Goal: Book appointment/travel/reservation

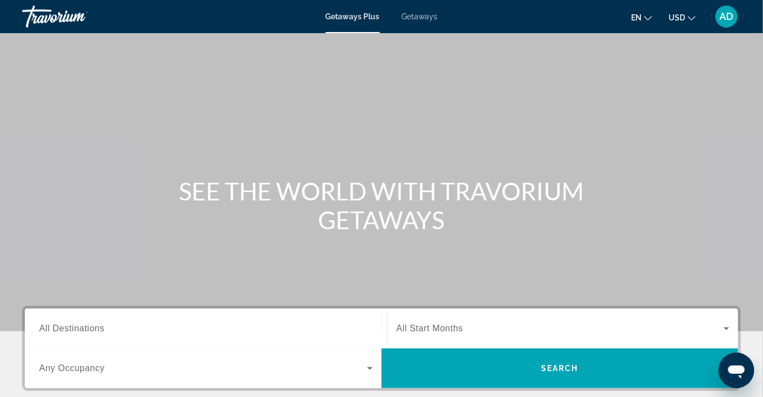
click at [415, 17] on span "Getaways" at bounding box center [420, 16] width 36 height 9
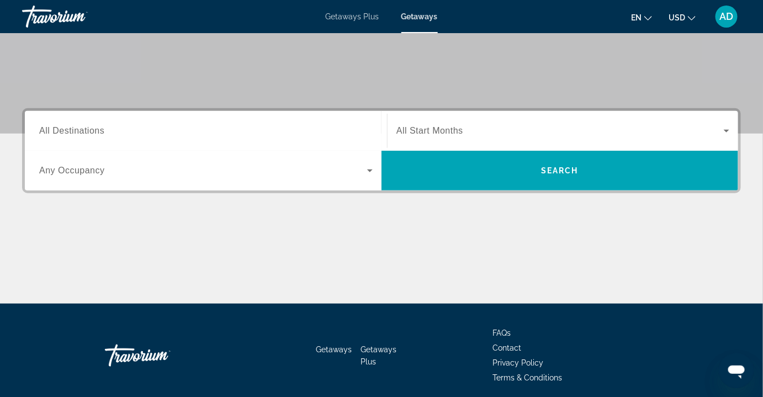
scroll to position [200, 0]
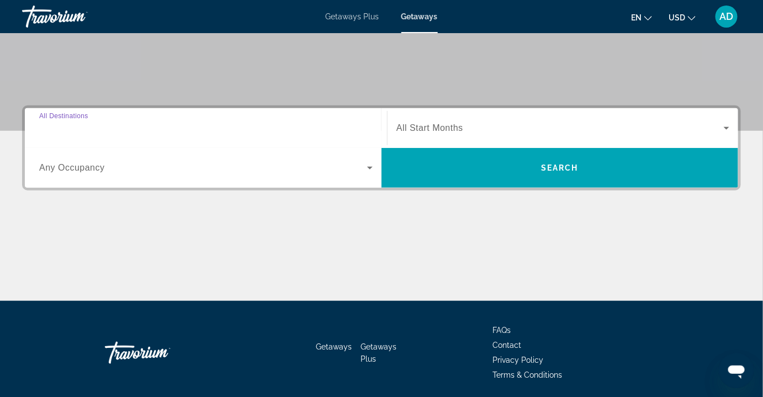
click at [193, 123] on input "Destination All Destinations" at bounding box center [205, 128] width 333 height 13
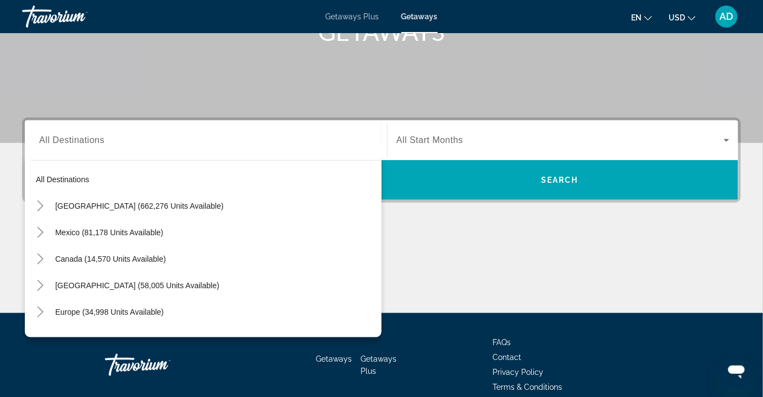
scroll to position [0, 0]
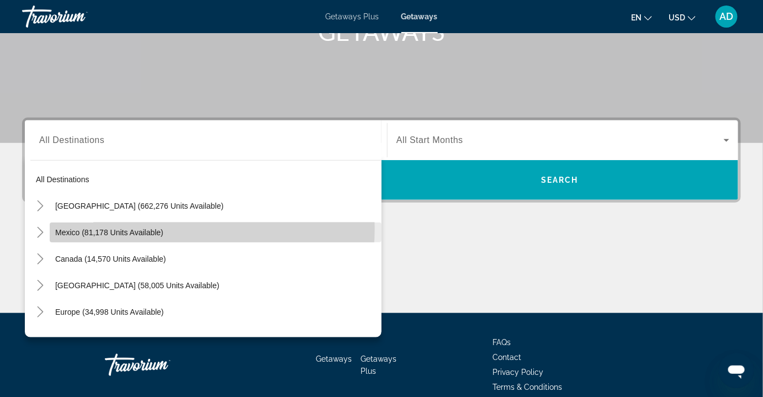
click at [163, 228] on span "Search widget" at bounding box center [216, 232] width 332 height 26
type input "**********"
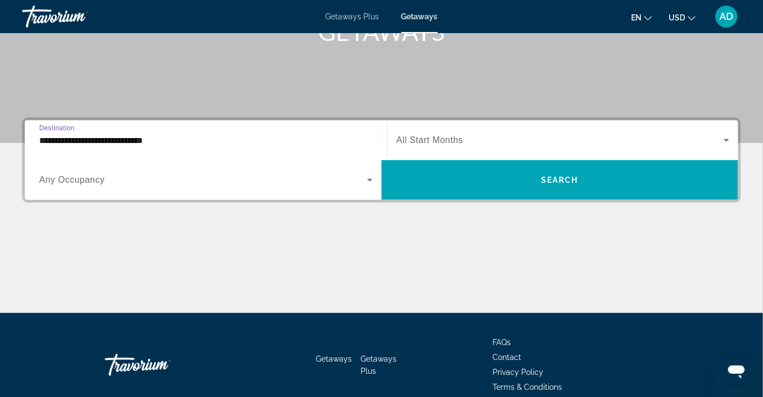
scroll to position [238, 0]
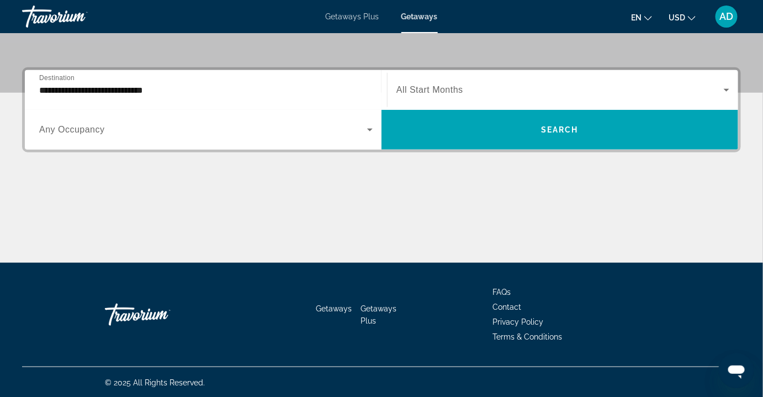
click at [95, 136] on div "Search widget" at bounding box center [205, 129] width 333 height 31
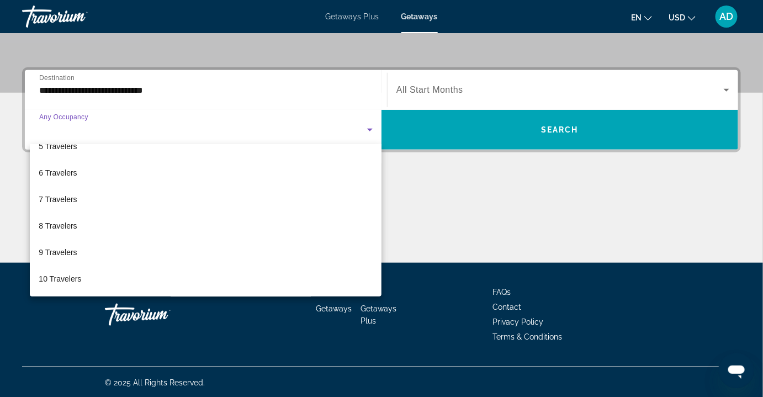
scroll to position [0, 0]
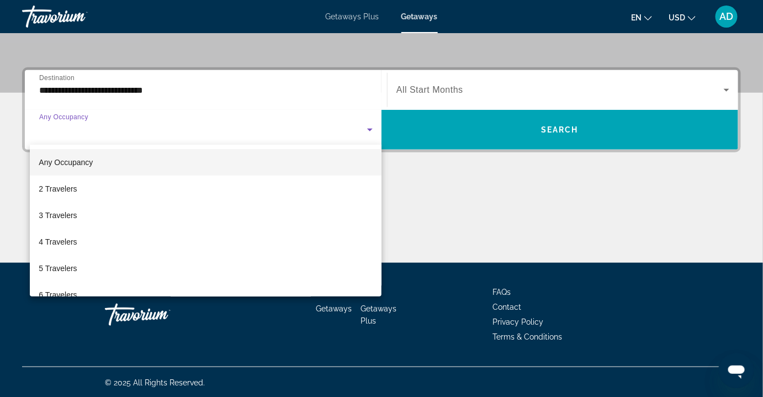
click at [301, 110] on div at bounding box center [381, 198] width 763 height 397
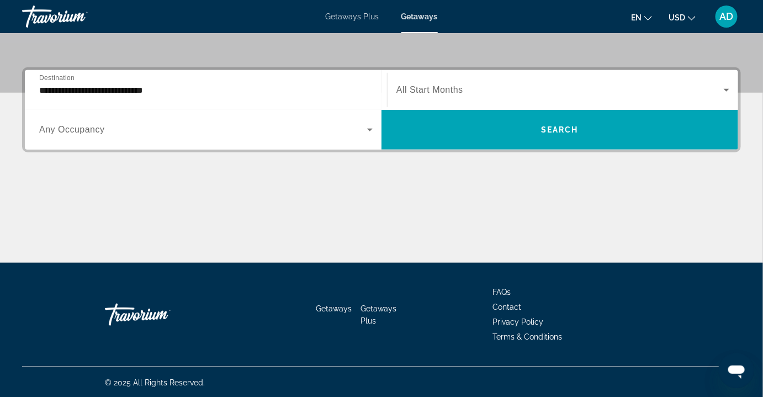
click at [457, 96] on span "Search widget" at bounding box center [559, 89] width 327 height 13
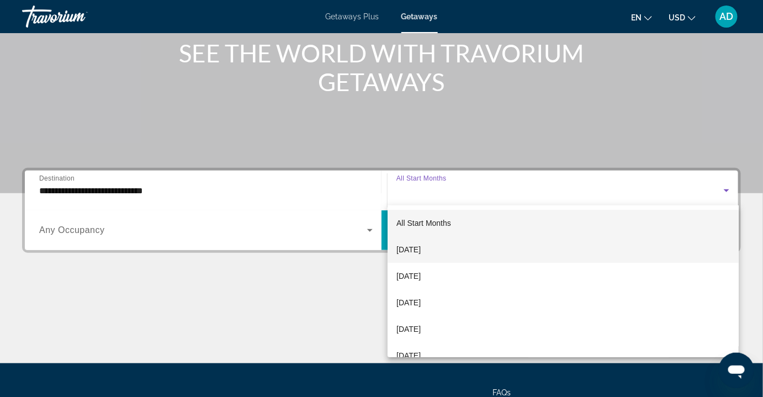
scroll to position [50, 0]
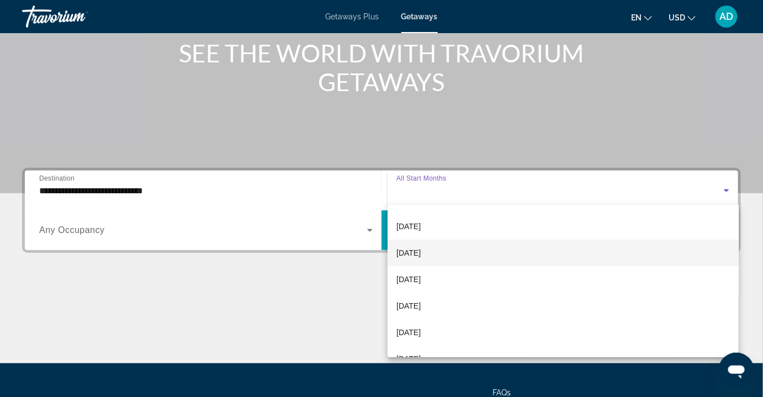
click at [483, 251] on mat-option "[DATE]" at bounding box center [563, 253] width 351 height 26
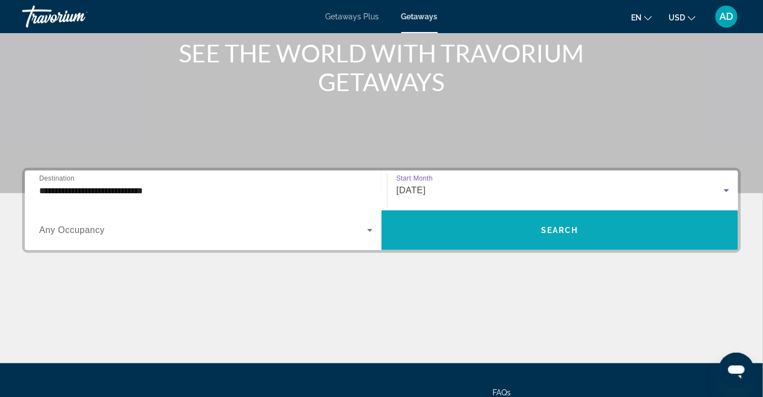
click at [515, 236] on span "Search widget" at bounding box center [559, 230] width 357 height 26
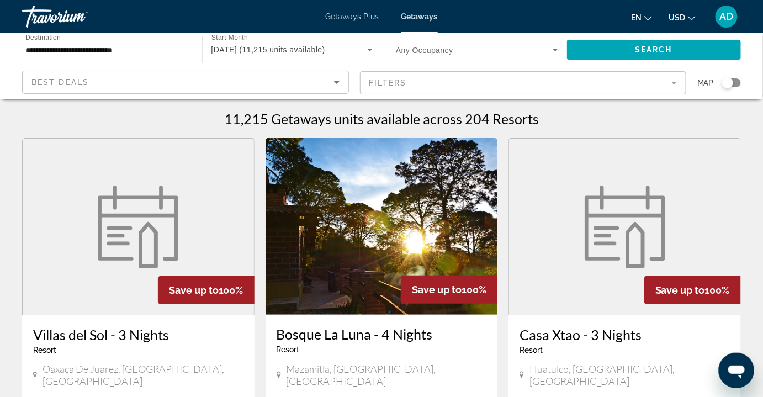
click at [726, 88] on div "Search widget" at bounding box center [727, 82] width 11 height 11
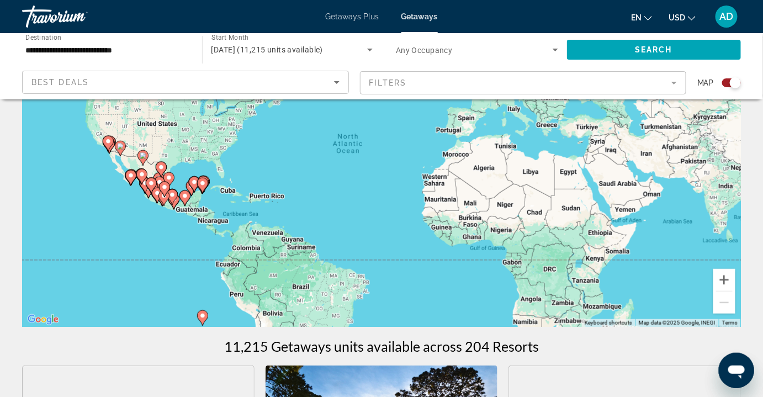
scroll to position [126, 0]
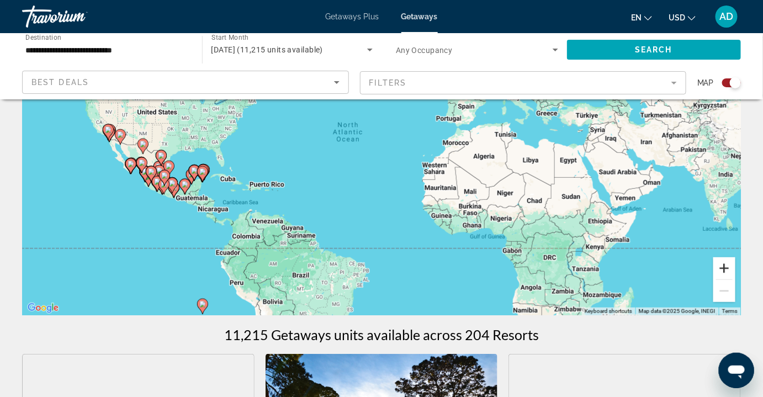
click at [719, 267] on button "Zoom in" at bounding box center [724, 268] width 22 height 22
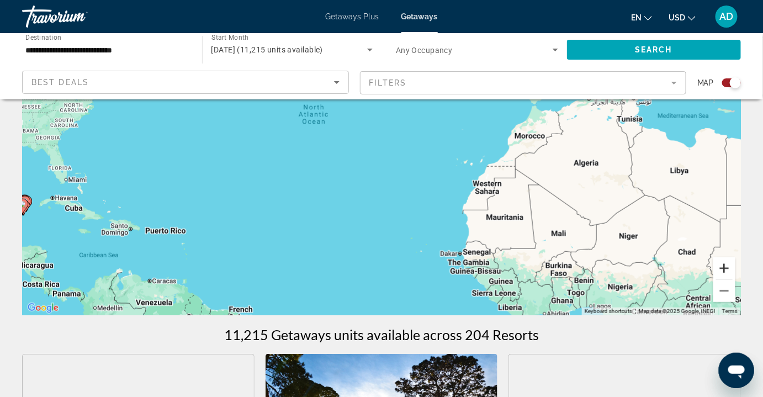
click at [719, 267] on button "Zoom in" at bounding box center [724, 268] width 22 height 22
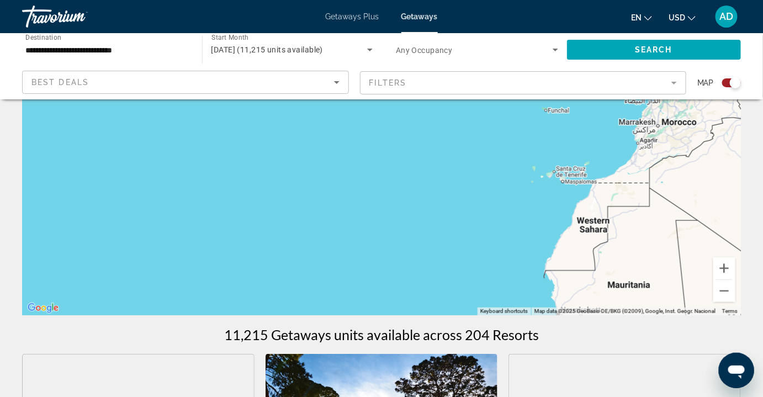
click at [81, 125] on div "Main content" at bounding box center [381, 149] width 719 height 331
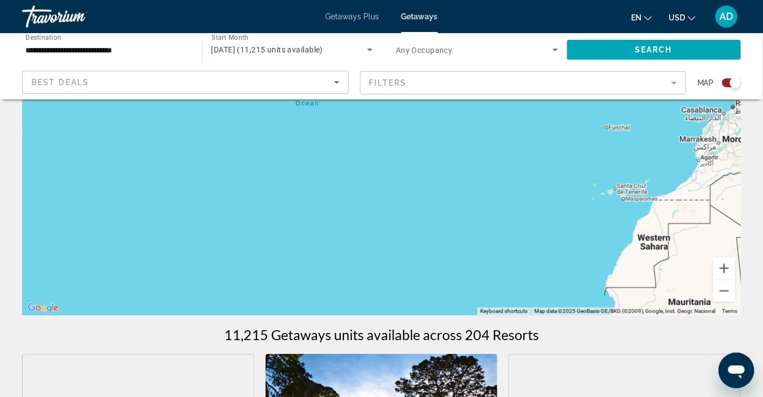
drag, startPoint x: 195, startPoint y: 149, endPoint x: 612, endPoint y: 210, distance: 420.6
click at [612, 210] on div "Main content" at bounding box center [381, 149] width 719 height 331
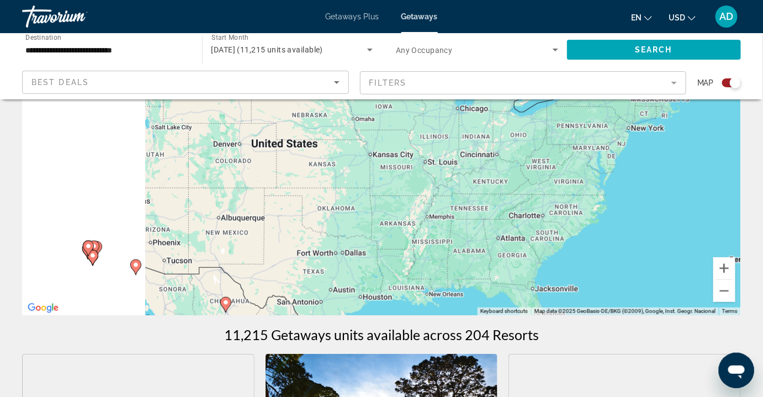
drag, startPoint x: 349, startPoint y: 174, endPoint x: 591, endPoint y: 199, distance: 243.1
click at [598, 201] on div "To activate drag with keyboard, press Alt + Enter. Once in keyboard drag state,…" at bounding box center [381, 149] width 719 height 331
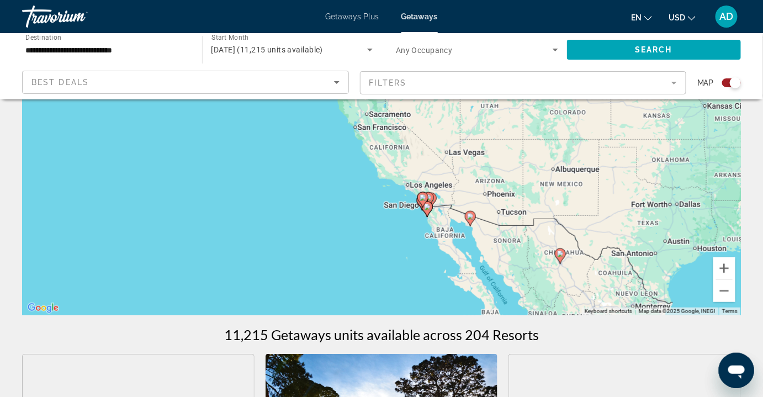
drag, startPoint x: 476, startPoint y: 181, endPoint x: 397, endPoint y: 124, distance: 96.8
click at [392, 119] on div "To activate drag with keyboard, press Alt + Enter. Once in keyboard drag state,…" at bounding box center [381, 149] width 719 height 331
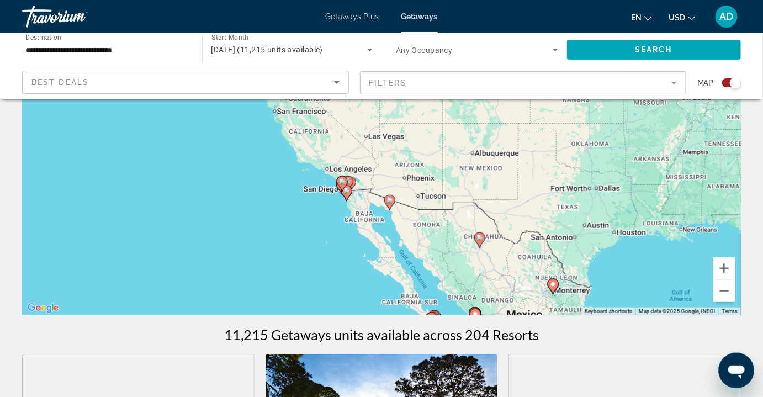
drag, startPoint x: 467, startPoint y: 205, endPoint x: 394, endPoint y: 197, distance: 73.3
click at [394, 197] on div "To activate drag with keyboard, press Alt + Enter. Once in keyboard drag state,…" at bounding box center [381, 149] width 719 height 331
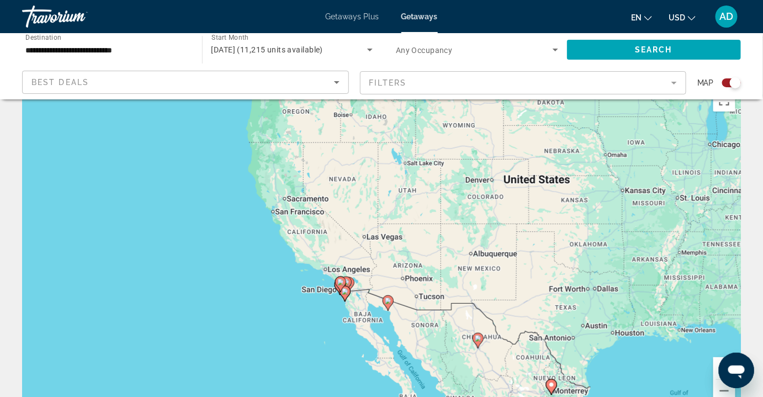
scroll to position [26, 0]
click at [389, 302] on image "Main content" at bounding box center [388, 301] width 7 height 7
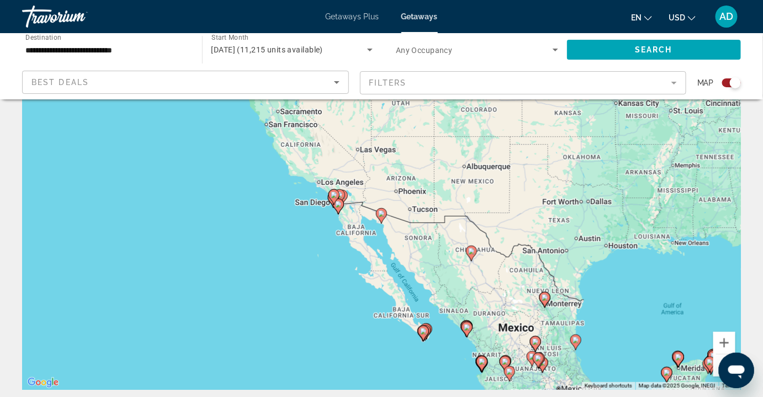
scroll to position [59, 0]
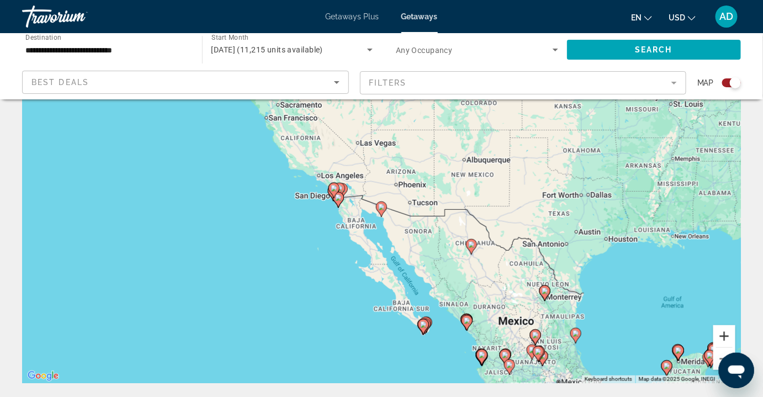
click at [724, 338] on button "Zoom in" at bounding box center [724, 336] width 22 height 22
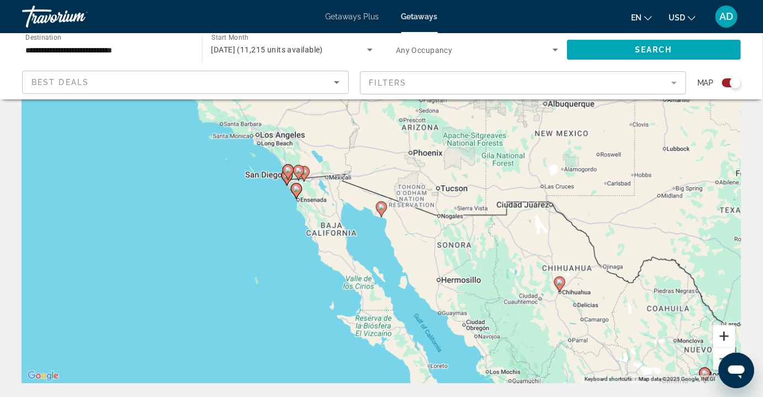
click at [724, 338] on button "Zoom in" at bounding box center [724, 336] width 22 height 22
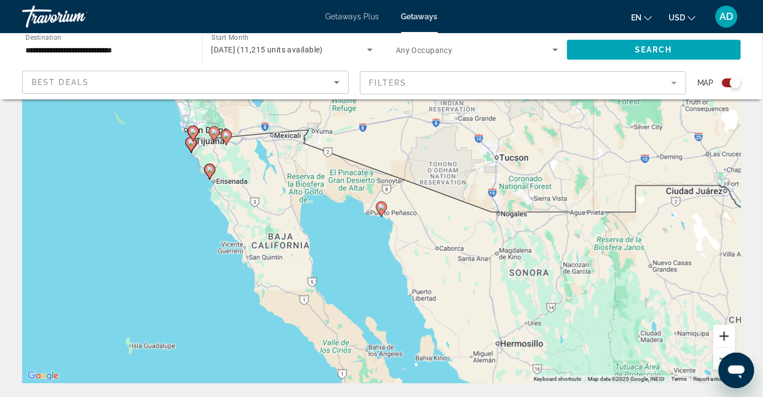
click at [724, 338] on button "Zoom in" at bounding box center [724, 336] width 22 height 22
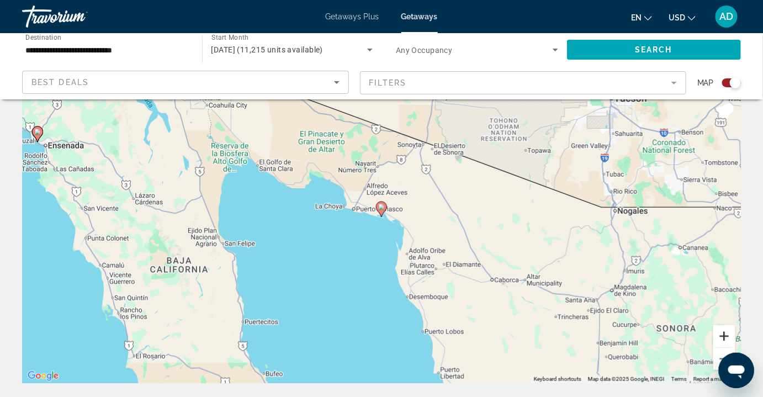
click at [724, 338] on button "Zoom in" at bounding box center [724, 336] width 22 height 22
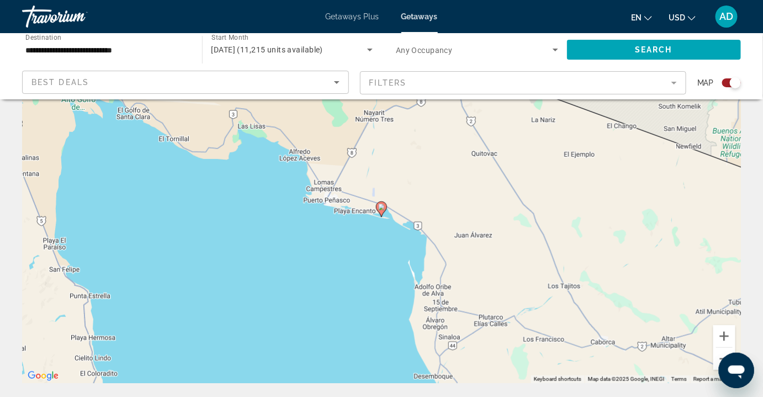
click at [383, 210] on icon "Main content" at bounding box center [381, 209] width 10 height 14
type input "**********"
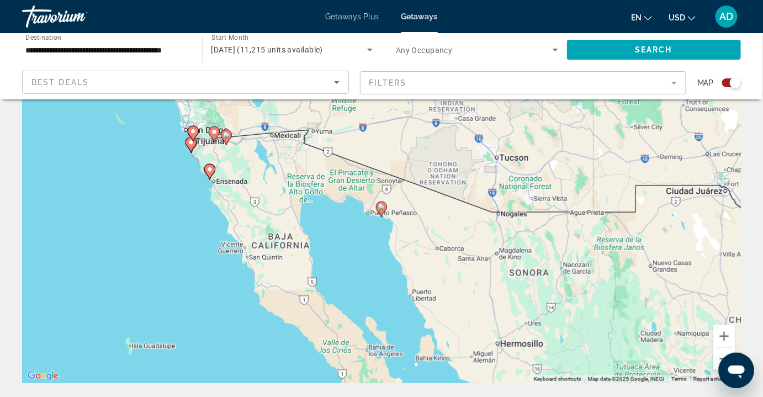
click at [383, 210] on image "Main content" at bounding box center [381, 207] width 7 height 7
click at [384, 209] on image "Main content" at bounding box center [381, 207] width 7 height 7
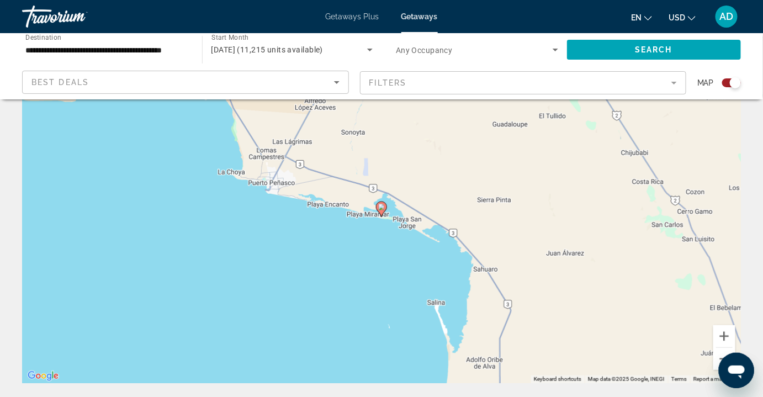
click at [383, 207] on image "Main content" at bounding box center [381, 207] width 7 height 7
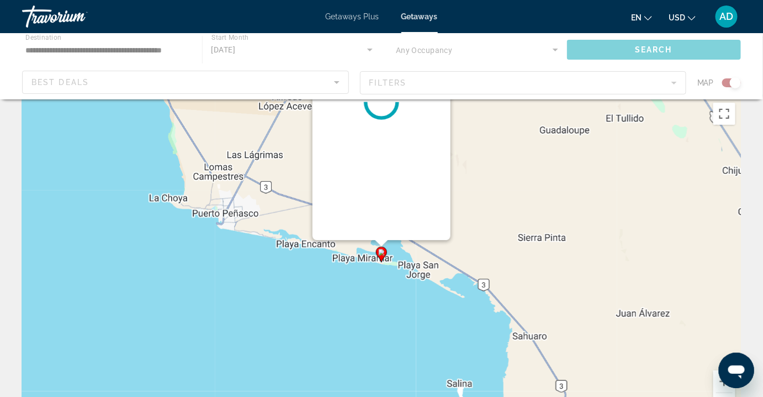
scroll to position [0, 0]
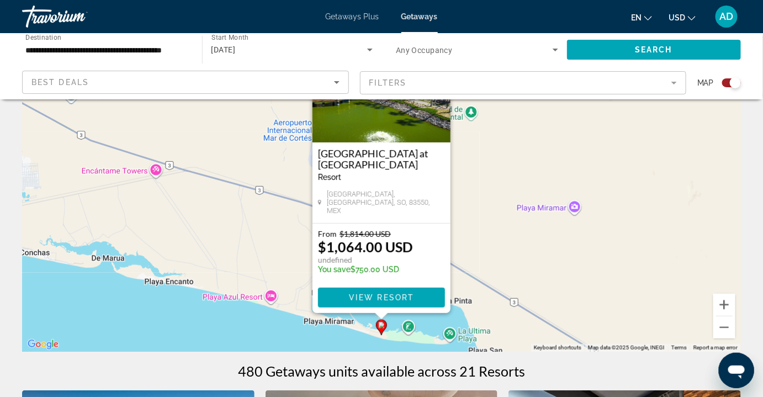
scroll to position [93, 0]
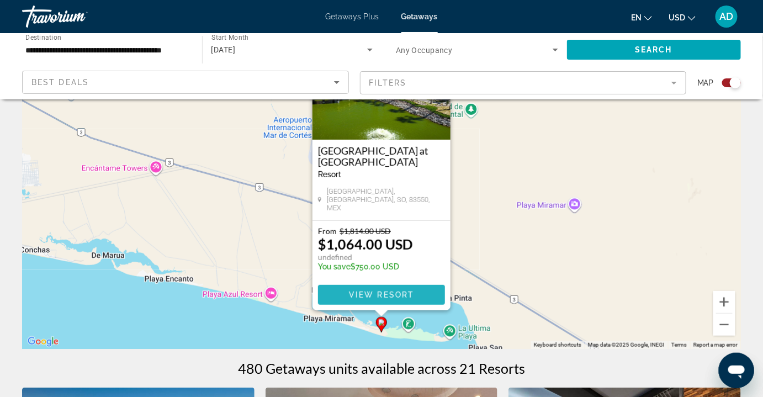
click at [420, 298] on span "Main content" at bounding box center [381, 295] width 127 height 26
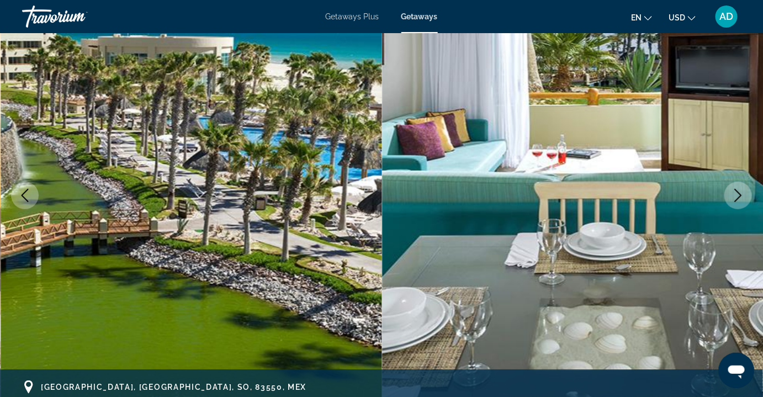
scroll to position [41, 0]
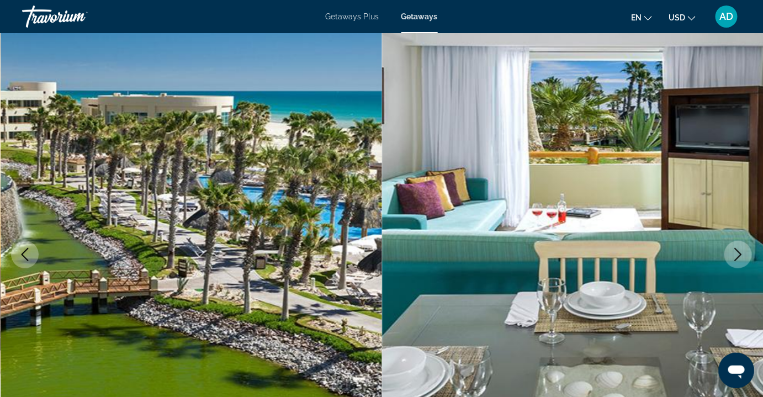
click at [734, 254] on icon "Next image" at bounding box center [737, 254] width 13 height 13
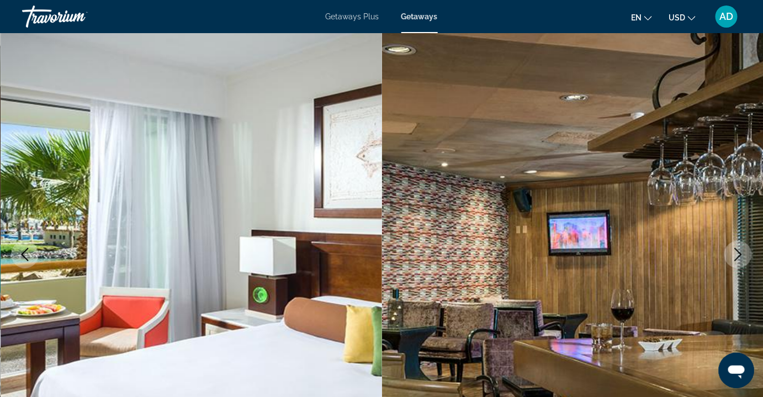
click at [734, 254] on icon "Next image" at bounding box center [737, 254] width 13 height 13
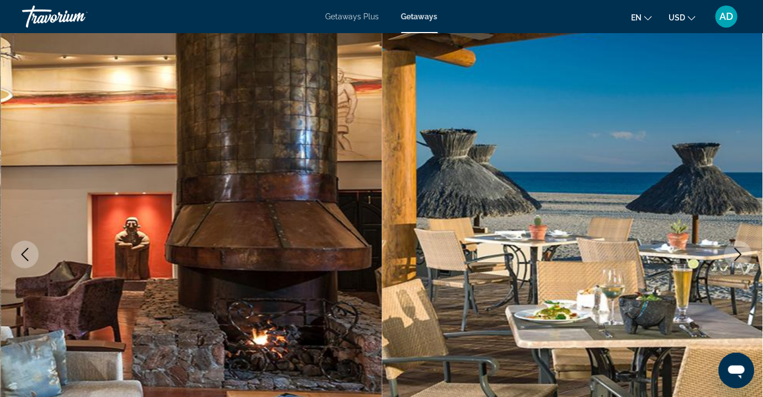
click at [734, 254] on icon "Next image" at bounding box center [737, 254] width 13 height 13
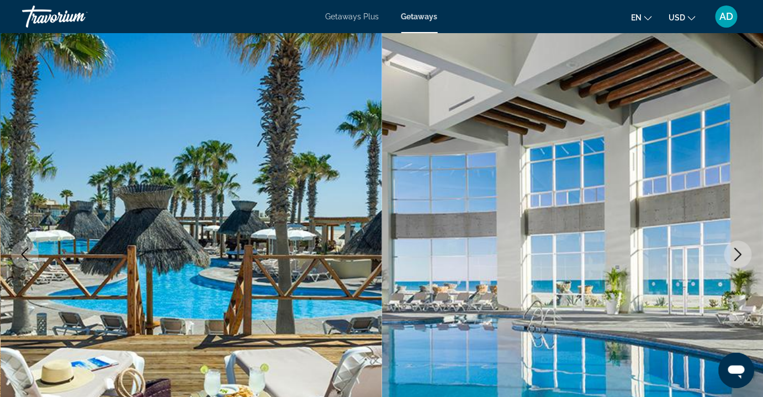
click at [734, 253] on icon "Next image" at bounding box center [737, 254] width 13 height 13
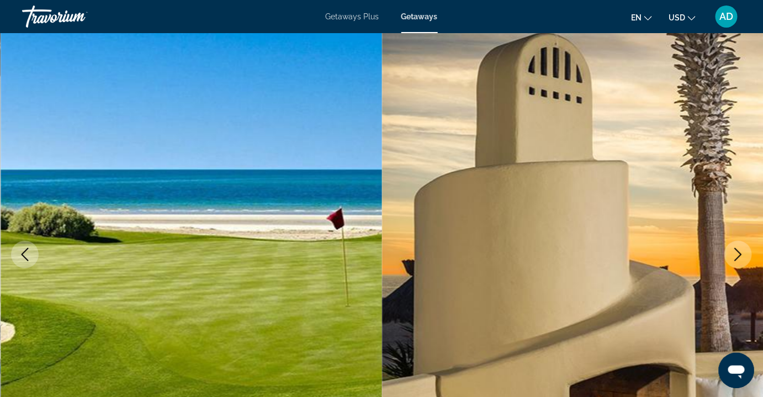
click at [734, 254] on icon "Next image" at bounding box center [737, 254] width 13 height 13
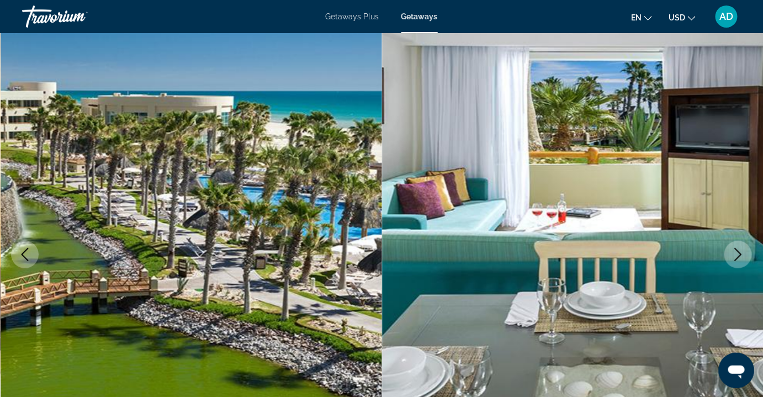
click at [734, 254] on icon "Next image" at bounding box center [737, 254] width 13 height 13
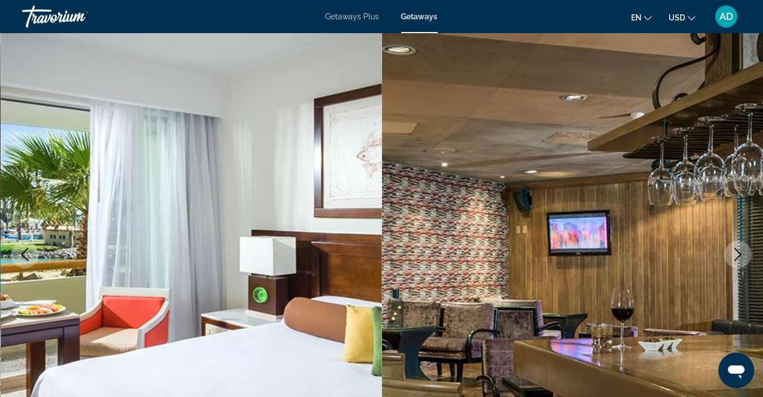
click at [734, 254] on icon "Next image" at bounding box center [737, 254] width 13 height 13
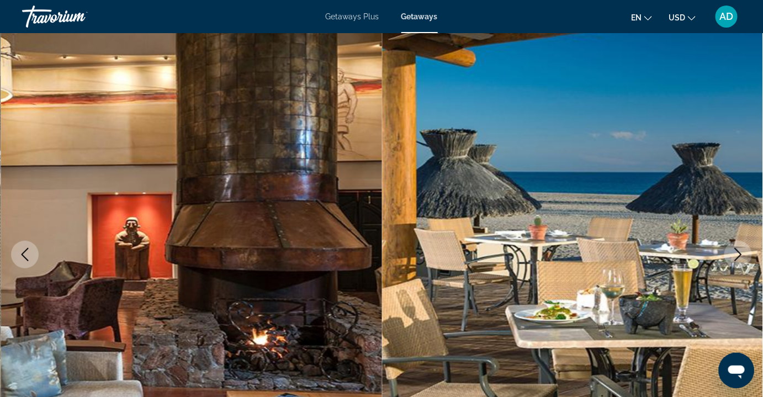
click at [734, 254] on icon "Next image" at bounding box center [737, 254] width 13 height 13
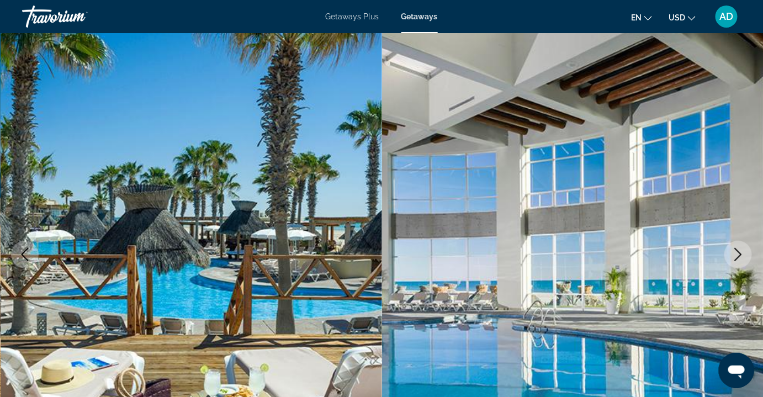
click at [734, 254] on icon "Next image" at bounding box center [737, 254] width 13 height 13
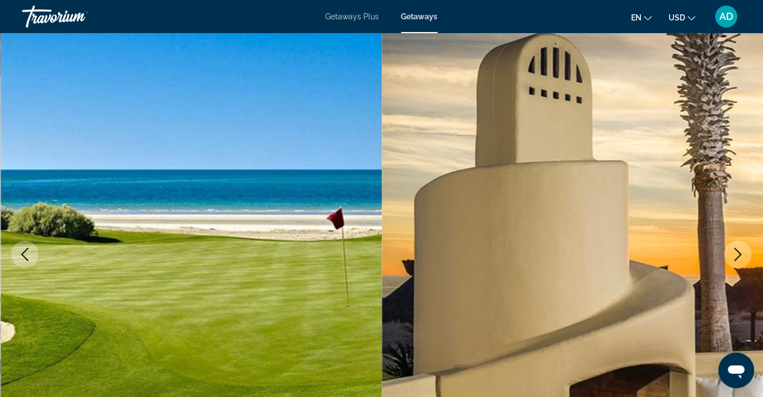
click at [734, 254] on icon "Next image" at bounding box center [737, 254] width 13 height 13
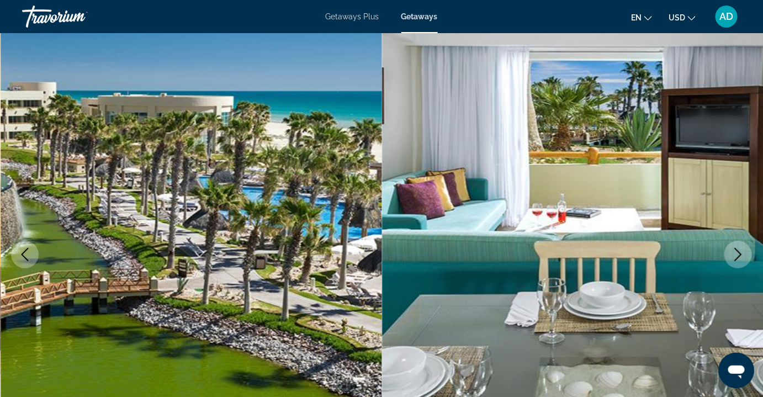
click at [734, 254] on icon "Next image" at bounding box center [737, 254] width 13 height 13
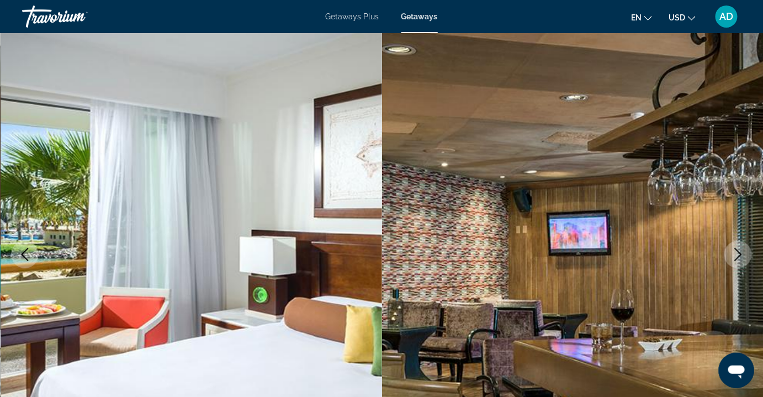
click at [734, 254] on icon "Next image" at bounding box center [737, 254] width 13 height 13
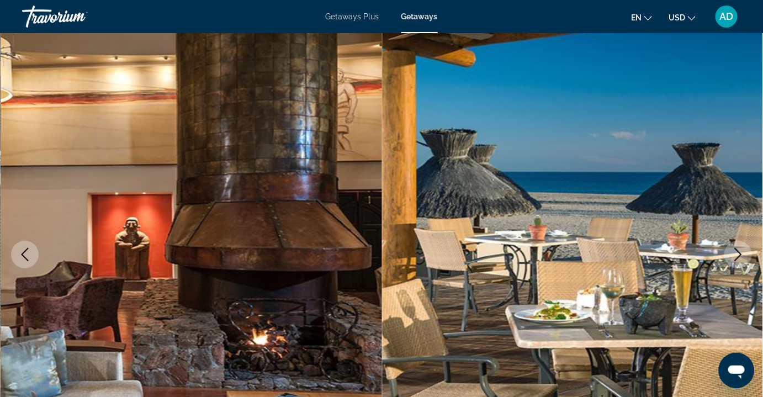
scroll to position [0, 0]
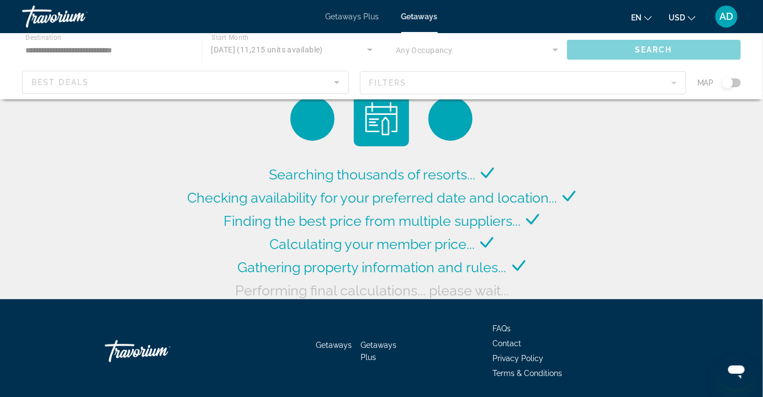
click at [311, 82] on div "Main content" at bounding box center [381, 66] width 763 height 66
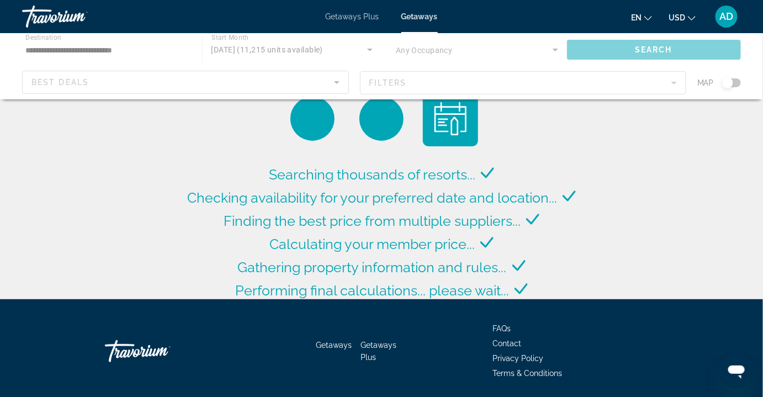
click at [335, 82] on div "Main content" at bounding box center [381, 66] width 763 height 66
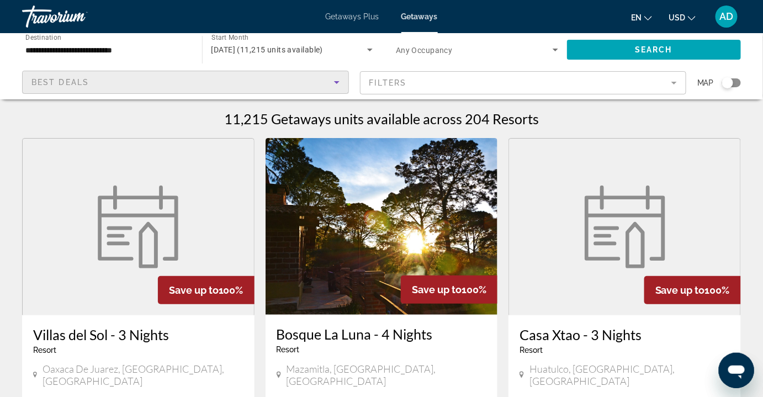
click at [340, 85] on icon "Sort by" at bounding box center [336, 82] width 13 height 13
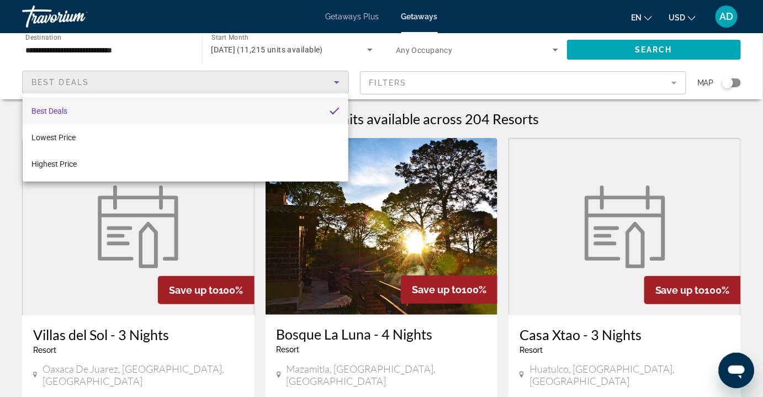
click at [349, 66] on div at bounding box center [381, 198] width 763 height 397
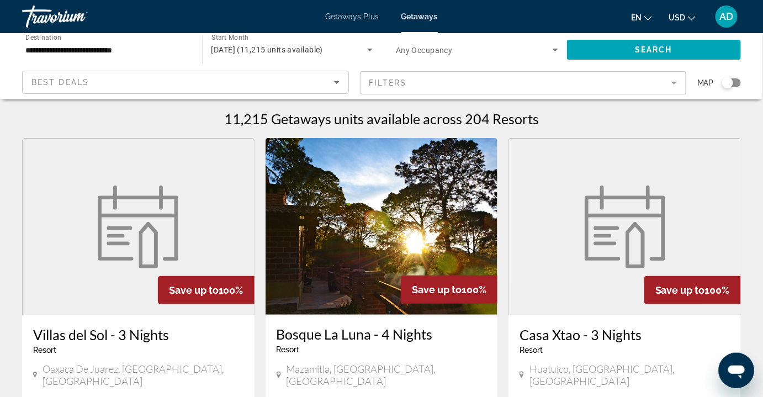
click at [92, 52] on input "**********" at bounding box center [106, 50] width 162 height 13
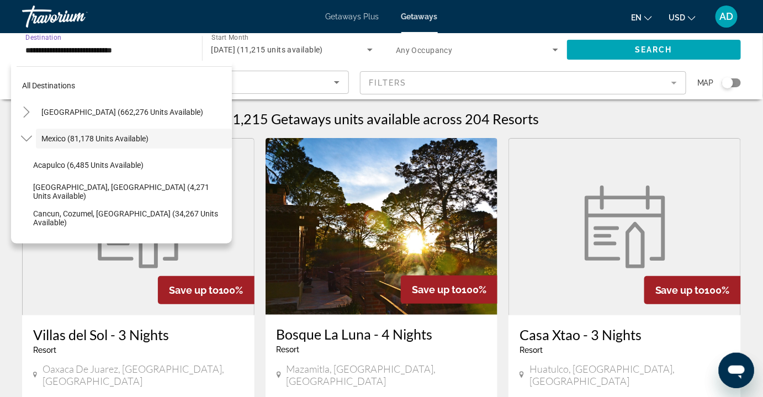
click at [731, 83] on div "Search widget" at bounding box center [727, 82] width 11 height 11
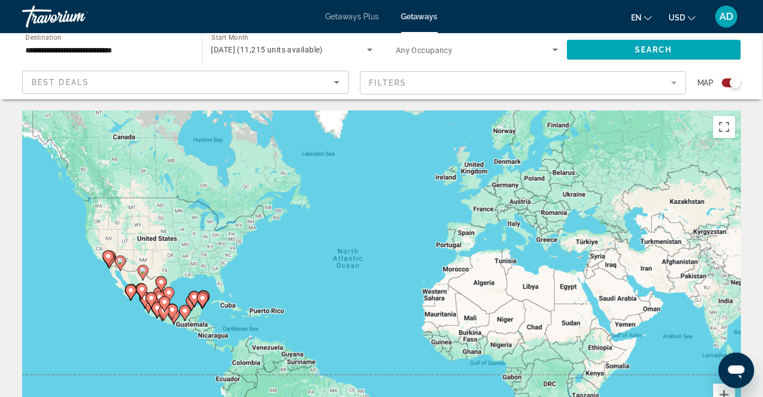
click at [261, 294] on div "To activate drag with keyboard, press Alt + Enter. Once in keyboard drag state,…" at bounding box center [381, 275] width 719 height 331
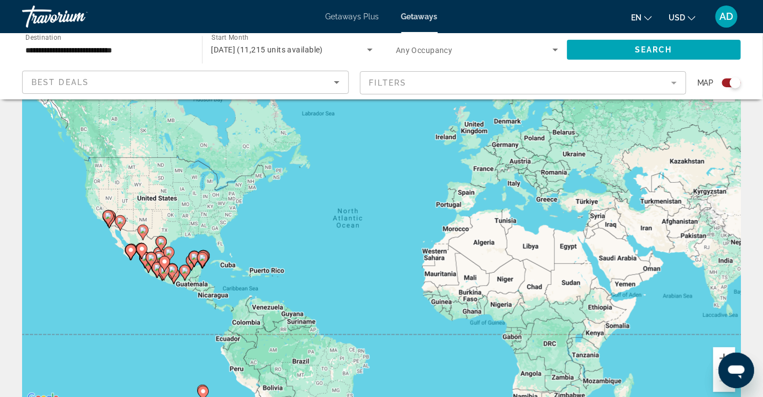
scroll to position [20, 0]
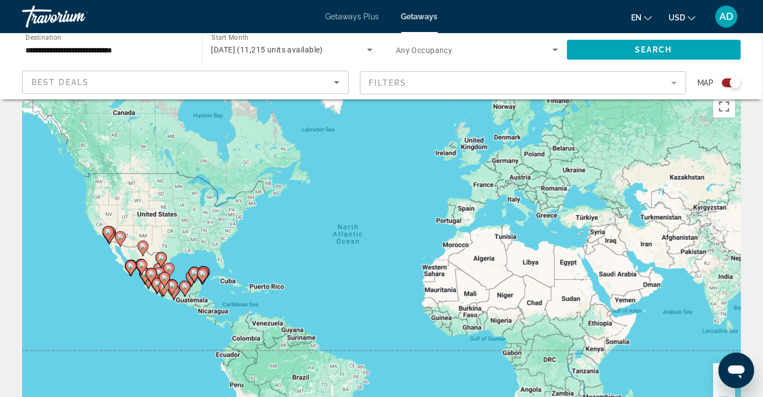
click at [736, 81] on div "Search widget" at bounding box center [735, 82] width 11 height 11
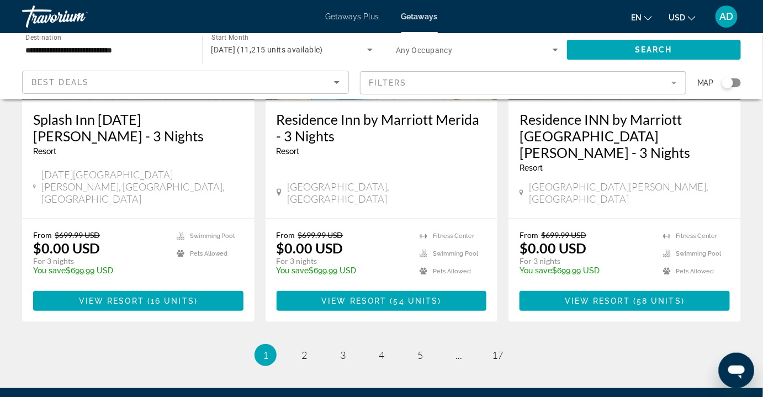
scroll to position [1402, 0]
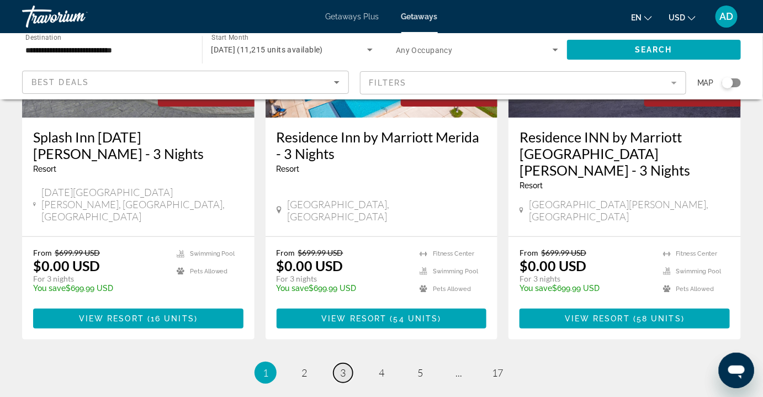
click at [341, 367] on span "3" at bounding box center [343, 373] width 6 height 12
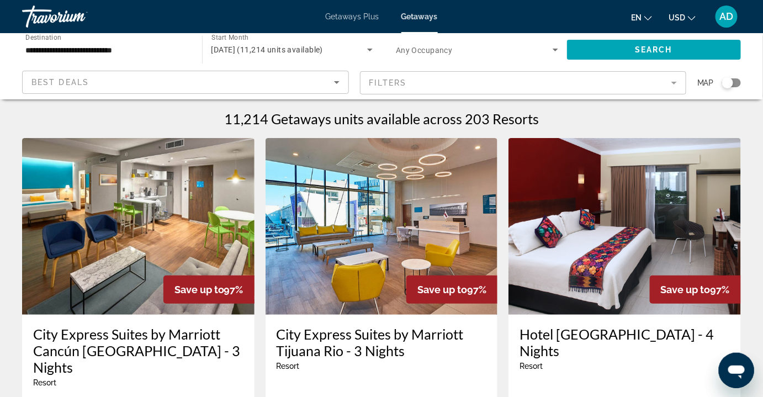
click at [283, 50] on span "[DATE] (11,214 units available)" at bounding box center [267, 49] width 112 height 9
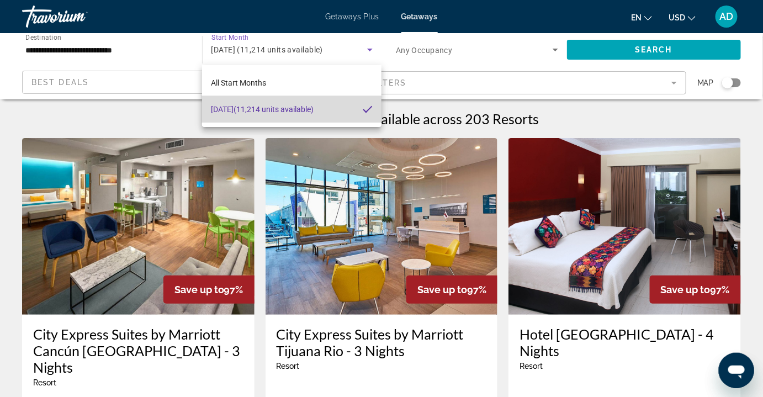
click at [273, 114] on span "[DATE] (11,214 units available)" at bounding box center [262, 109] width 103 height 13
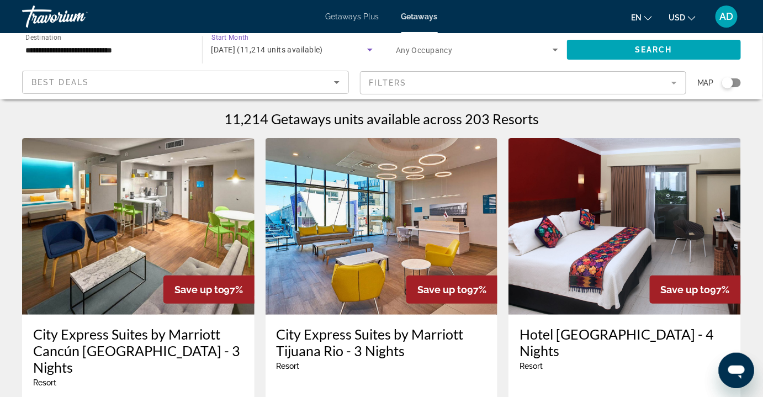
click at [522, 54] on span "Search widget" at bounding box center [474, 49] width 157 height 13
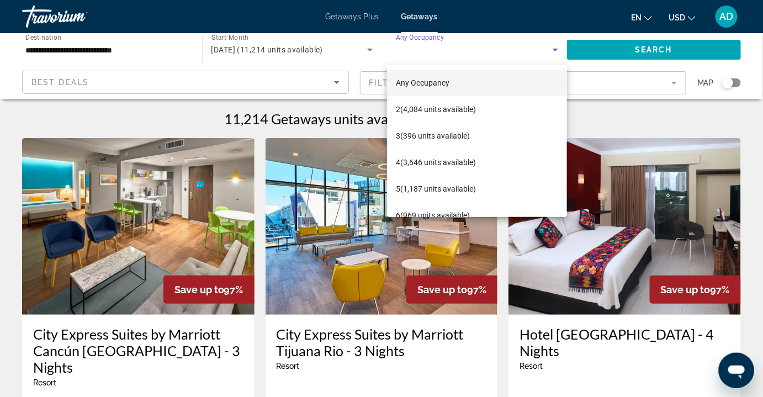
click at [278, 50] on div at bounding box center [381, 198] width 763 height 397
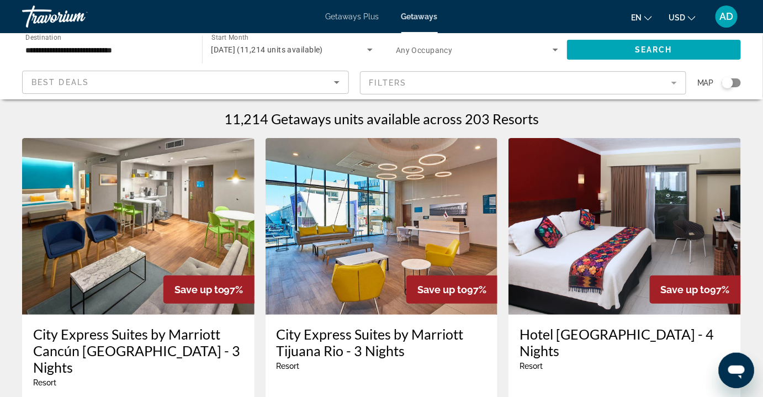
click at [364, 50] on icon "Search widget" at bounding box center [369, 49] width 13 height 13
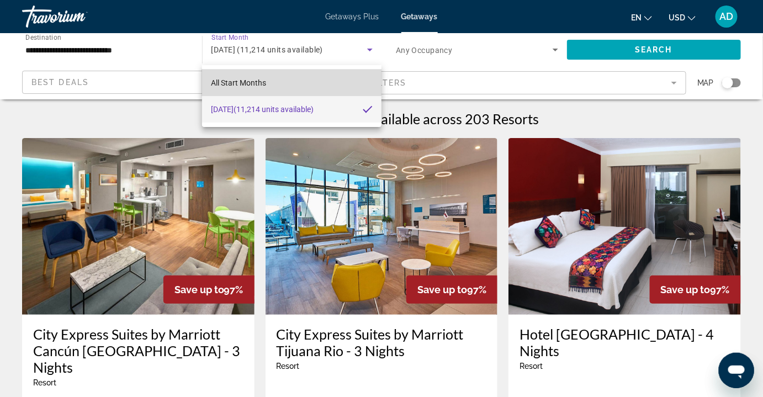
click at [262, 81] on span "All Start Months" at bounding box center [238, 82] width 55 height 9
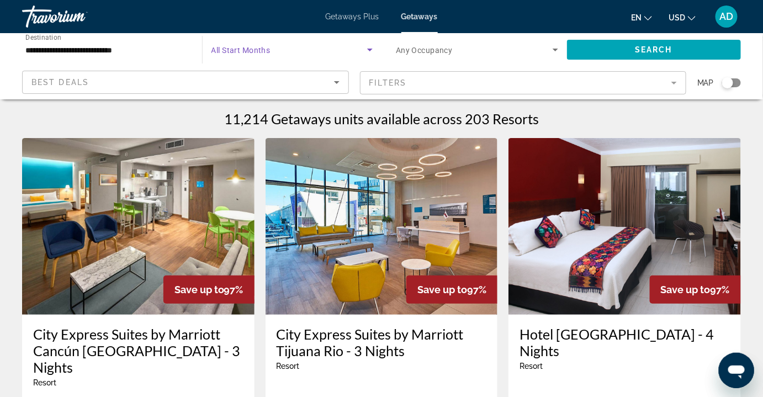
click at [459, 45] on span "Search widget" at bounding box center [474, 49] width 157 height 13
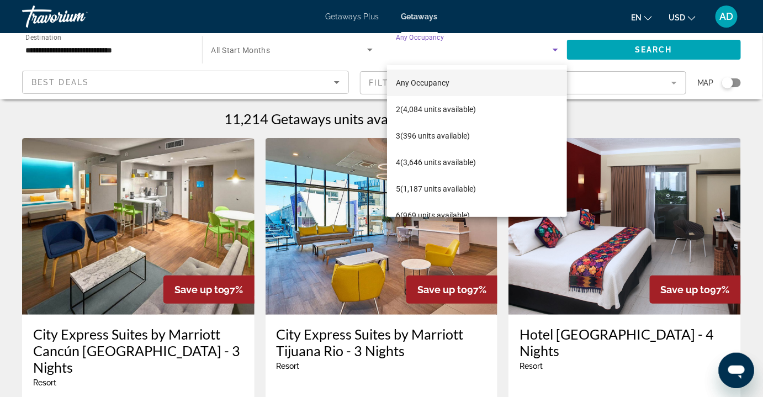
click at [475, 60] on div at bounding box center [381, 198] width 763 height 397
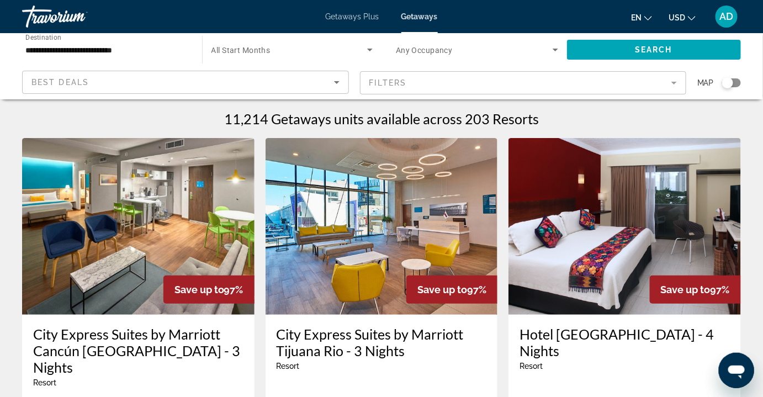
click at [369, 54] on icon "Search widget" at bounding box center [369, 49] width 13 height 13
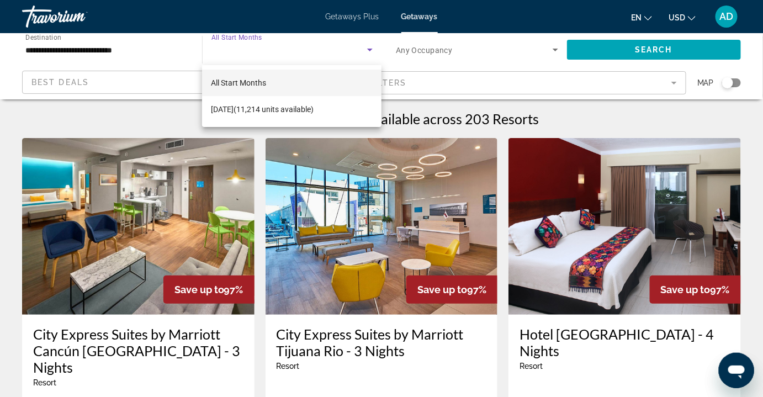
click at [369, 54] on div at bounding box center [381, 198] width 763 height 397
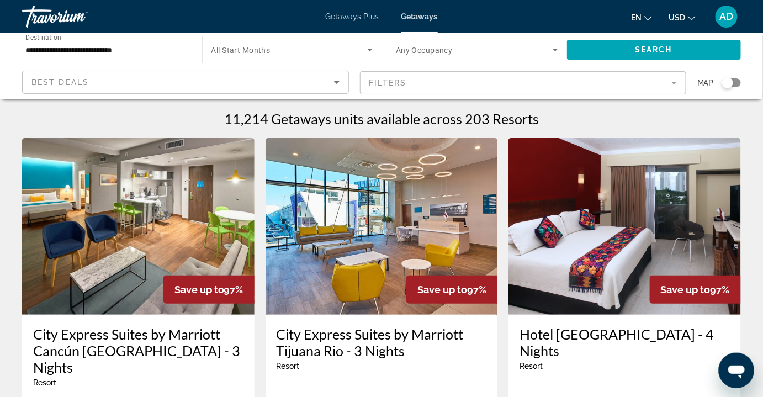
click at [140, 59] on div "**********" at bounding box center [106, 49] width 162 height 31
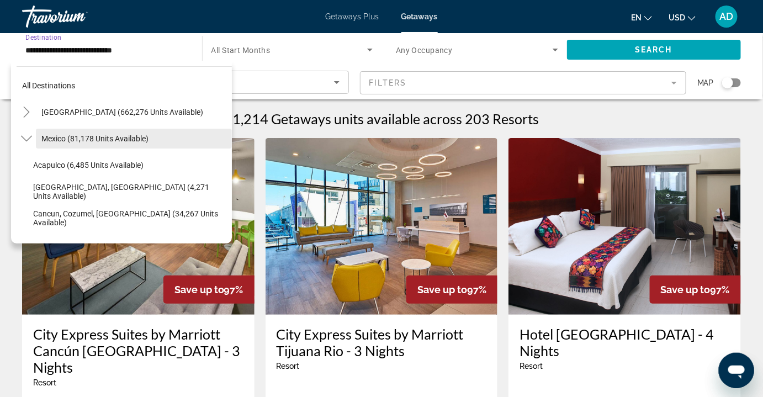
click at [132, 136] on span "Mexico (81,178 units available)" at bounding box center [94, 138] width 107 height 9
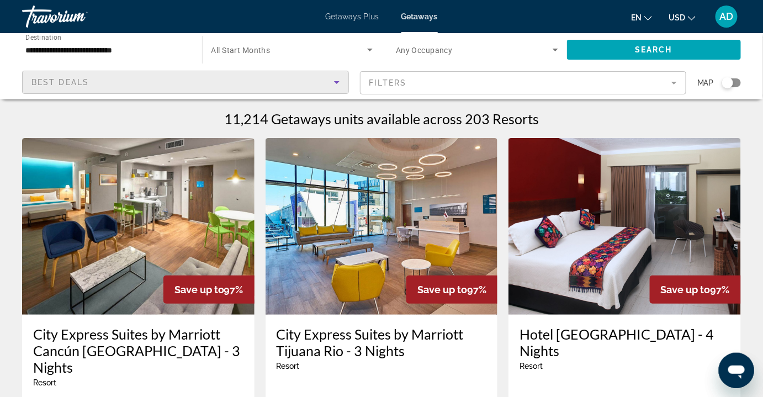
click at [310, 88] on div "Best Deals" at bounding box center [182, 82] width 303 height 13
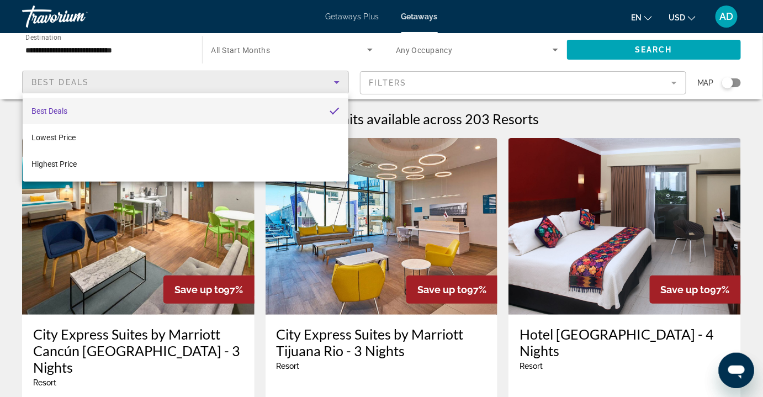
click at [300, 105] on mat-option "Best Deals" at bounding box center [186, 111] width 326 height 26
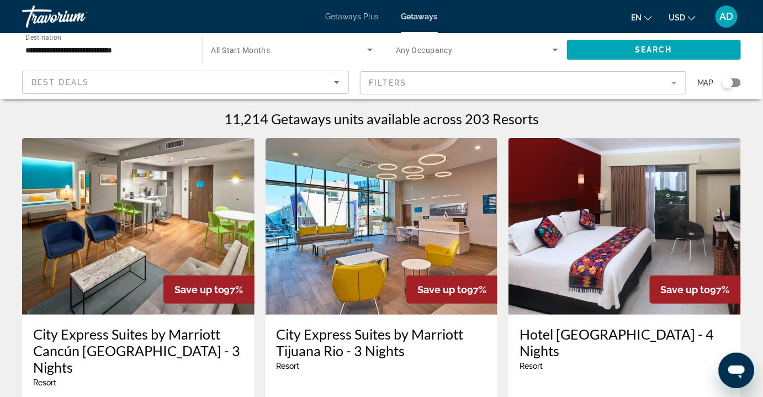
click at [434, 81] on mat-form-field "Filters" at bounding box center [523, 82] width 327 height 23
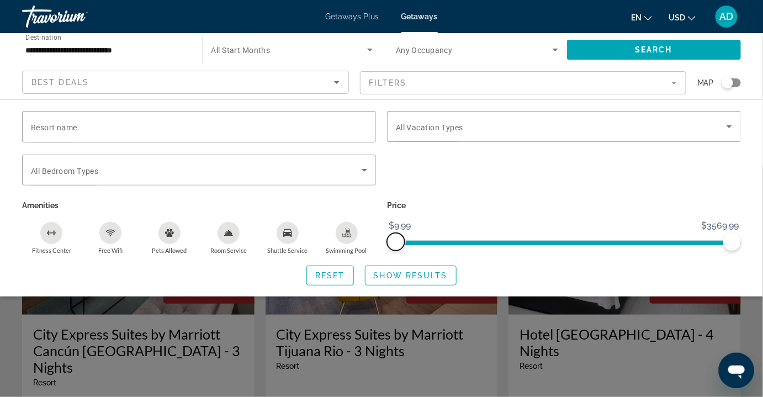
drag, startPoint x: 394, startPoint y: 247, endPoint x: 256, endPoint y: 242, distance: 138.1
click at [283, 242] on div "Resort name Vacation Types All Vacation Types Bedroom Types All Bedroom Types A…" at bounding box center [382, 183] width 730 height 144
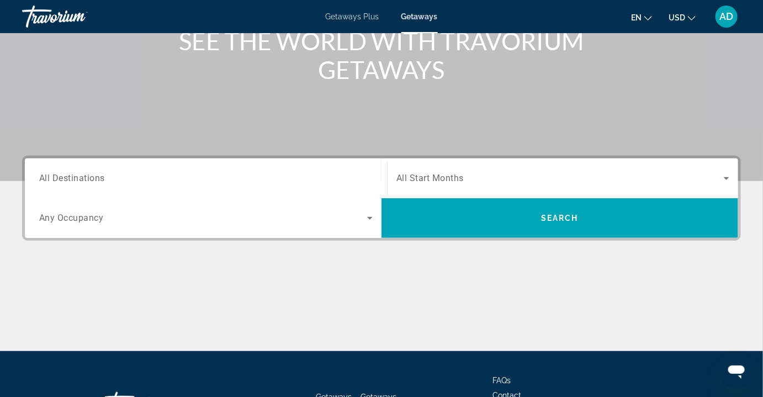
scroll to position [150, 0]
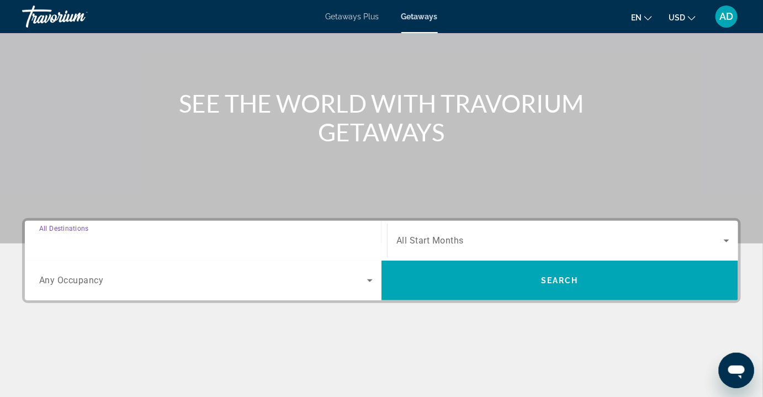
click at [200, 244] on input "Destination All Destinations" at bounding box center [205, 241] width 333 height 13
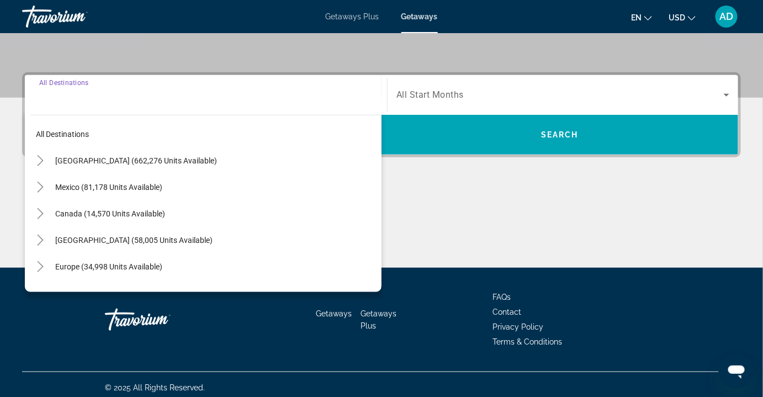
scroll to position [238, 0]
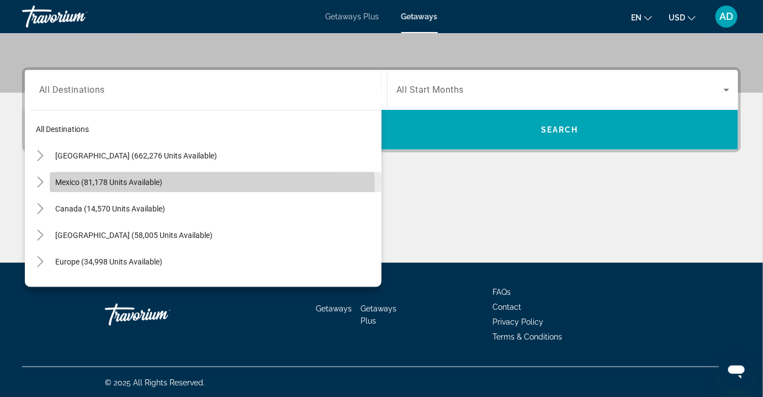
click at [145, 188] on span "Search widget" at bounding box center [216, 182] width 332 height 26
type input "**********"
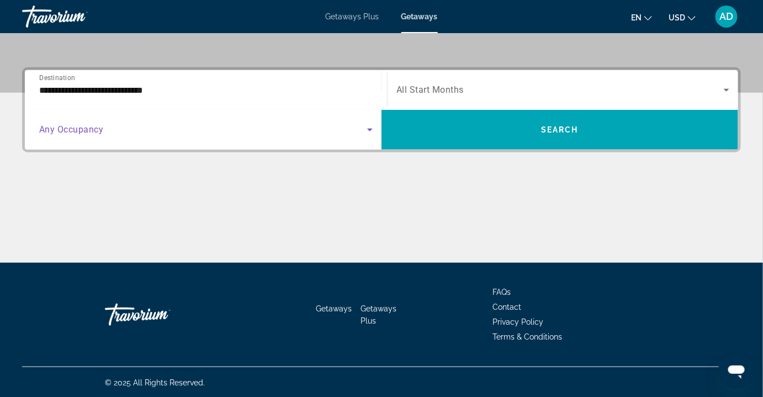
click at [178, 131] on span "Search widget" at bounding box center [203, 129] width 328 height 13
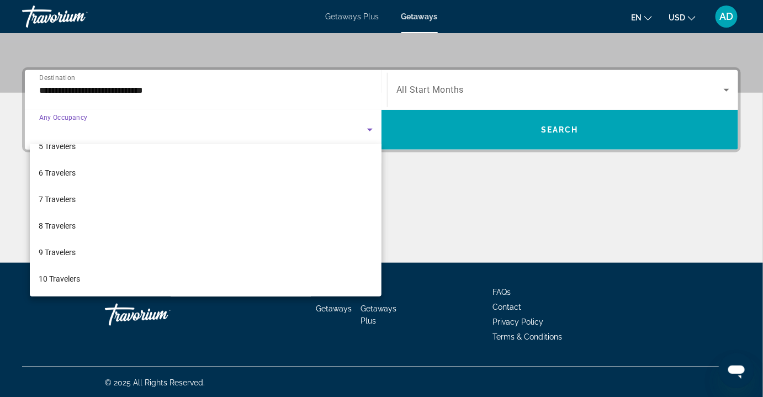
scroll to position [0, 0]
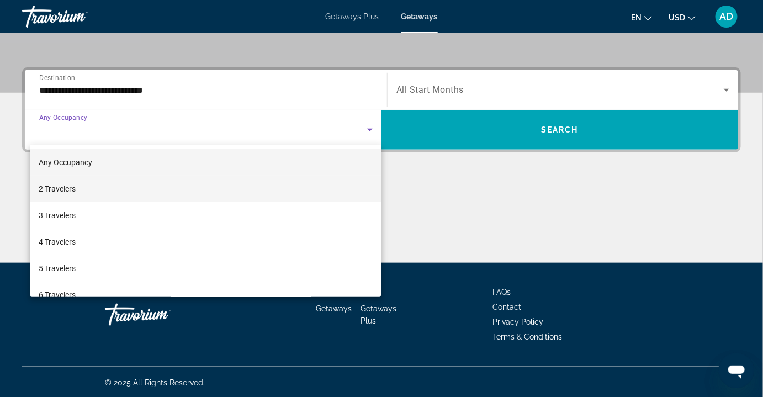
click at [254, 193] on mat-option "2 Travelers" at bounding box center [206, 189] width 352 height 26
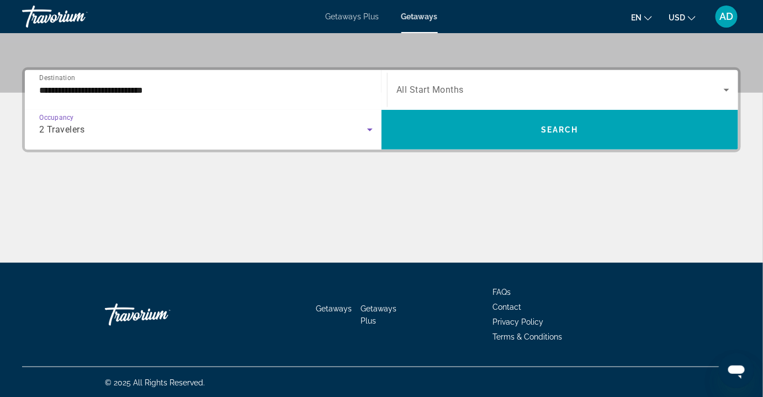
click at [305, 130] on div "2 Travelers" at bounding box center [203, 129] width 328 height 13
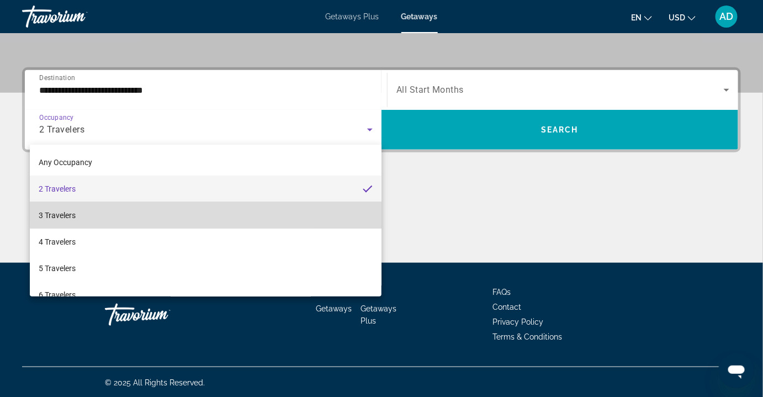
click at [272, 205] on mat-option "3 Travelers" at bounding box center [206, 215] width 352 height 26
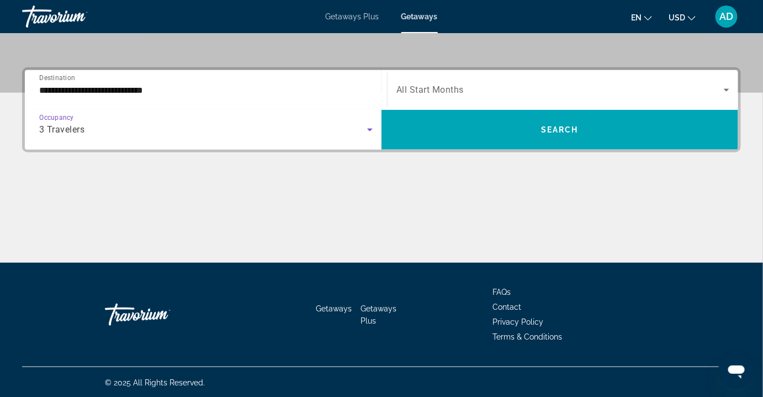
click at [522, 100] on div "Search widget" at bounding box center [562, 90] width 333 height 31
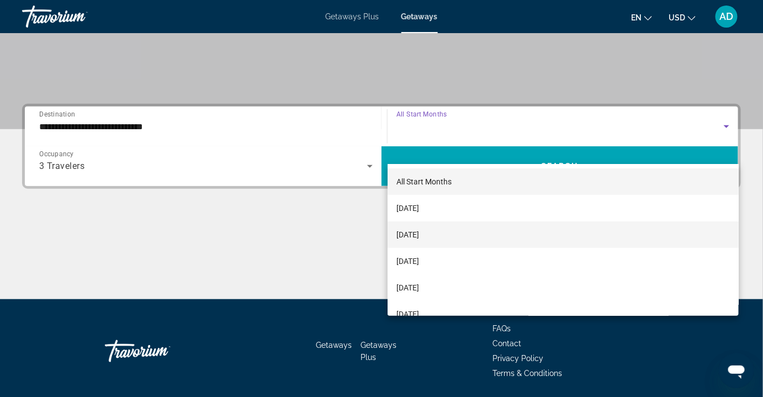
scroll to position [138, 0]
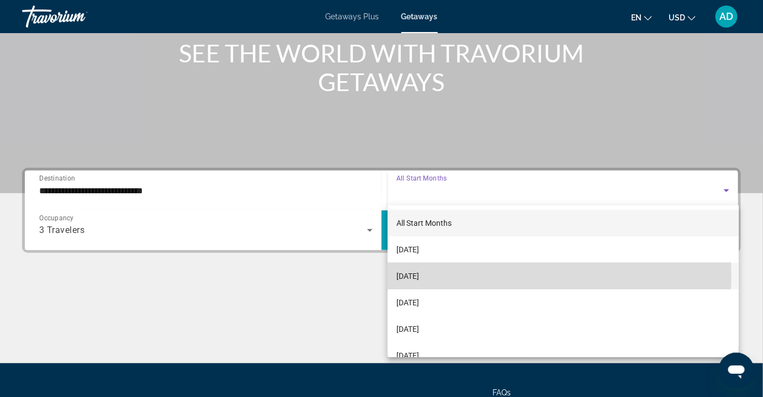
click at [498, 274] on mat-option "[DATE]" at bounding box center [563, 276] width 351 height 26
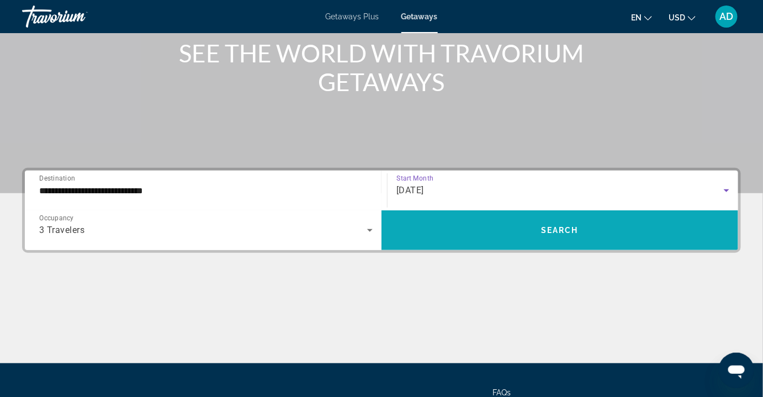
click at [528, 231] on span "Search widget" at bounding box center [559, 230] width 357 height 26
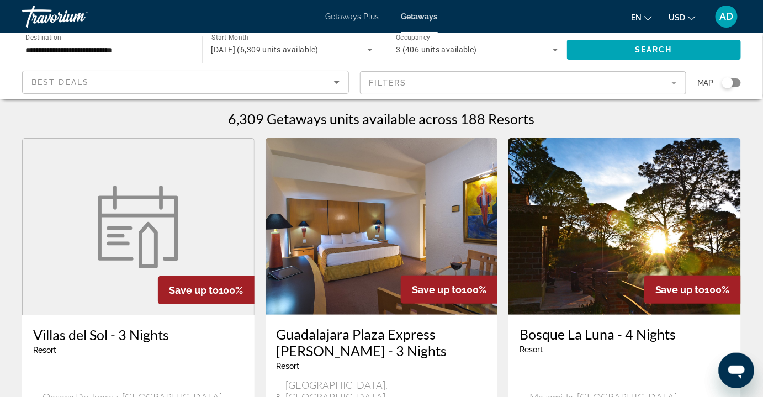
click at [728, 88] on div "Search widget" at bounding box center [727, 82] width 11 height 11
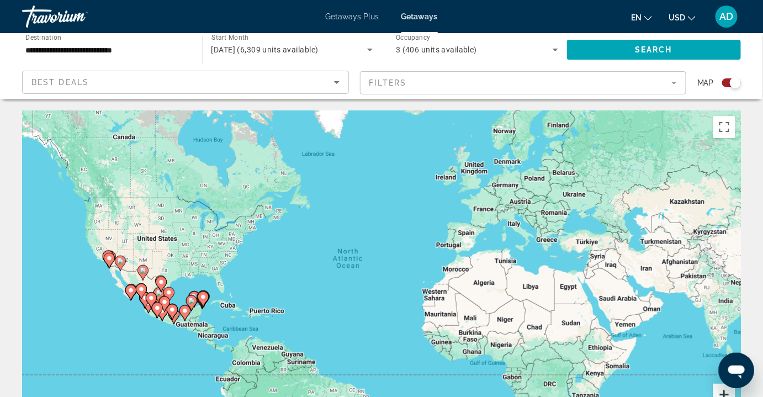
click at [719, 392] on button "Zoom in" at bounding box center [724, 395] width 22 height 22
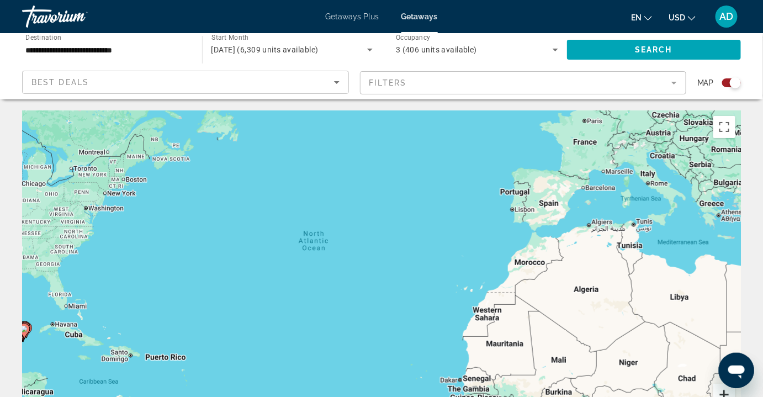
click at [719, 391] on button "Zoom in" at bounding box center [724, 395] width 22 height 22
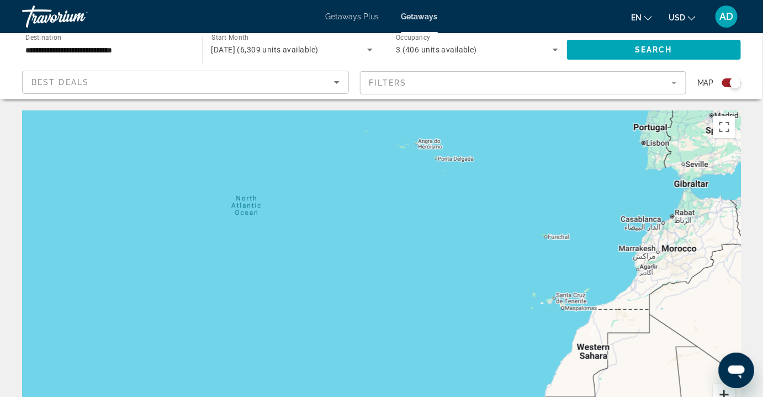
click at [718, 390] on button "Zoom in" at bounding box center [724, 395] width 22 height 22
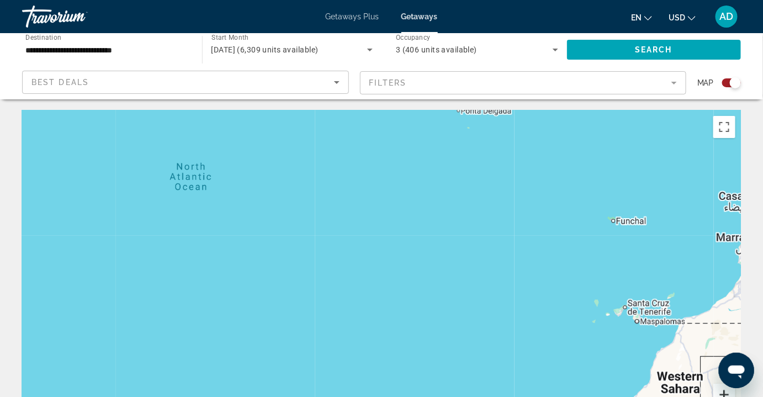
click at [718, 390] on button "Zoom in" at bounding box center [724, 395] width 22 height 22
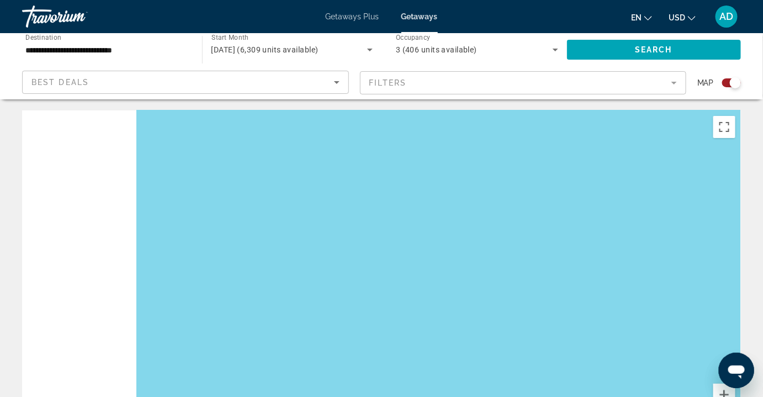
drag, startPoint x: 212, startPoint y: 267, endPoint x: 714, endPoint y: 203, distance: 506.5
click at [714, 203] on div "Main content" at bounding box center [381, 275] width 719 height 331
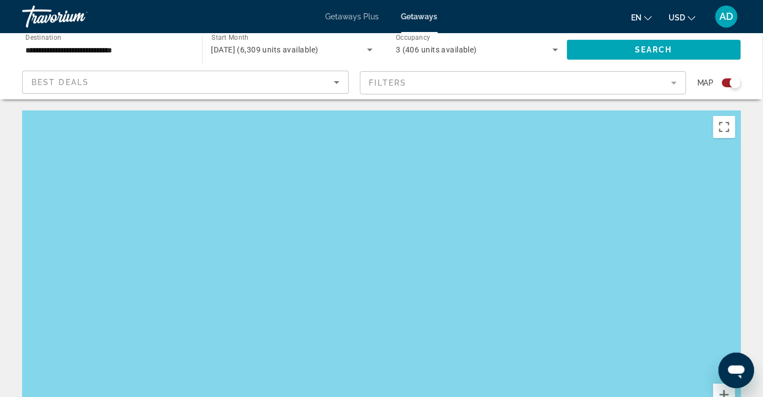
drag, startPoint x: 346, startPoint y: 274, endPoint x: 627, endPoint y: 79, distance: 342.7
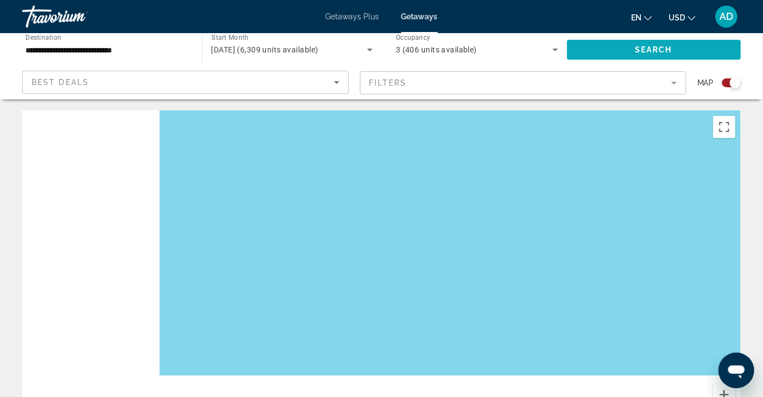
drag, startPoint x: 636, startPoint y: 113, endPoint x: 724, endPoint y: 57, distance: 104.0
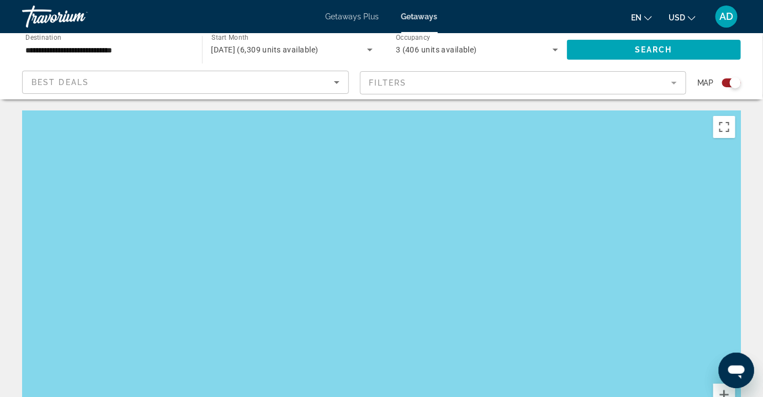
drag, startPoint x: 436, startPoint y: 187, endPoint x: 687, endPoint y: 108, distance: 263.3
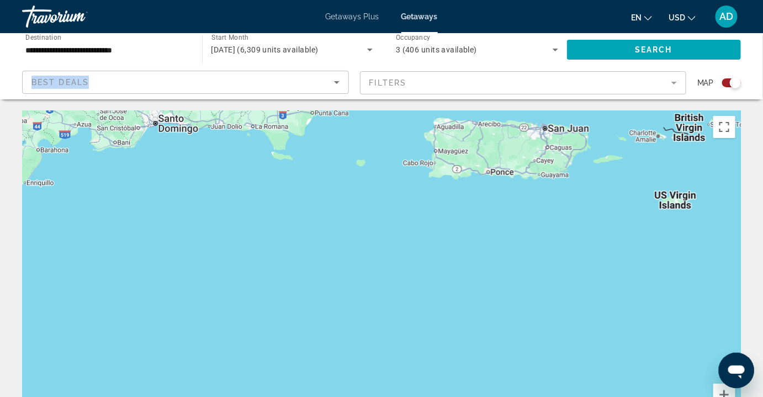
drag, startPoint x: 472, startPoint y: 66, endPoint x: 474, endPoint y: 74, distance: 8.4
click at [472, 66] on div "**********" at bounding box center [381, 66] width 763 height 66
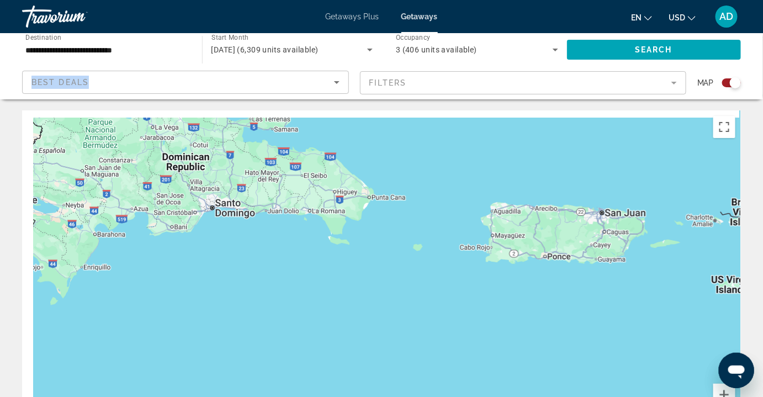
drag, startPoint x: 478, startPoint y: 142, endPoint x: 631, endPoint y: 309, distance: 226.2
click at [631, 309] on div "Main content" at bounding box center [381, 275] width 719 height 331
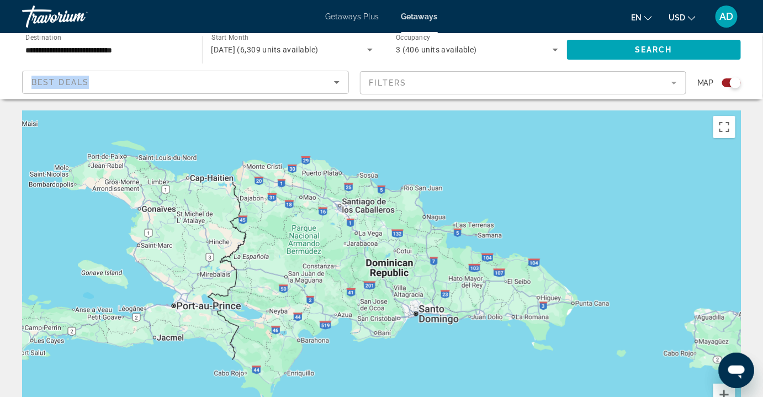
drag, startPoint x: 547, startPoint y: 250, endPoint x: 681, endPoint y: 229, distance: 135.1
click at [681, 230] on div "Main content" at bounding box center [381, 275] width 719 height 331
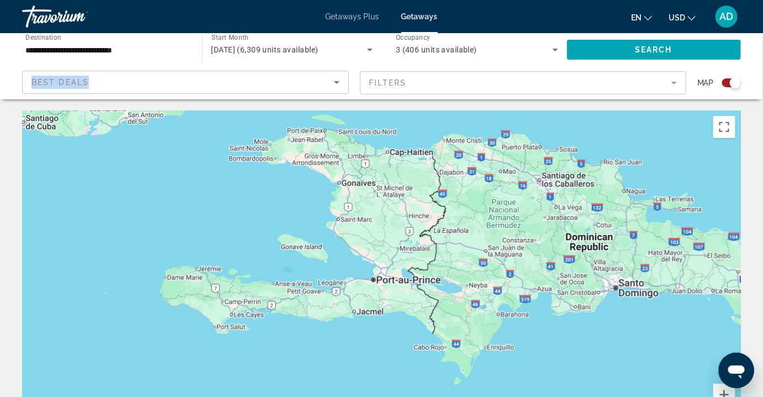
drag, startPoint x: 595, startPoint y: 237, endPoint x: 756, endPoint y: 259, distance: 163.2
click at [675, 249] on div "Main content" at bounding box center [381, 275] width 719 height 331
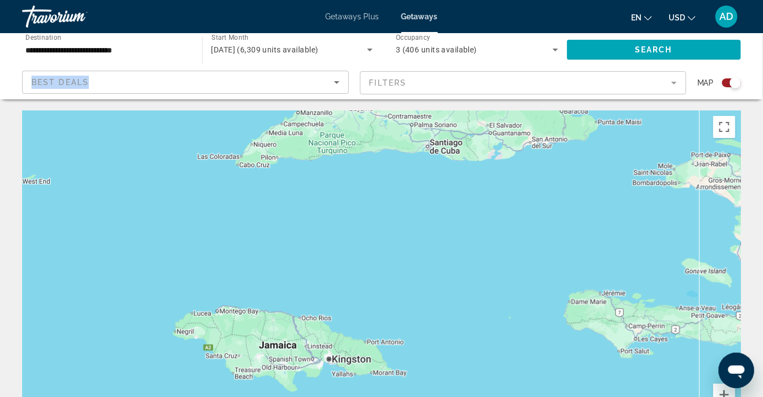
drag, startPoint x: 561, startPoint y: 197, endPoint x: 576, endPoint y: 176, distance: 25.7
click at [575, 181] on div "Main content" at bounding box center [381, 275] width 719 height 331
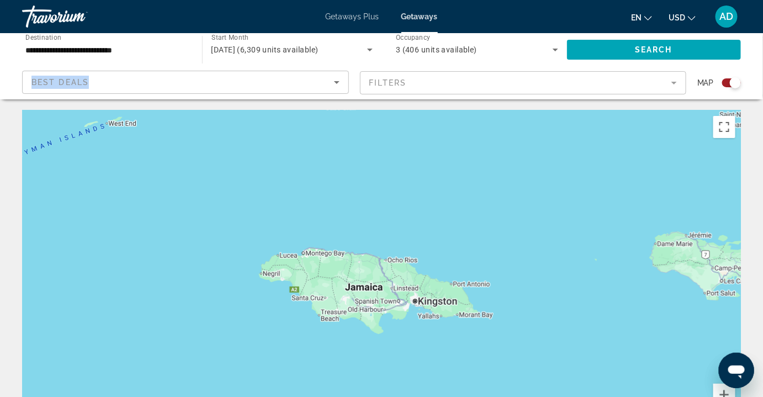
drag, startPoint x: 559, startPoint y: 262, endPoint x: 697, endPoint y: 219, distance: 144.0
click at [670, 225] on div "Main content" at bounding box center [381, 275] width 719 height 331
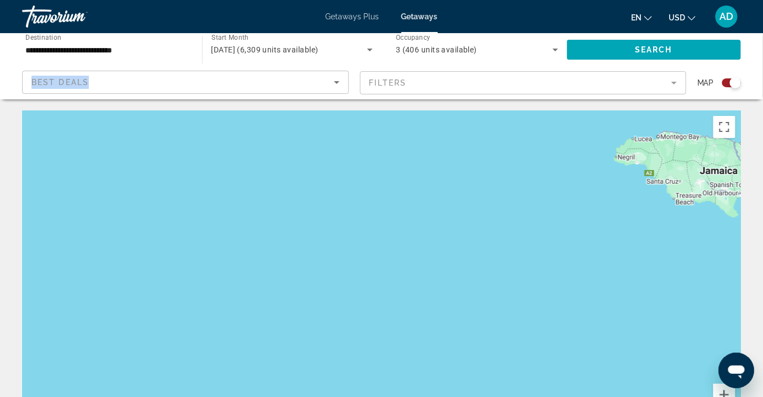
drag, startPoint x: 561, startPoint y: 259, endPoint x: 657, endPoint y: 201, distance: 111.7
click at [648, 211] on div "Main content" at bounding box center [381, 275] width 719 height 331
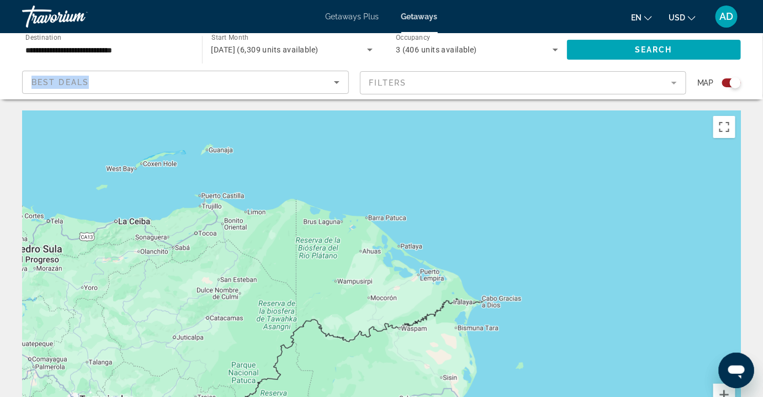
drag, startPoint x: 597, startPoint y: 171, endPoint x: 630, endPoint y: 153, distance: 37.3
click at [625, 156] on div "Main content" at bounding box center [381, 275] width 719 height 331
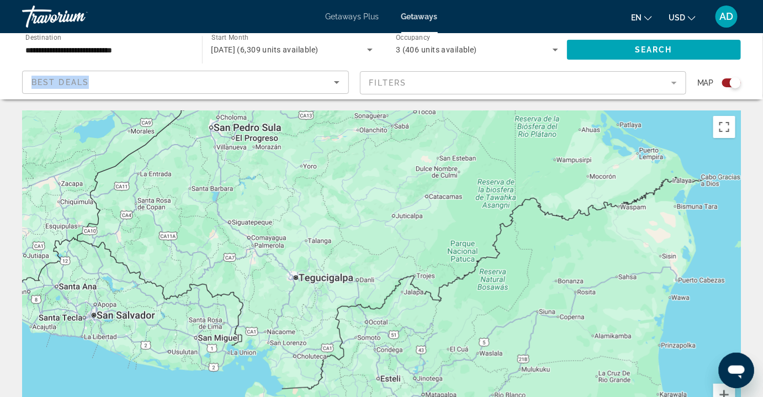
drag, startPoint x: 577, startPoint y: 171, endPoint x: 587, endPoint y: 162, distance: 13.7
click at [585, 165] on div "Main content" at bounding box center [381, 275] width 719 height 331
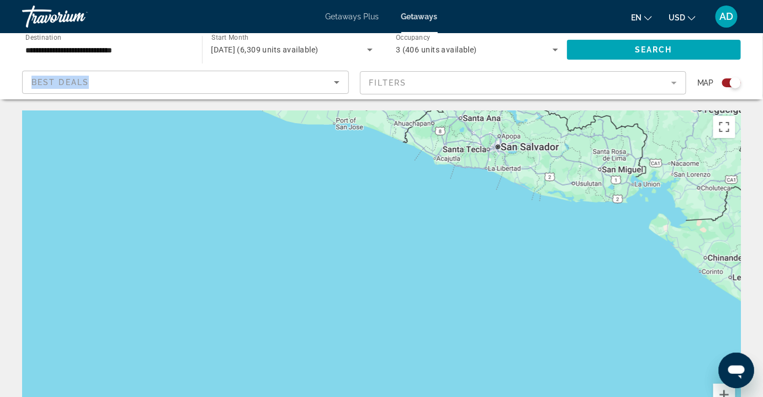
drag, startPoint x: 376, startPoint y: 243, endPoint x: 585, endPoint y: 198, distance: 213.6
click at [585, 198] on div "Main content" at bounding box center [381, 275] width 719 height 331
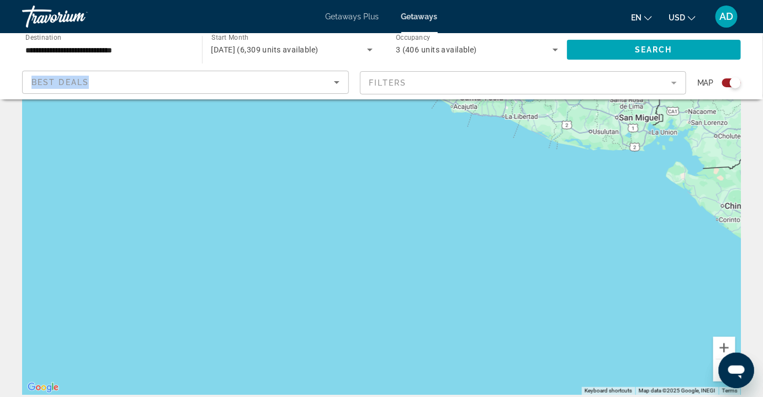
scroll to position [50, 0]
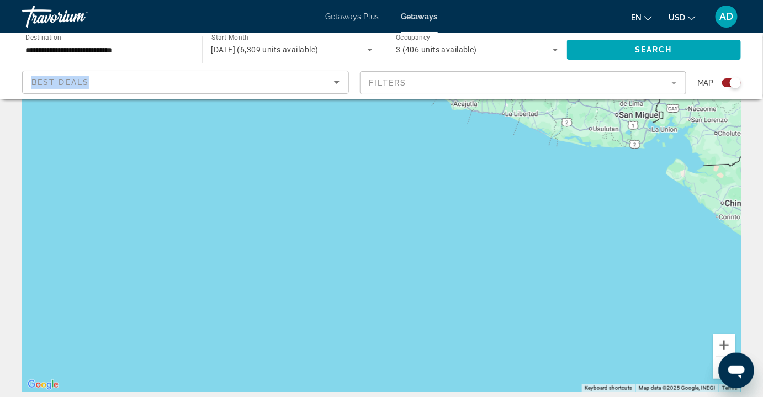
click at [717, 369] on button "Zoom out" at bounding box center [724, 368] width 22 height 22
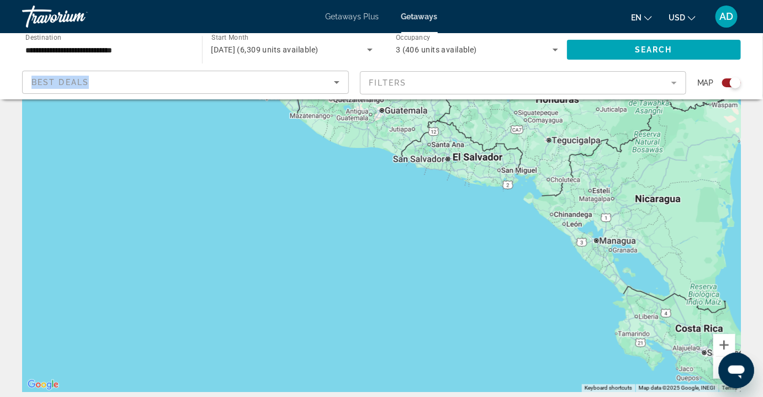
click at [717, 369] on button "Zoom out" at bounding box center [724, 368] width 22 height 22
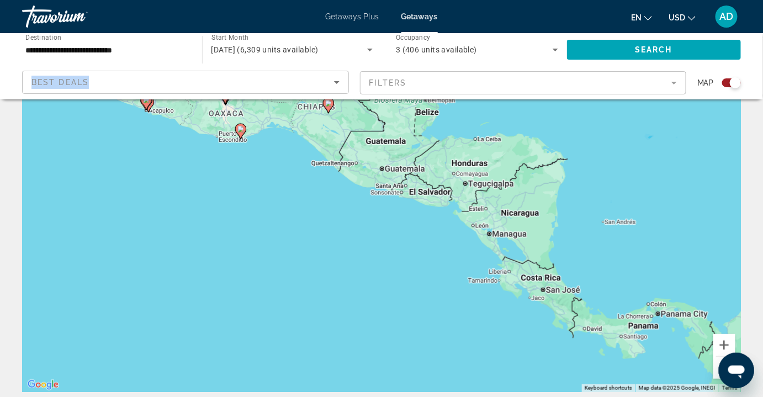
click at [717, 369] on button "Zoom out" at bounding box center [724, 368] width 22 height 22
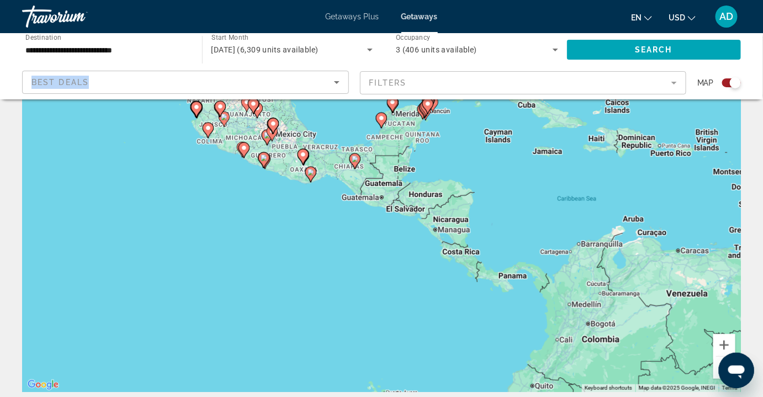
click at [717, 369] on button "Zoom out" at bounding box center [724, 368] width 22 height 22
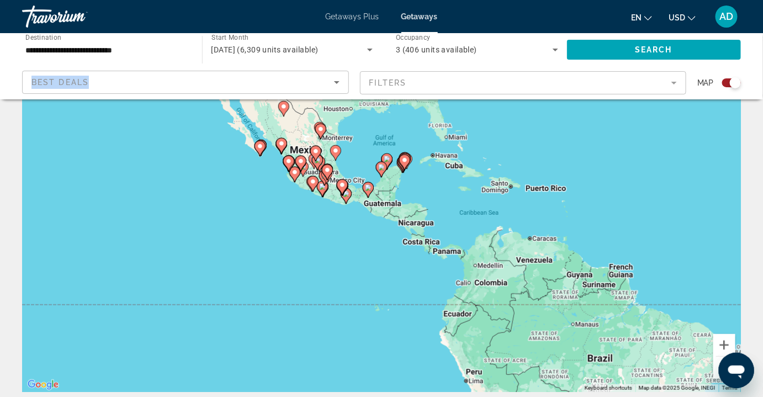
click at [717, 369] on button "Zoom out" at bounding box center [724, 368] width 22 height 22
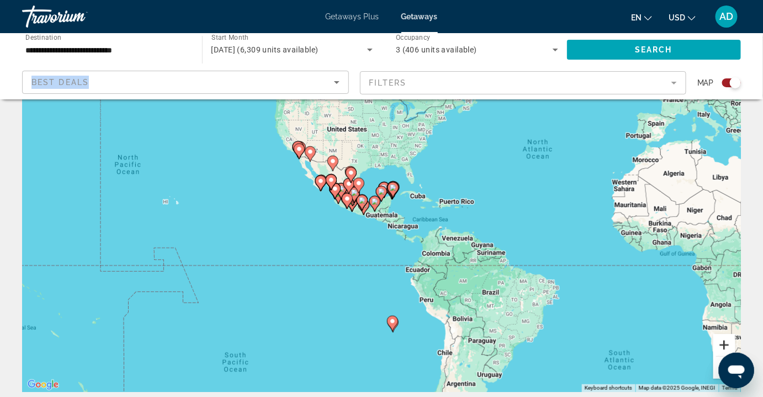
scroll to position [0, 0]
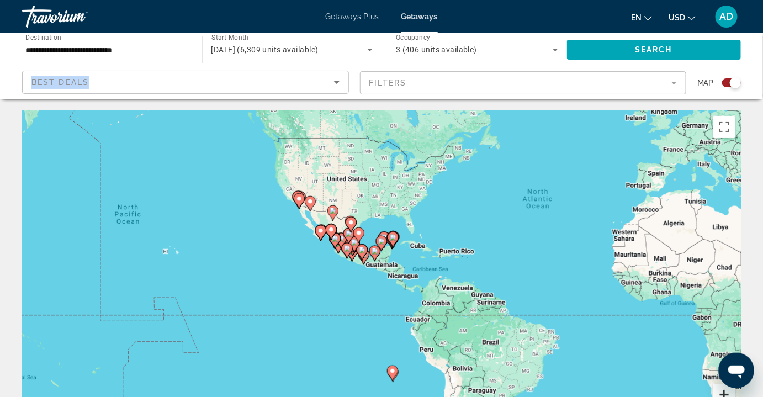
click at [725, 390] on button "Zoom in" at bounding box center [724, 395] width 22 height 22
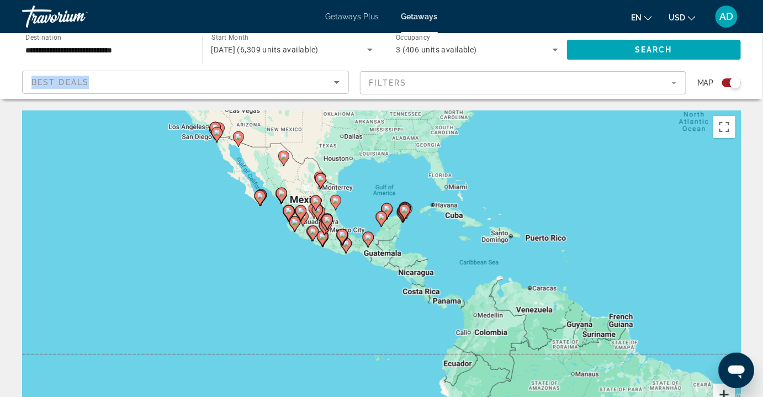
click at [725, 390] on button "Zoom in" at bounding box center [724, 395] width 22 height 22
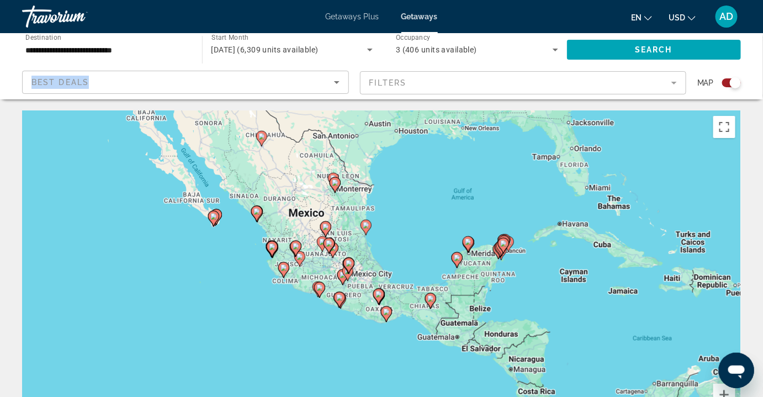
drag, startPoint x: 424, startPoint y: 211, endPoint x: 527, endPoint y: 300, distance: 135.9
click at [514, 321] on div "To activate drag with keyboard, press Alt + Enter. Once in keyboard drag state,…" at bounding box center [381, 275] width 719 height 331
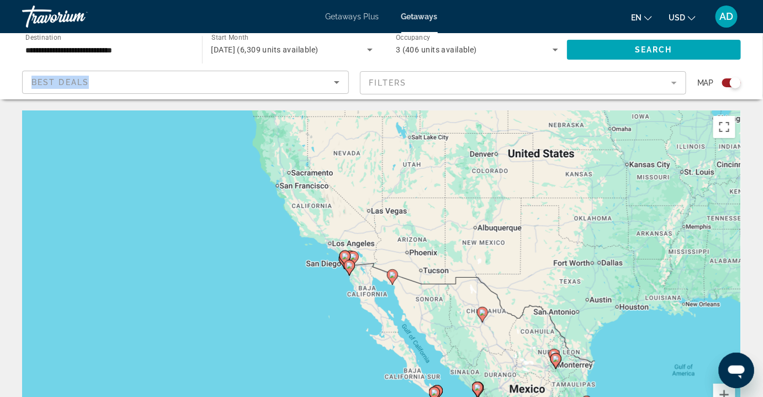
drag, startPoint x: 188, startPoint y: 181, endPoint x: 386, endPoint y: 328, distance: 246.7
click at [386, 328] on div "To activate drag with keyboard, press Alt + Enter. Once in keyboard drag state,…" at bounding box center [381, 275] width 719 height 331
click at [349, 267] on image "Main content" at bounding box center [349, 265] width 7 height 7
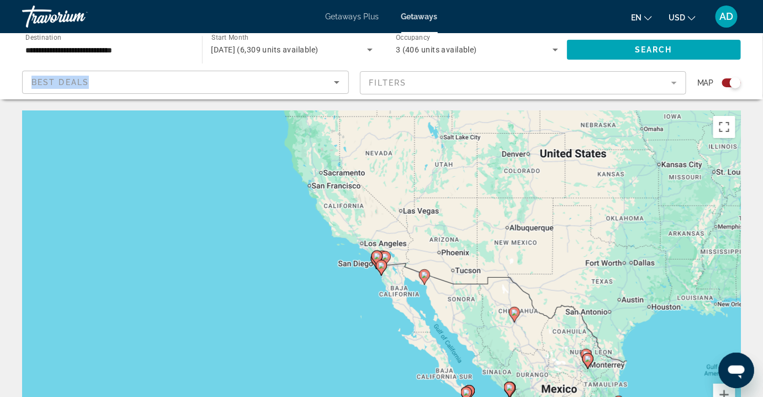
click at [385, 269] on icon "Main content" at bounding box center [381, 268] width 10 height 14
type input "**********"
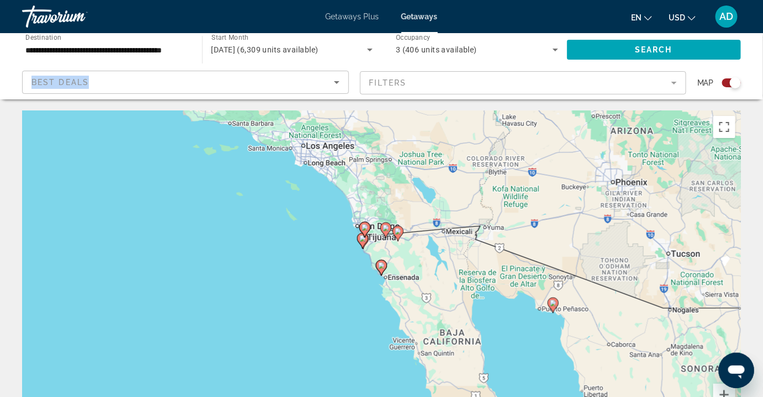
click at [556, 304] on icon "Main content" at bounding box center [553, 305] width 10 height 14
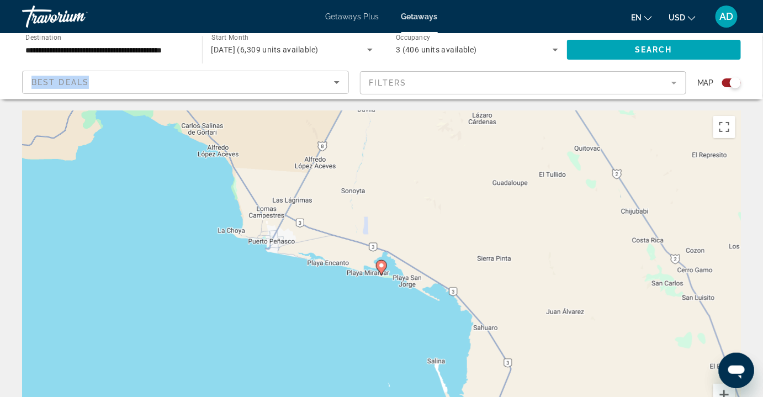
click at [383, 265] on image "Main content" at bounding box center [381, 265] width 7 height 7
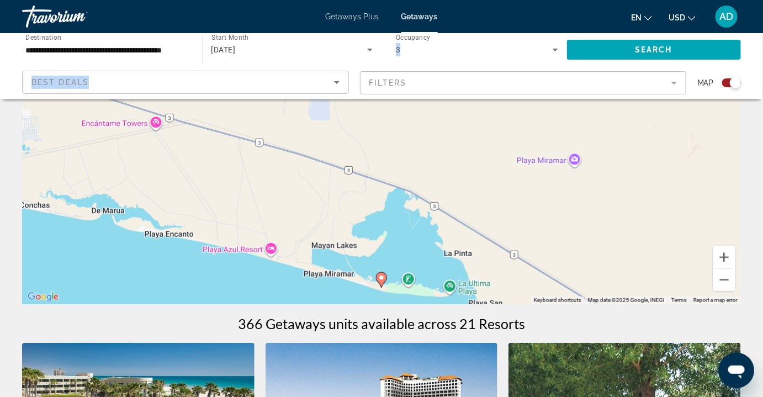
scroll to position [132, 0]
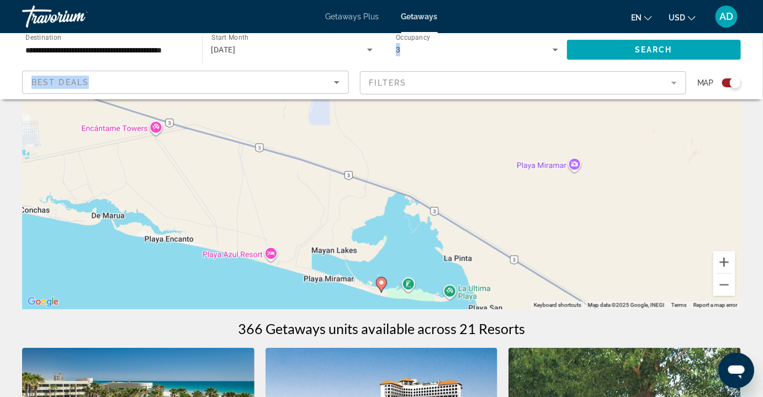
click at [378, 283] on icon "Main content" at bounding box center [381, 285] width 10 height 14
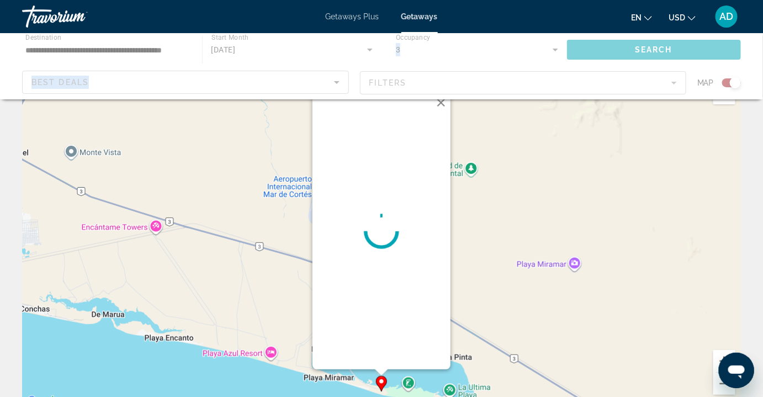
scroll to position [0, 0]
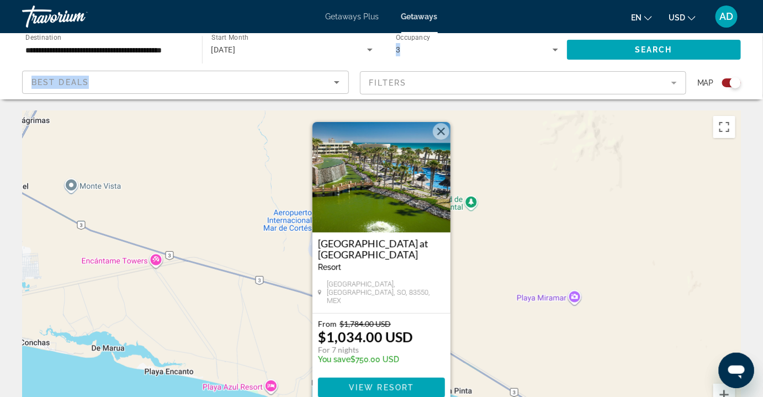
click at [401, 221] on img "Main content" at bounding box center [381, 177] width 138 height 110
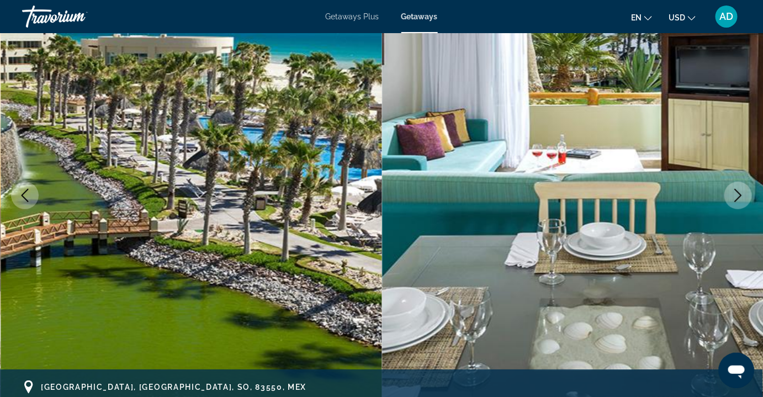
scroll to position [71, 0]
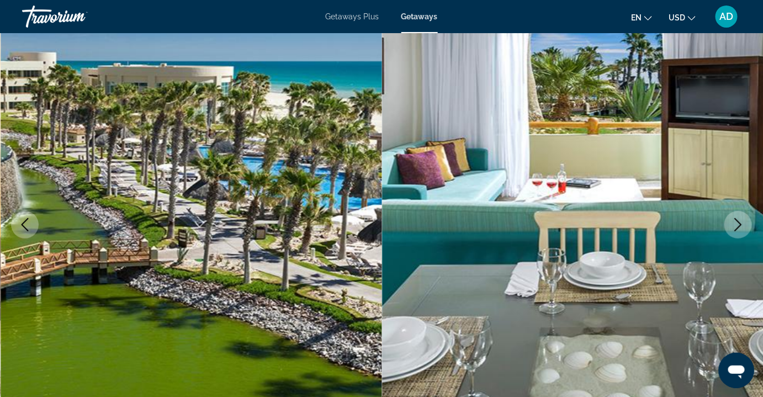
click at [738, 223] on icon "Next image" at bounding box center [737, 224] width 13 height 13
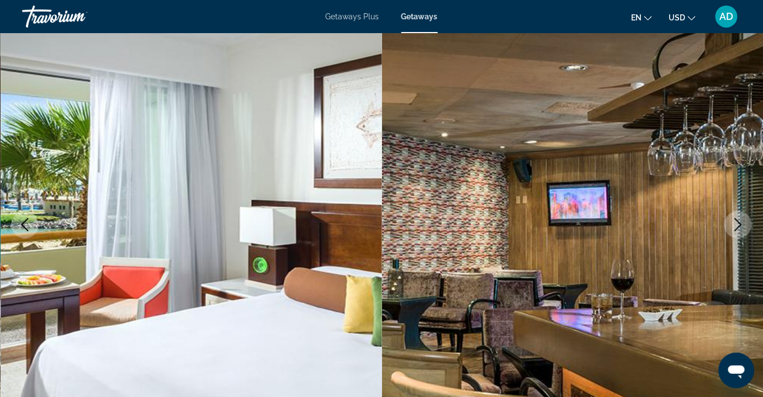
click at [738, 223] on icon "Next image" at bounding box center [737, 224] width 13 height 13
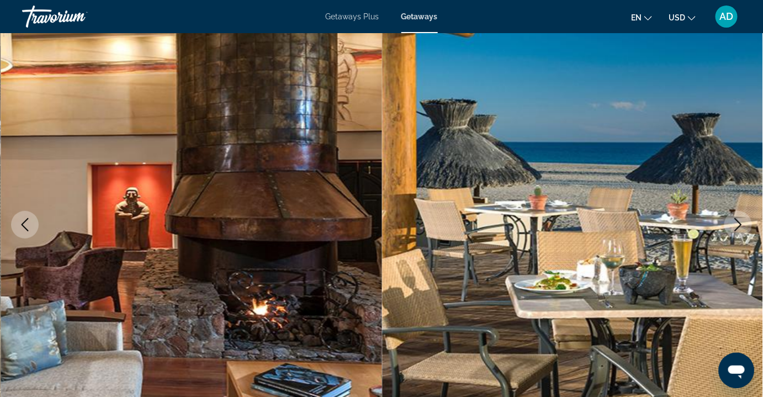
click at [738, 223] on icon "Next image" at bounding box center [737, 224] width 13 height 13
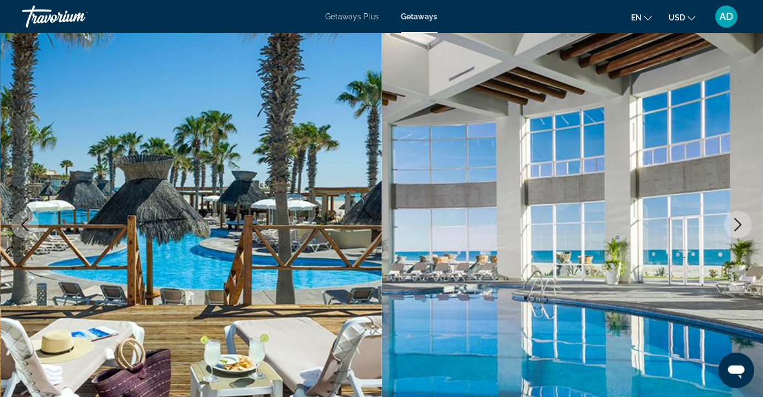
click at [738, 223] on icon "Next image" at bounding box center [737, 224] width 13 height 13
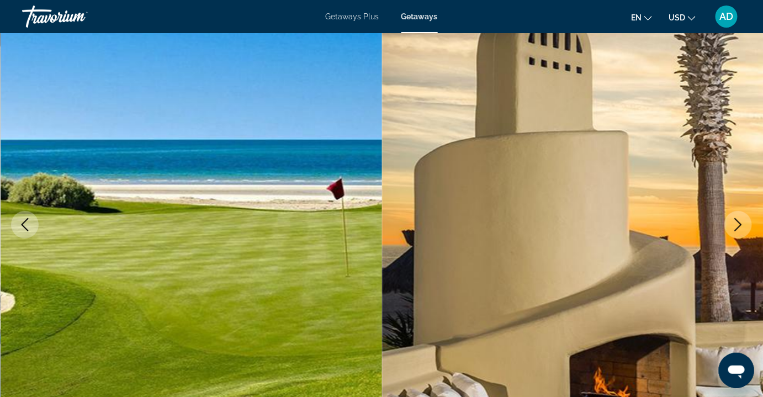
click at [738, 223] on icon "Next image" at bounding box center [737, 224] width 13 height 13
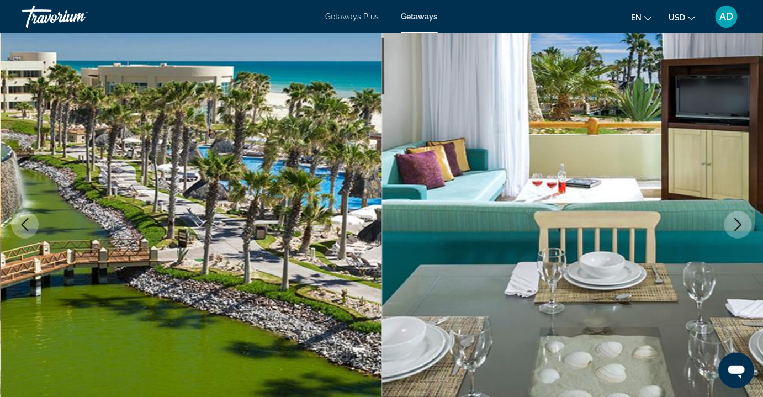
click at [738, 223] on icon "Next image" at bounding box center [737, 224] width 13 height 13
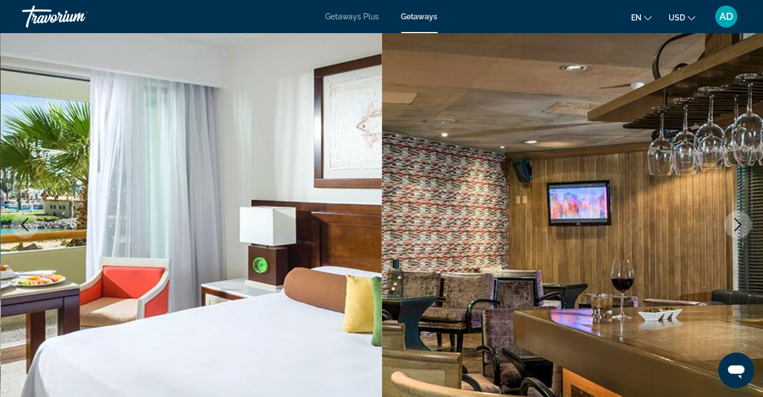
click at [738, 223] on icon "Next image" at bounding box center [737, 224] width 13 height 13
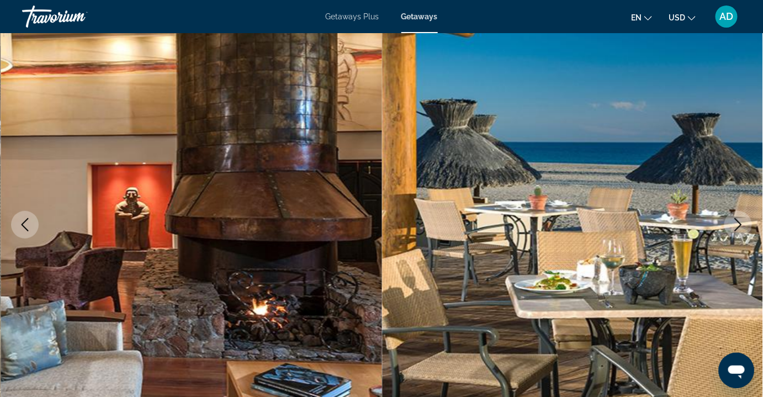
click at [738, 223] on icon "Next image" at bounding box center [737, 224] width 13 height 13
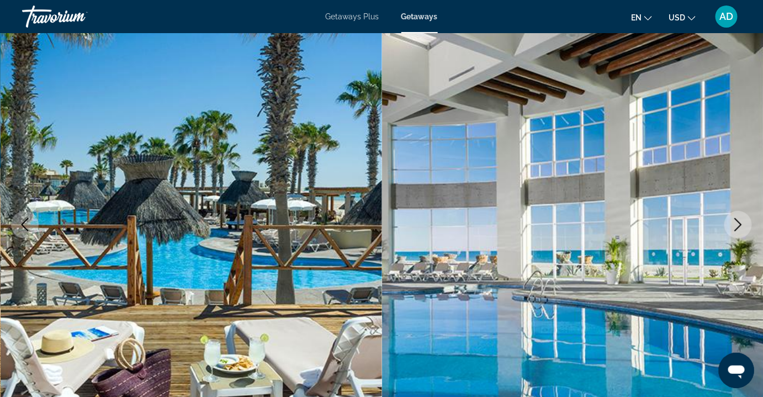
click at [738, 223] on icon "Next image" at bounding box center [737, 224] width 13 height 13
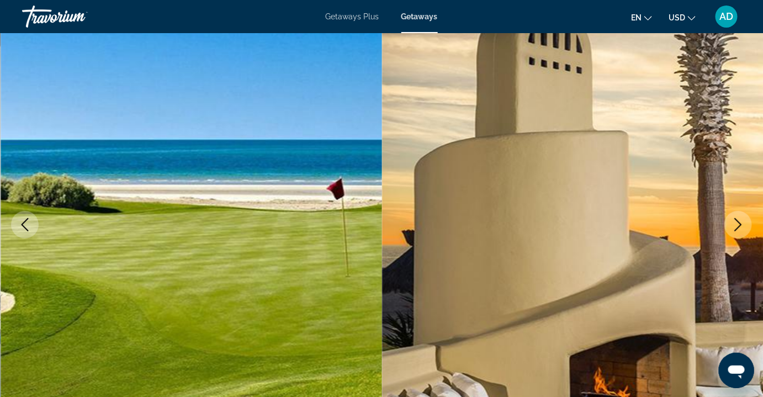
click at [738, 224] on icon "Next image" at bounding box center [737, 224] width 13 height 13
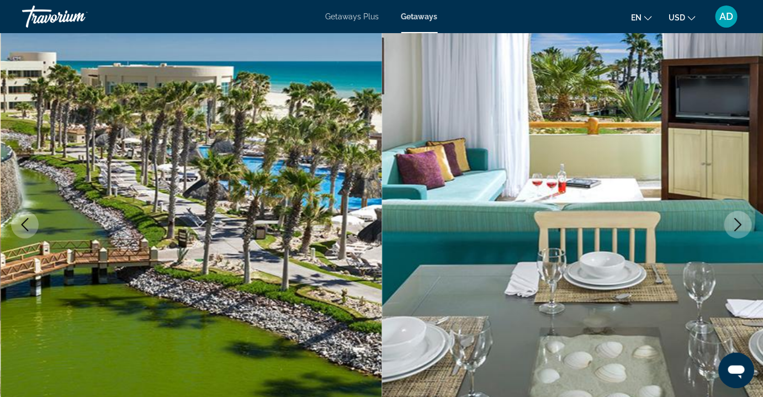
click at [738, 224] on icon "Next image" at bounding box center [737, 224] width 13 height 13
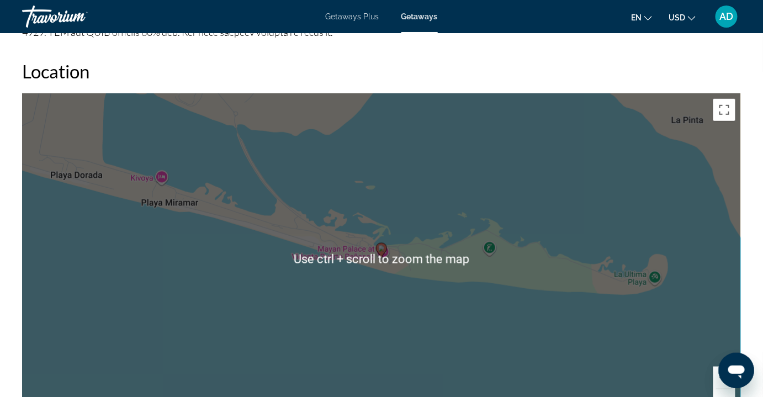
scroll to position [1622, 0]
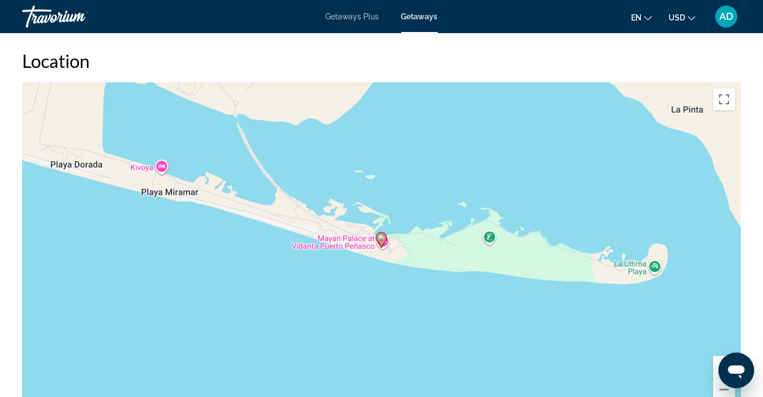
click at [384, 242] on icon "Main content" at bounding box center [381, 239] width 11 height 15
click at [385, 245] on gmp-advanced-marker "Main content" at bounding box center [381, 240] width 11 height 17
click at [721, 391] on button "Zoom out" at bounding box center [724, 390] width 22 height 22
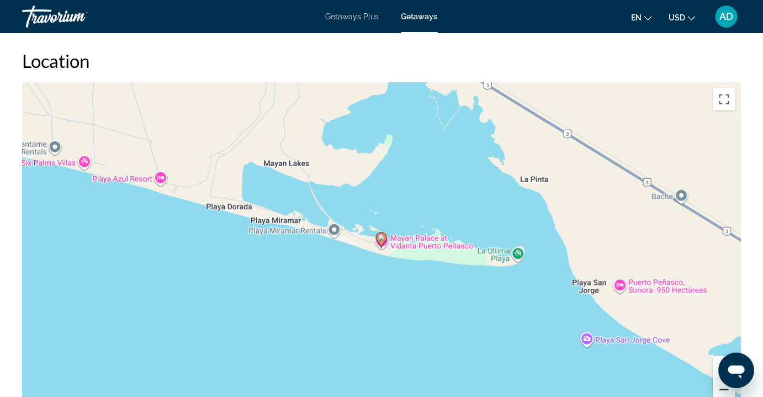
click at [720, 390] on button "Zoom out" at bounding box center [724, 390] width 22 height 22
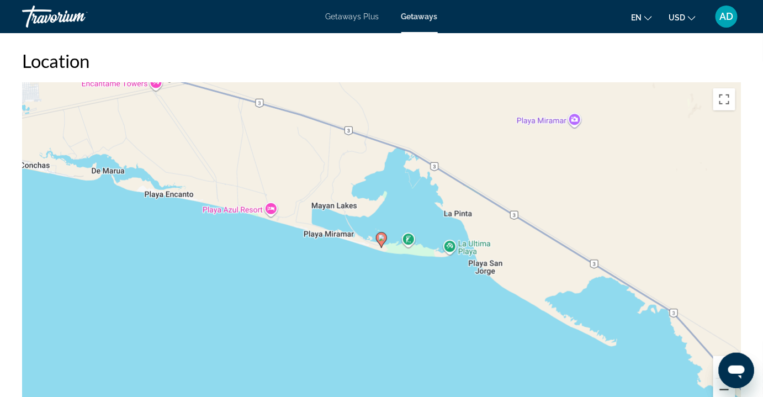
click at [720, 388] on button "Zoom out" at bounding box center [724, 390] width 22 height 22
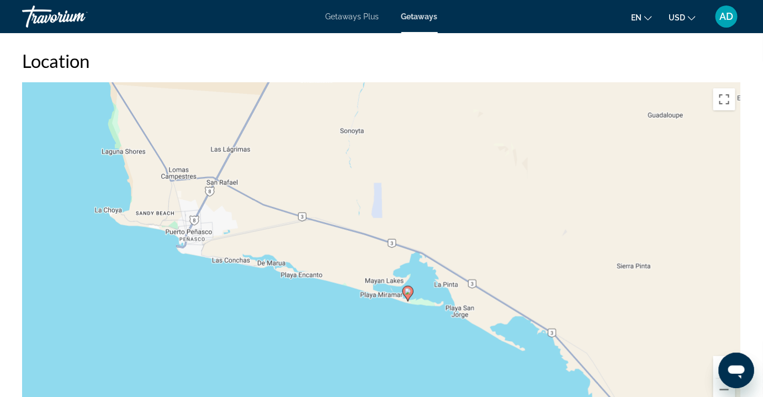
drag, startPoint x: 362, startPoint y: 230, endPoint x: 389, endPoint y: 285, distance: 60.7
click at [389, 285] on div "To activate drag with keyboard, press Alt + Enter. Once in keyboard drag state,…" at bounding box center [381, 248] width 719 height 331
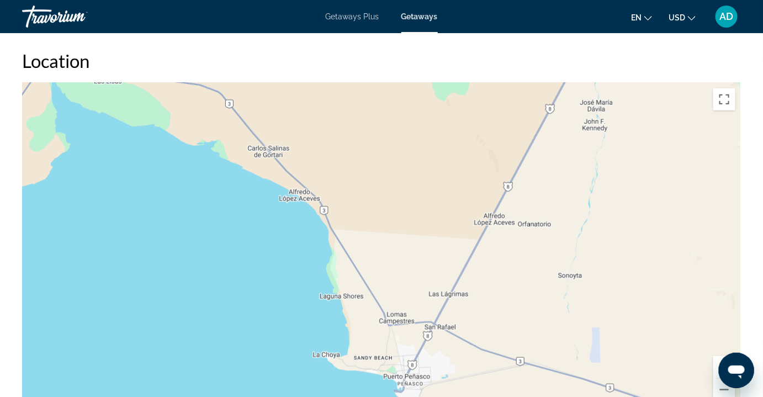
drag, startPoint x: 331, startPoint y: 222, endPoint x: 548, endPoint y: 366, distance: 259.7
click at [548, 366] on div "To activate drag with keyboard, press Alt + Enter. Once in keyboard drag state,…" at bounding box center [381, 248] width 719 height 331
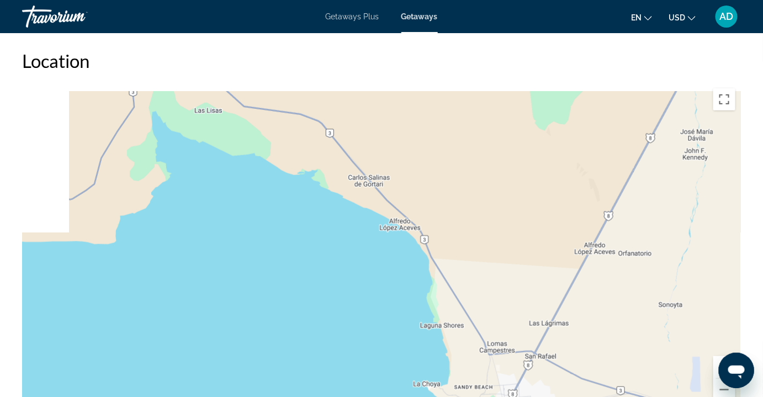
drag, startPoint x: 405, startPoint y: 316, endPoint x: 508, endPoint y: 346, distance: 107.3
click at [506, 347] on div "To activate drag with keyboard, press Alt + Enter. Once in keyboard drag state,…" at bounding box center [381, 248] width 719 height 331
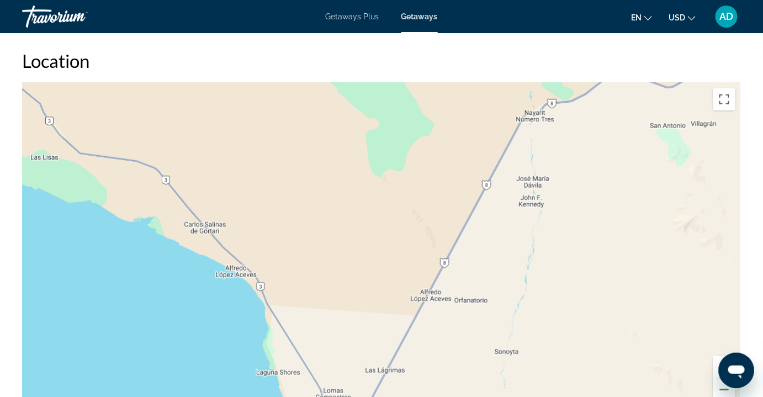
drag, startPoint x: 442, startPoint y: 242, endPoint x: 288, endPoint y: 280, distance: 158.7
click at [278, 291] on div "To activate drag with keyboard, press Alt + Enter. Once in keyboard drag state,…" at bounding box center [381, 248] width 719 height 331
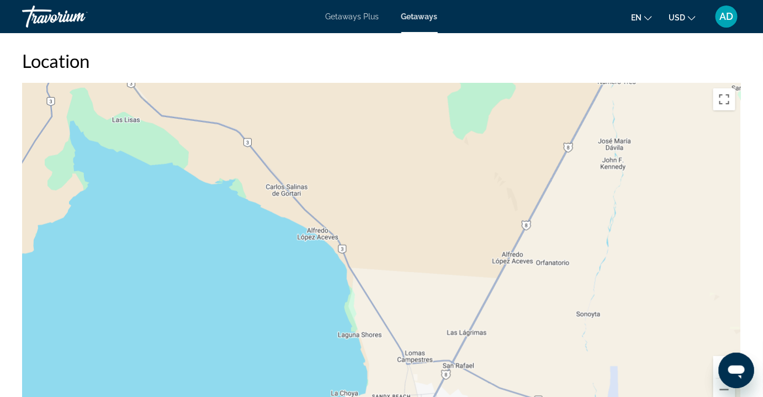
drag, startPoint x: 409, startPoint y: 177, endPoint x: 488, endPoint y: 142, distance: 86.3
click at [488, 142] on div "To activate drag with keyboard, press Alt + Enter. Once in keyboard drag state,…" at bounding box center [381, 248] width 719 height 331
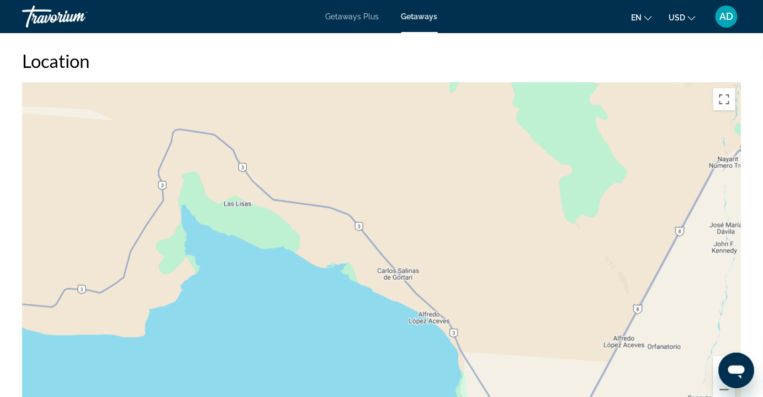
drag, startPoint x: 376, startPoint y: 123, endPoint x: 617, endPoint y: 301, distance: 298.8
click at [617, 301] on div "To activate drag with keyboard, press Alt + Enter. Once in keyboard drag state,…" at bounding box center [381, 248] width 719 height 331
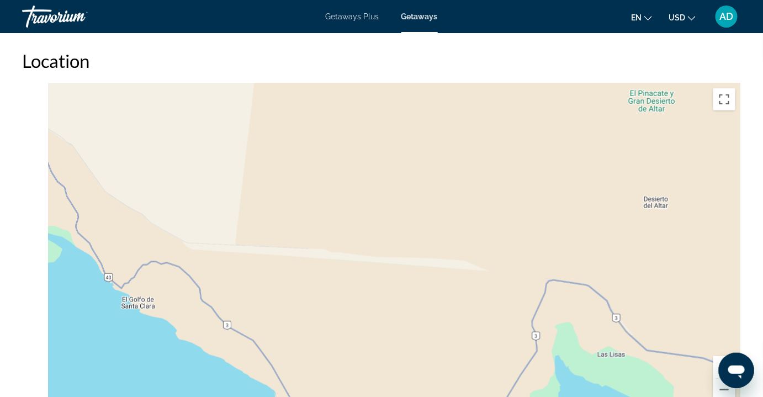
drag, startPoint x: 455, startPoint y: 237, endPoint x: 646, endPoint y: 241, distance: 191.0
click at [632, 248] on div "To activate drag with keyboard, press Alt + Enter. Once in keyboard drag state,…" at bounding box center [381, 248] width 719 height 331
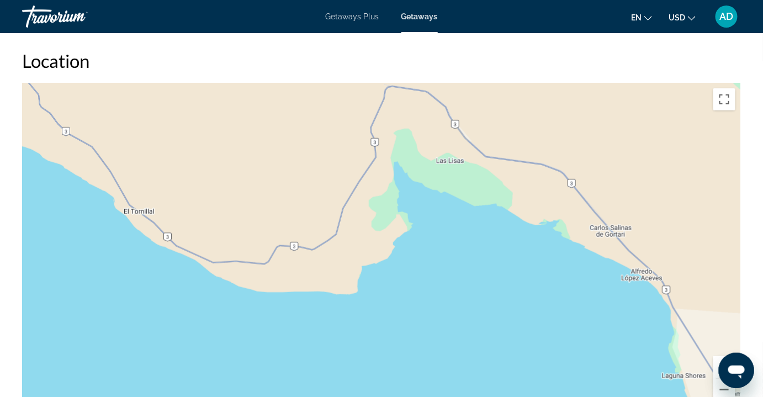
drag, startPoint x: 513, startPoint y: 238, endPoint x: 267, endPoint y: 57, distance: 306.4
click at [267, 57] on div "Location ← Move left → Move right ↑ Move up ↓ Move down + Zoom in - Zoom out Ho…" at bounding box center [381, 232] width 719 height 364
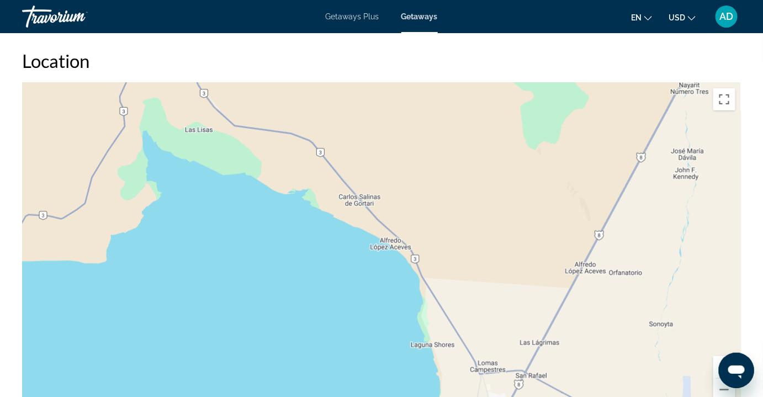
drag, startPoint x: 531, startPoint y: 192, endPoint x: 159, endPoint y: 132, distance: 376.3
click at [159, 132] on div "To activate drag with keyboard, press Alt + Enter. Once in keyboard drag state,…" at bounding box center [381, 248] width 719 height 331
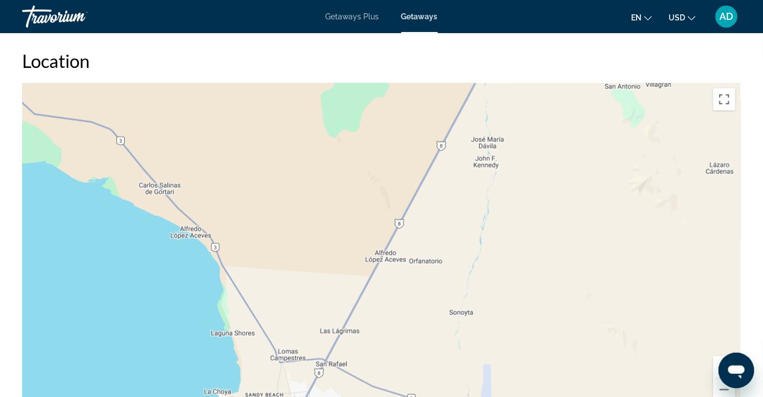
drag, startPoint x: 445, startPoint y: 262, endPoint x: 437, endPoint y: 303, distance: 41.6
click at [438, 277] on div "To activate drag with keyboard, press Alt + Enter. Once in keyboard drag state,…" at bounding box center [381, 248] width 719 height 331
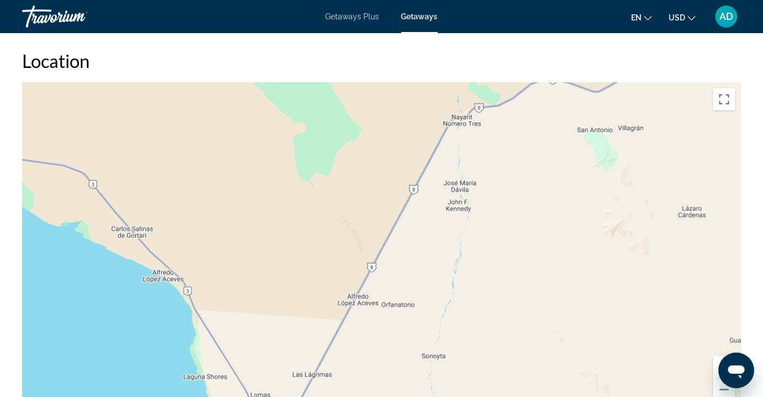
drag, startPoint x: 537, startPoint y: 197, endPoint x: 503, endPoint y: 313, distance: 121.2
click at [503, 313] on div "To activate drag with keyboard, press Alt + Enter. Once in keyboard drag state,…" at bounding box center [381, 248] width 719 height 331
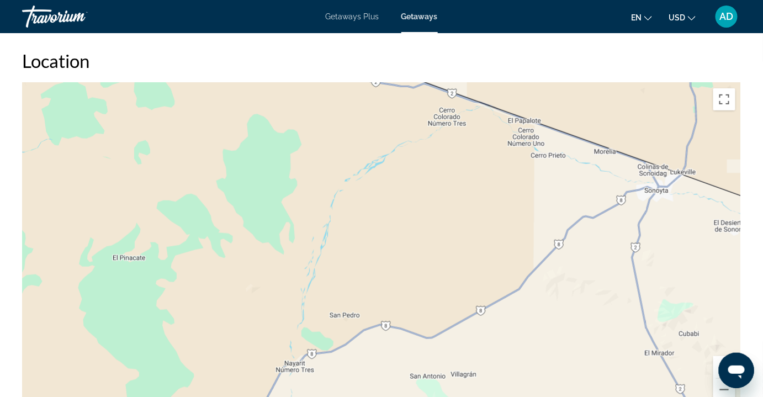
drag, startPoint x: 553, startPoint y: 262, endPoint x: 396, endPoint y: 263, distance: 157.3
click at [397, 263] on div "To activate drag with keyboard, press Alt + Enter. Once in keyboard drag state,…" at bounding box center [381, 248] width 719 height 331
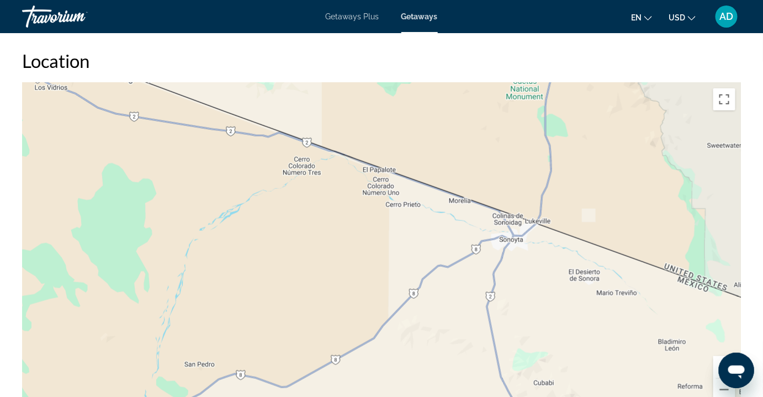
drag, startPoint x: 533, startPoint y: 238, endPoint x: 480, endPoint y: 352, distance: 126.0
click at [480, 352] on div "To activate drag with keyboard, press Alt + Enter. Once in keyboard drag state,…" at bounding box center [381, 248] width 719 height 331
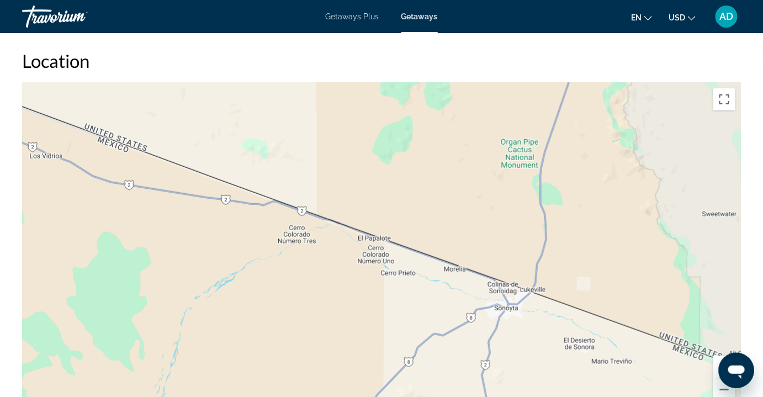
drag, startPoint x: 381, startPoint y: 262, endPoint x: 508, endPoint y: 289, distance: 129.8
click at [508, 289] on div "To activate drag with keyboard, press Alt + Enter. Once in keyboard drag state,…" at bounding box center [381, 248] width 719 height 331
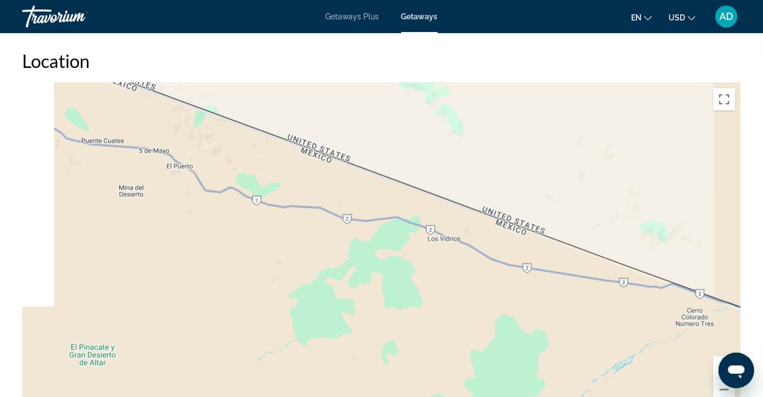
drag, startPoint x: 416, startPoint y: 248, endPoint x: 583, endPoint y: 290, distance: 171.8
click at [581, 289] on div "To activate drag with keyboard, press Alt + Enter. Once in keyboard drag state,…" at bounding box center [381, 248] width 719 height 331
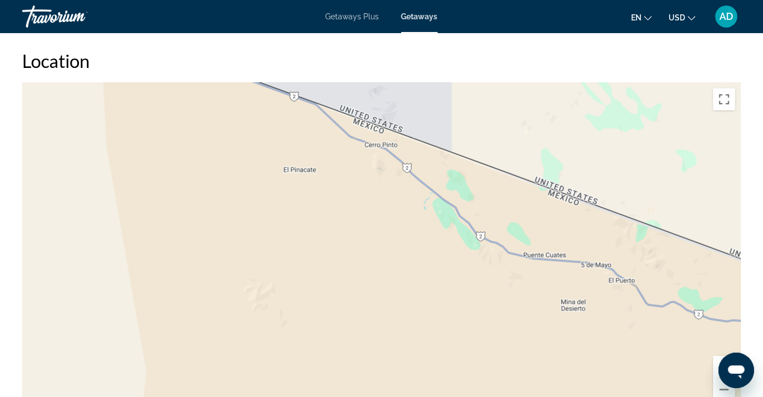
drag, startPoint x: 446, startPoint y: 197, endPoint x: 719, endPoint y: 305, distance: 293.4
click at [701, 300] on div "To activate drag with keyboard, press Alt + Enter. Once in keyboard drag state,…" at bounding box center [381, 248] width 719 height 331
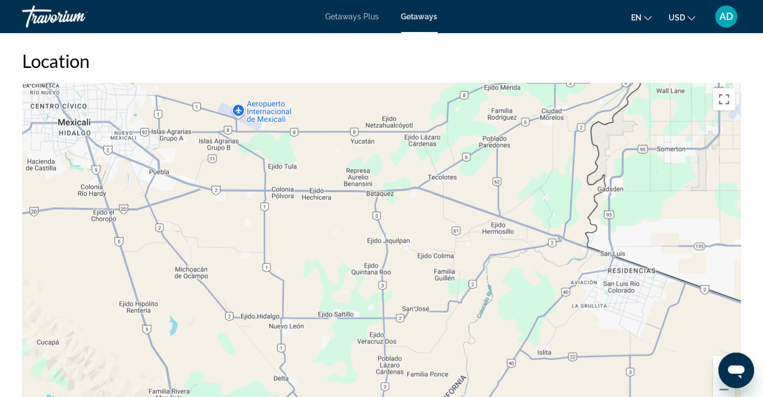
drag, startPoint x: 542, startPoint y: 257, endPoint x: 731, endPoint y: 332, distance: 203.0
click at [731, 332] on div "To activate drag with keyboard, press Alt + Enter. Once in keyboard drag state,…" at bounding box center [381, 248] width 719 height 331
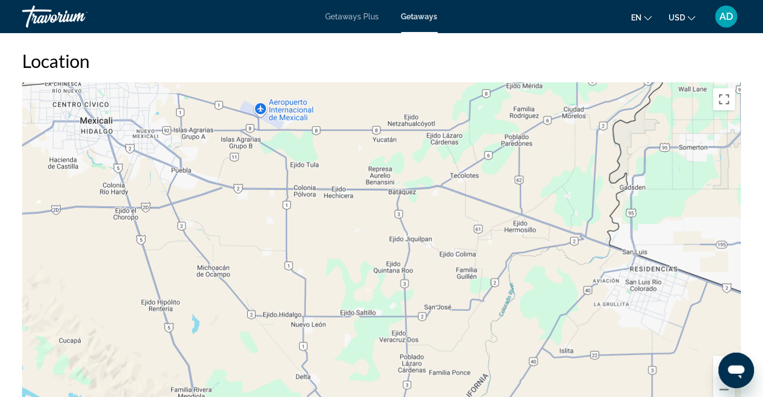
drag, startPoint x: 442, startPoint y: 255, endPoint x: 599, endPoint y: 199, distance: 166.4
click at [565, 222] on div "To activate drag with keyboard, press Alt + Enter. Once in keyboard drag state,…" at bounding box center [381, 248] width 719 height 331
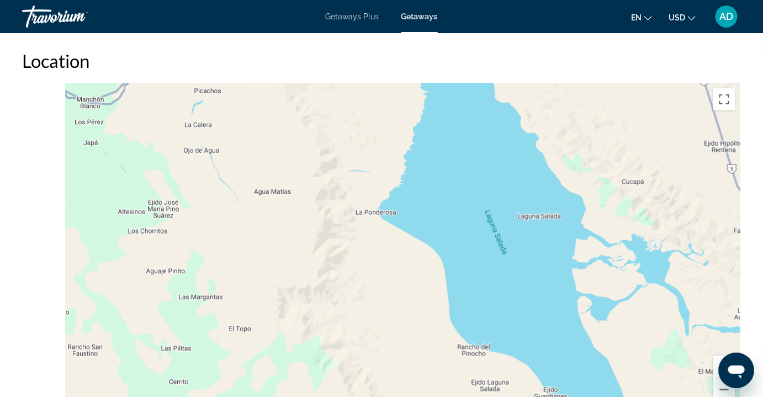
drag, startPoint x: 518, startPoint y: 195, endPoint x: 563, endPoint y: 167, distance: 52.7
click at [551, 176] on div "To activate drag with keyboard, press Alt + Enter. Once in keyboard drag state,…" at bounding box center [381, 248] width 719 height 331
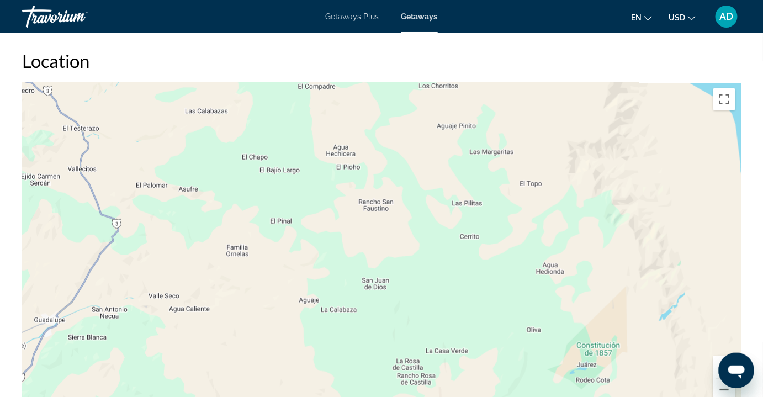
drag, startPoint x: 405, startPoint y: 197, endPoint x: 688, endPoint y: 186, distance: 282.8
click at [608, 181] on div "To activate drag with keyboard, press Alt + Enter. Once in keyboard drag state,…" at bounding box center [381, 248] width 719 height 331
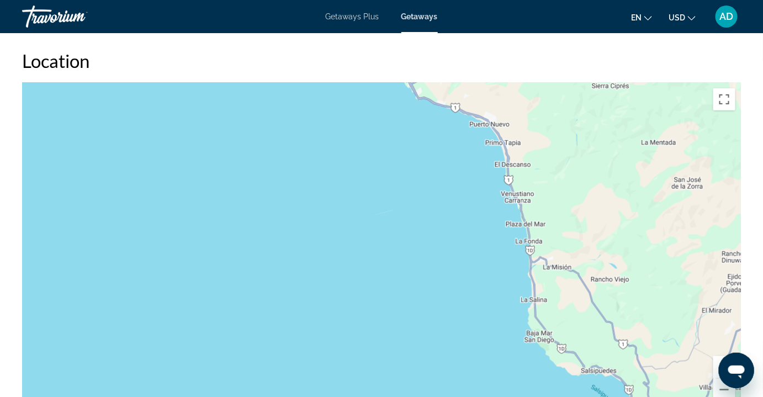
drag, startPoint x: 416, startPoint y: 185, endPoint x: 596, endPoint y: 178, distance: 180.1
click at [580, 179] on div "To activate drag with keyboard, press Alt + Enter. Once in keyboard drag state,…" at bounding box center [381, 248] width 719 height 331
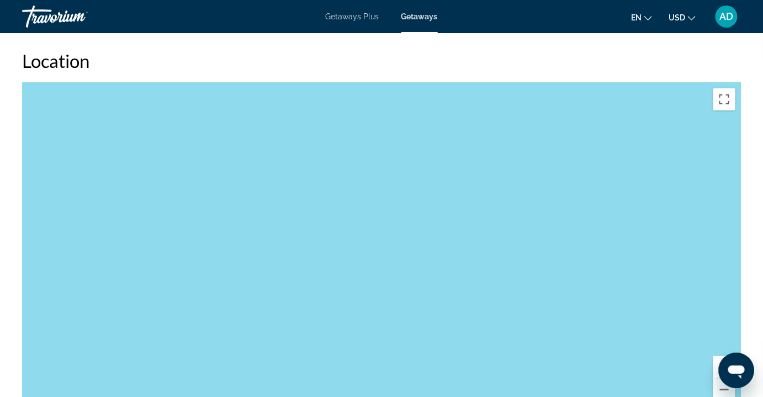
drag, startPoint x: 569, startPoint y: 192, endPoint x: 185, endPoint y: 116, distance: 391.2
click at [265, 130] on div "To activate drag with keyboard, press Alt + Enter. Once in keyboard drag state,…" at bounding box center [381, 248] width 719 height 331
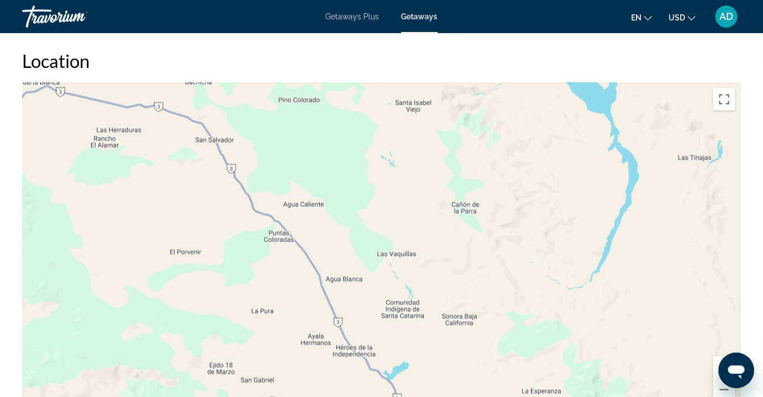
drag, startPoint x: 171, startPoint y: 225, endPoint x: 350, endPoint y: 139, distance: 198.3
click at [259, 179] on div "To activate drag with keyboard, press Alt + Enter. Once in keyboard drag state,…" at bounding box center [381, 248] width 719 height 331
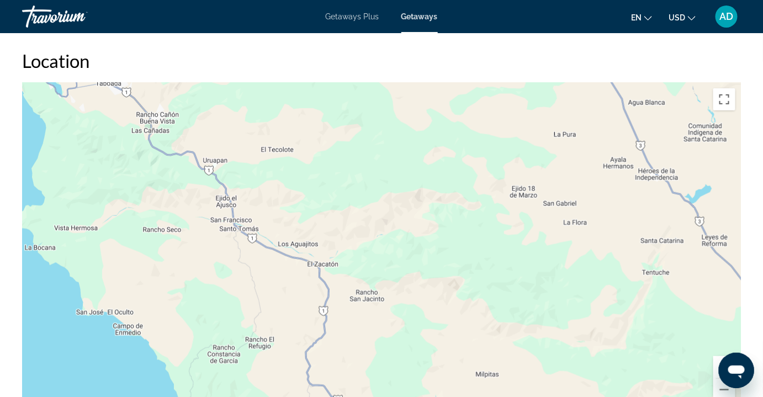
drag, startPoint x: 379, startPoint y: 264, endPoint x: 453, endPoint y: 167, distance: 122.9
click at [424, 200] on div "To activate drag with keyboard, press Alt + Enter. Once in keyboard drag state,…" at bounding box center [381, 248] width 719 height 331
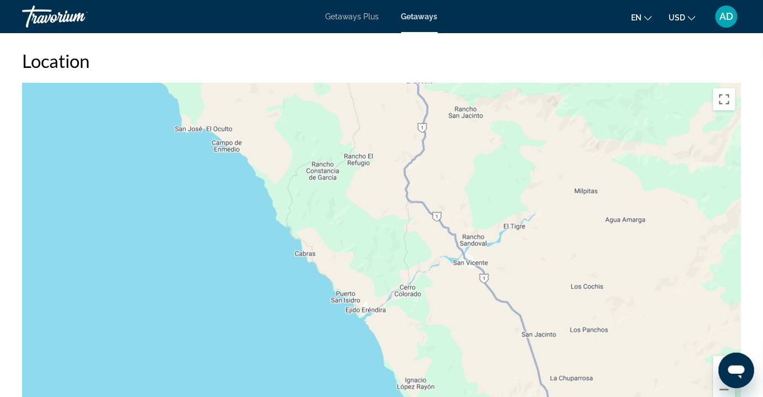
drag, startPoint x: 442, startPoint y: 231, endPoint x: 407, endPoint y: 156, distance: 82.2
click at [421, 177] on div "To activate drag with keyboard, press Alt + Enter. Once in keyboard drag state,…" at bounding box center [381, 248] width 719 height 331
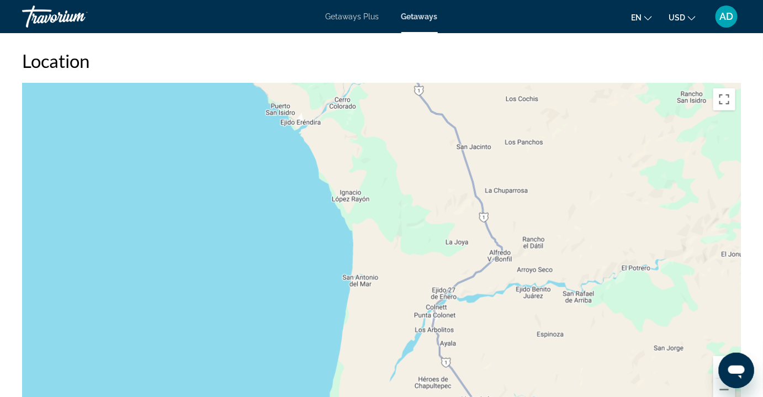
drag, startPoint x: 530, startPoint y: 328, endPoint x: 426, endPoint y: 207, distance: 159.3
click at [444, 227] on div "To activate drag with keyboard, press Alt + Enter. Once in keyboard drag state,…" at bounding box center [381, 248] width 719 height 331
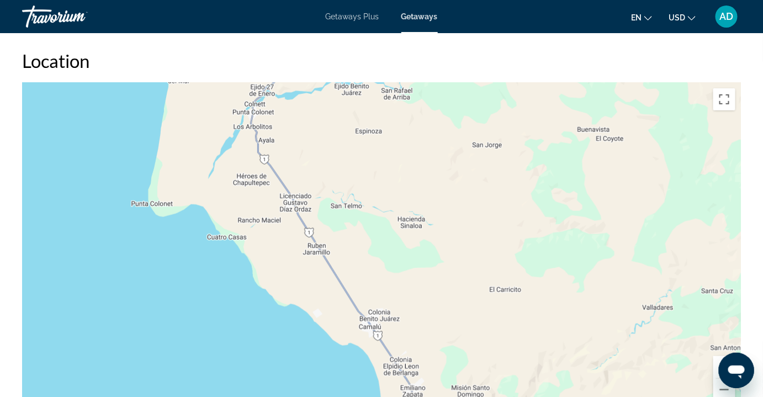
drag, startPoint x: 437, startPoint y: 293, endPoint x: 380, endPoint y: 194, distance: 114.3
click at [387, 203] on div "To activate drag with keyboard, press Alt + Enter. Once in keyboard drag state,…" at bounding box center [381, 248] width 719 height 331
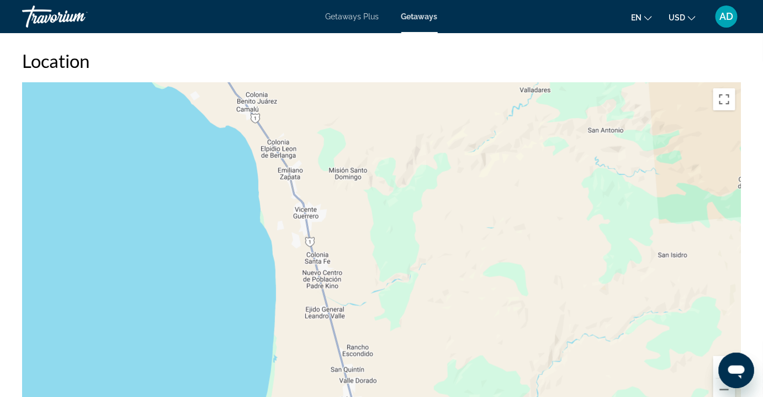
drag, startPoint x: 420, startPoint y: 306, endPoint x: 437, endPoint y: 236, distance: 72.2
click at [437, 236] on div "To activate drag with keyboard, press Alt + Enter. Once in keyboard drag state,…" at bounding box center [381, 248] width 719 height 331
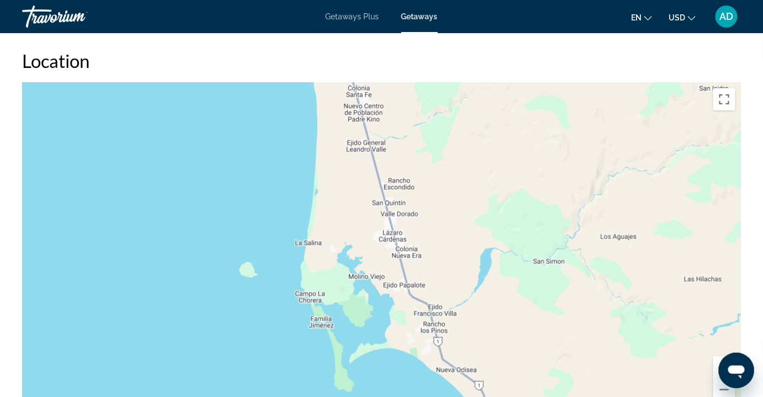
drag, startPoint x: 448, startPoint y: 284, endPoint x: 441, endPoint y: 192, distance: 91.9
click at [443, 197] on div "To activate drag with keyboard, press Alt + Enter. Once in keyboard drag state,…" at bounding box center [381, 248] width 719 height 331
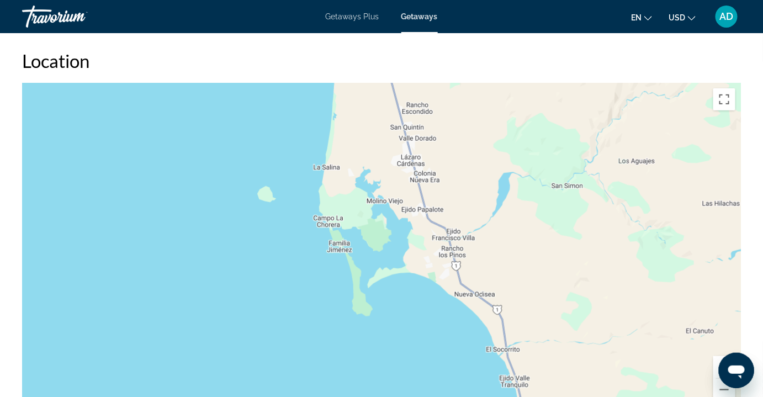
drag, startPoint x: 465, startPoint y: 321, endPoint x: 512, endPoint y: 421, distance: 110.6
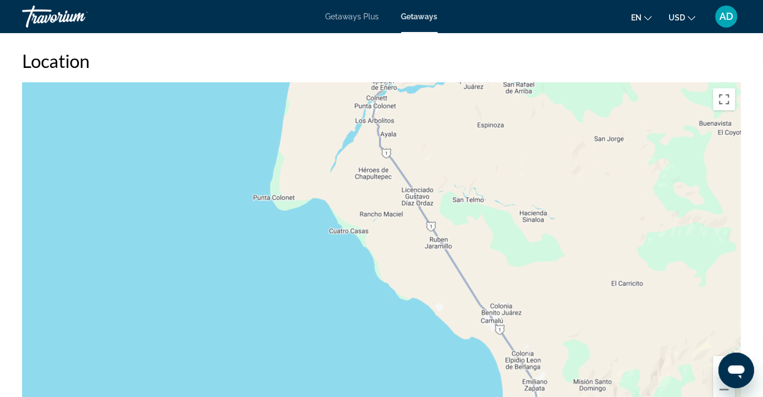
drag
click at [471, 339] on div "To activate drag with keyboard, press Alt + Enter. Once in keyboard drag state,…" at bounding box center [381, 248] width 719 height 331
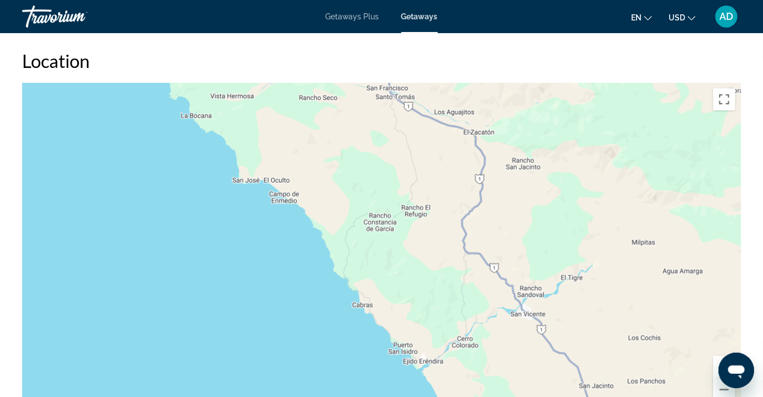
click at [499, 264] on div "To activate drag with keyboard, press Alt + Enter. Once in keyboard drag state,…" at bounding box center [381, 248] width 719 height 331
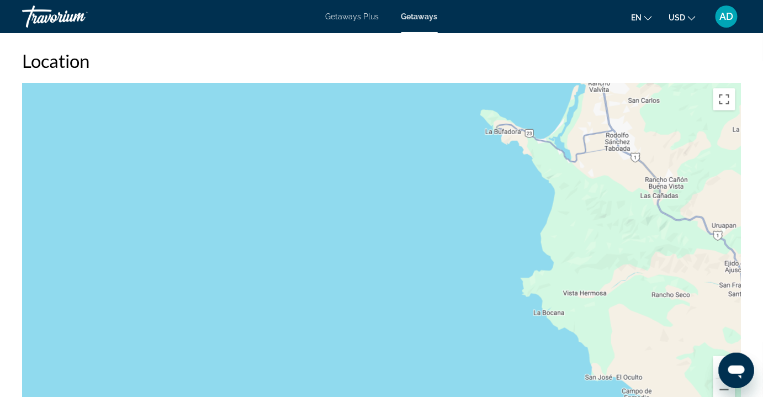
click at [383, 288] on div "To activate drag with keyboard, press Alt + Enter. Once in keyboard drag state,…" at bounding box center [381, 248] width 719 height 331
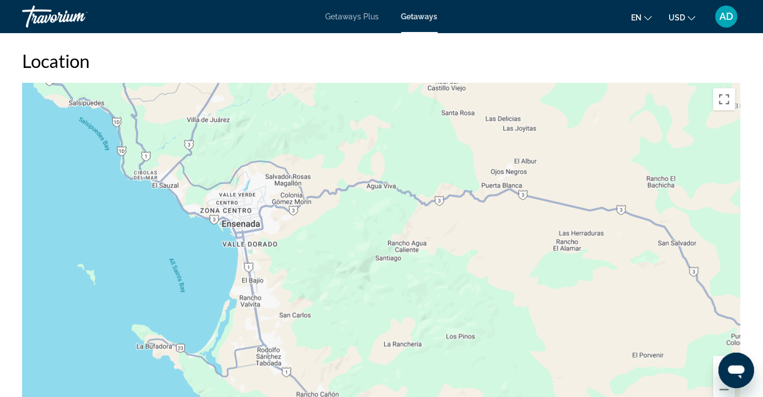
click at [291, 281] on div "To activate drag with keyboard, press Alt + Enter. Once in keyboard drag state,…" at bounding box center [381, 248] width 719 height 331
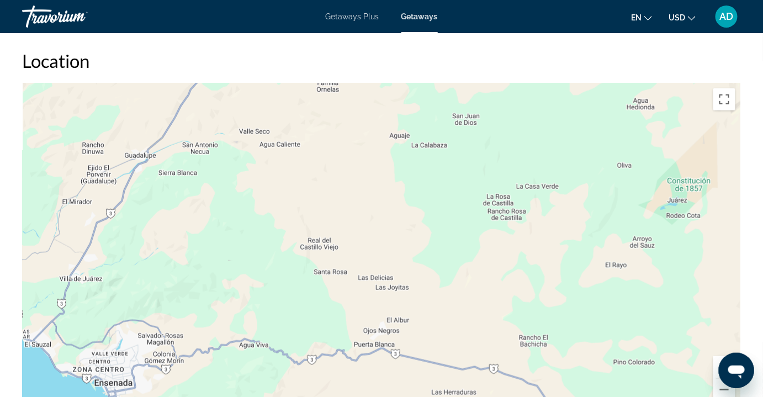
click at [368, 287] on div "To activate drag with keyboard, press Alt + Enter. Once in keyboard drag state,…" at bounding box center [381, 248] width 719 height 331
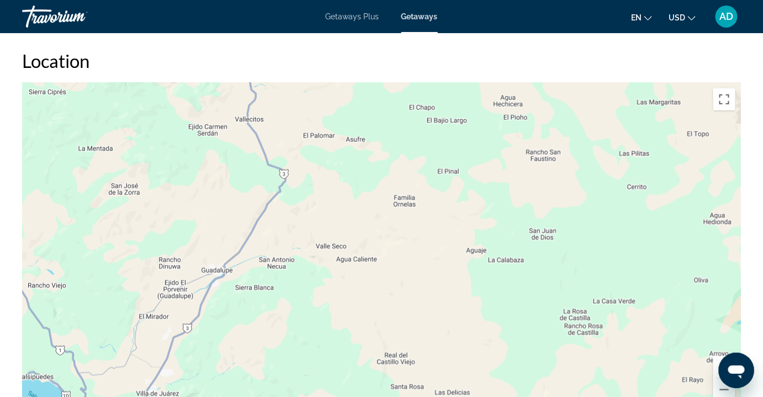
click at [453, 281] on div "To activate drag with keyboard, press Alt + Enter. Once in keyboard drag state,…" at bounding box center [381, 248] width 719 height 331
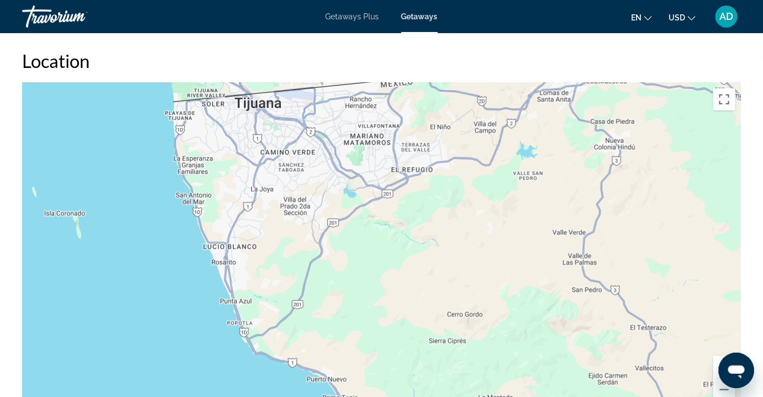
click at [475, 346] on div "To activate drag with keyboard, press Alt + Enter. Once in keyboard drag state,…" at bounding box center [381, 248] width 719 height 331
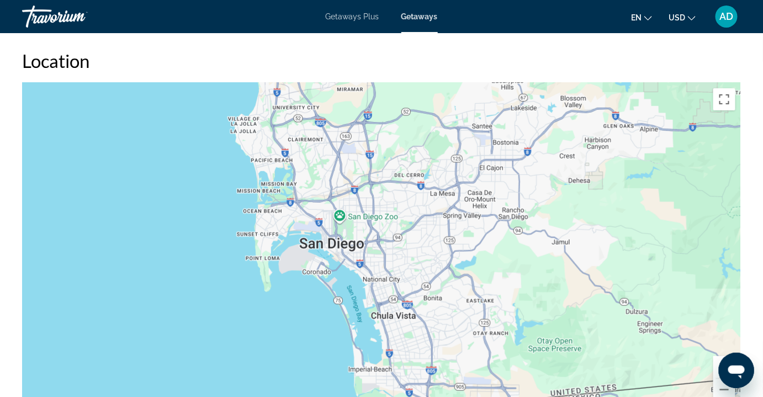
click at [481, 379] on div "To activate drag with keyboard, press Alt + Enter. Once in keyboard drag state,…" at bounding box center [381, 248] width 719 height 331
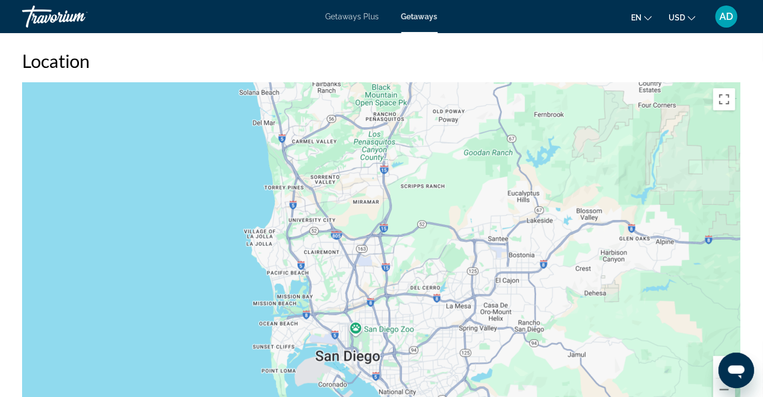
click at [448, 277] on div "To activate drag with keyboard, press Alt + Enter. Once in keyboard drag state,…" at bounding box center [381, 248] width 719 height 331
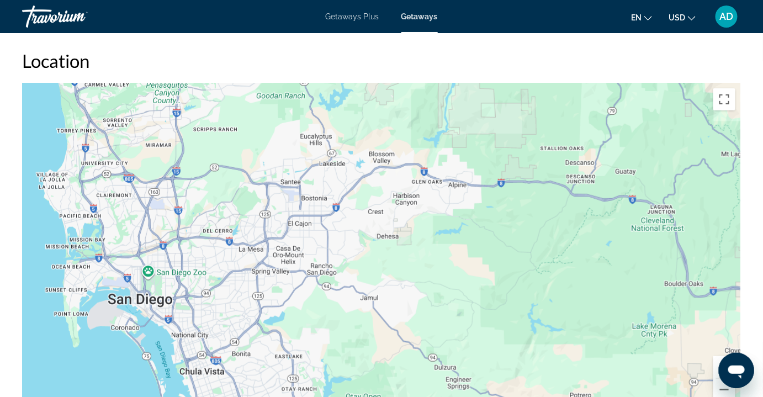
click at [437, 247] on div "To activate drag with keyboard, press Alt + Enter. Once in keyboard drag state,…" at bounding box center [381, 248] width 719 height 331
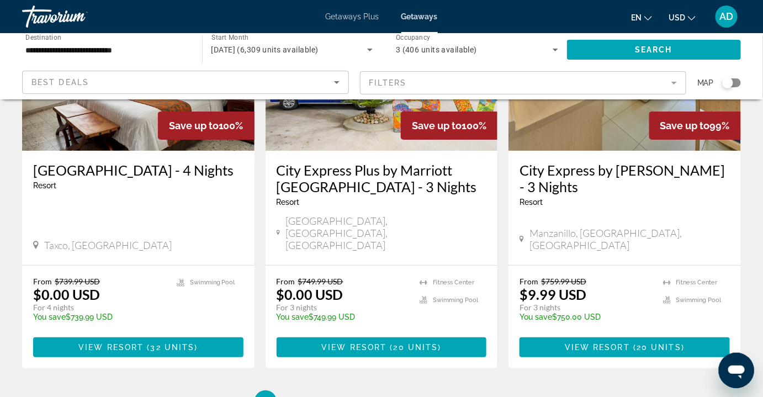
scroll to position [1403, 0]
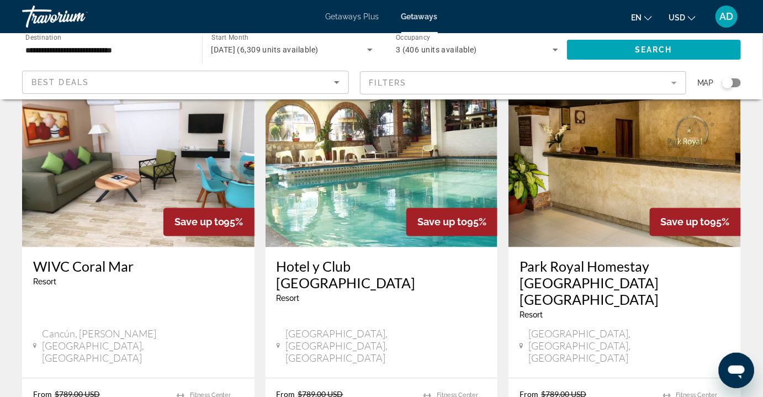
scroll to position [407, 0]
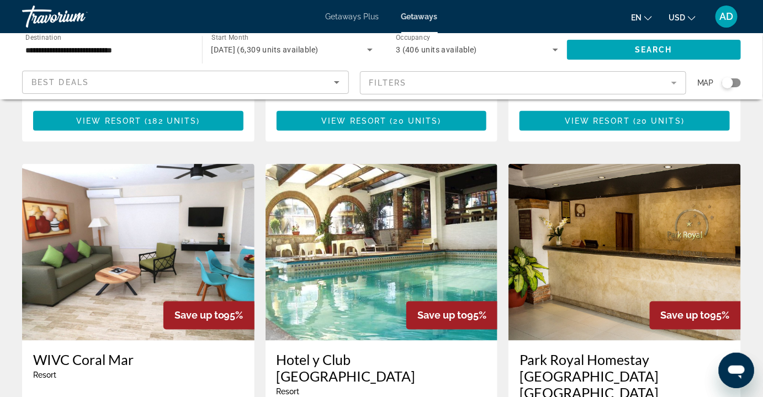
click at [633, 229] on img "Main content" at bounding box center [624, 252] width 232 height 177
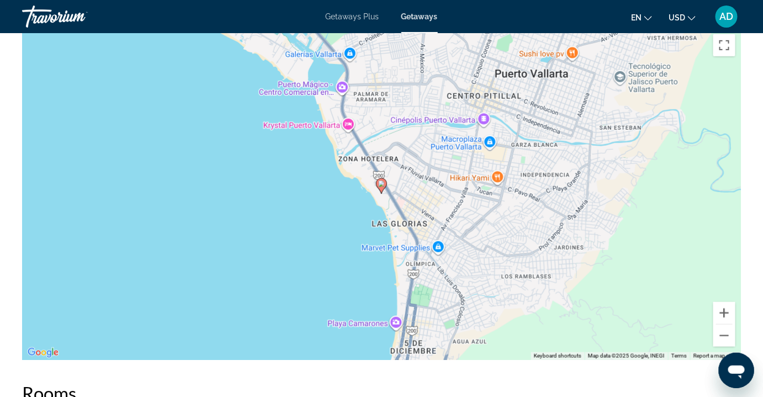
scroll to position [1662, 0]
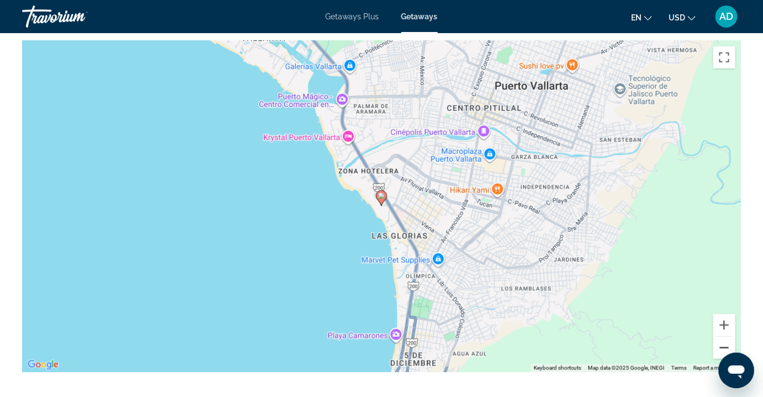
click at [722, 347] on button "Zoom out" at bounding box center [724, 348] width 22 height 22
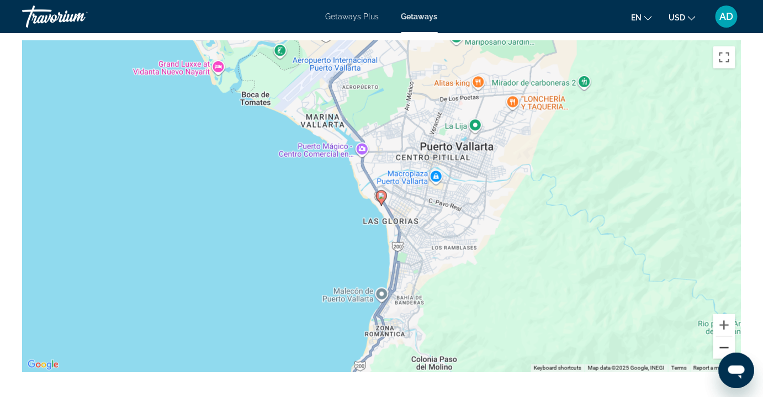
click at [722, 347] on button "Zoom out" at bounding box center [724, 348] width 22 height 22
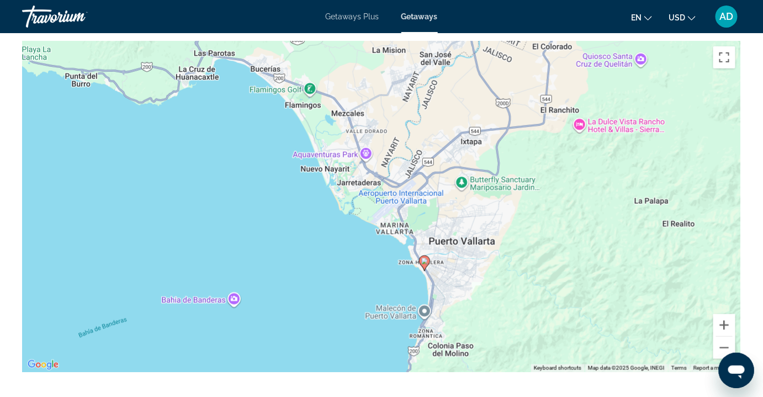
drag, startPoint x: 515, startPoint y: 192, endPoint x: 564, endPoint y: 260, distance: 83.5
click at [563, 261] on div "To activate drag with keyboard, press Alt + Enter. Once in keyboard drag state,…" at bounding box center [381, 206] width 719 height 331
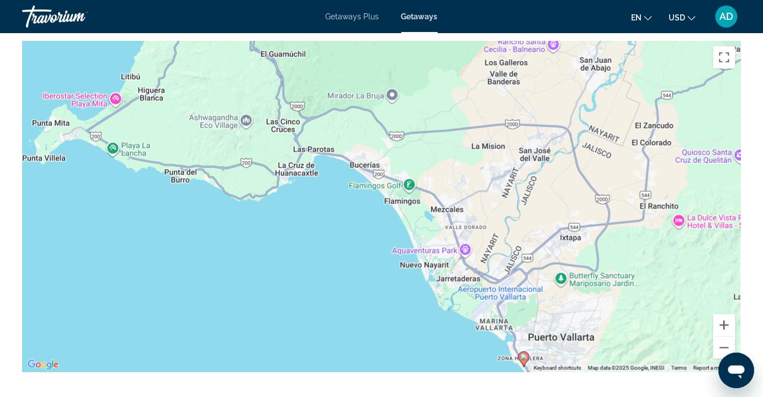
drag, startPoint x: 518, startPoint y: 191, endPoint x: 608, endPoint y: 279, distance: 125.7
click at [613, 285] on div "To activate drag with keyboard, press Alt + Enter. Once in keyboard drag state,…" at bounding box center [381, 206] width 719 height 331
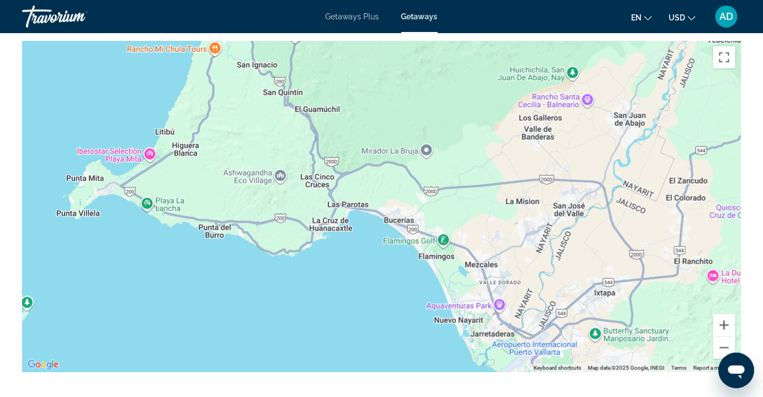
drag, startPoint x: 424, startPoint y: 172, endPoint x: 432, endPoint y: 214, distance: 43.3
click at [432, 214] on div "To activate drag with keyboard, press Alt + Enter. Once in keyboard drag state,…" at bounding box center [381, 206] width 719 height 331
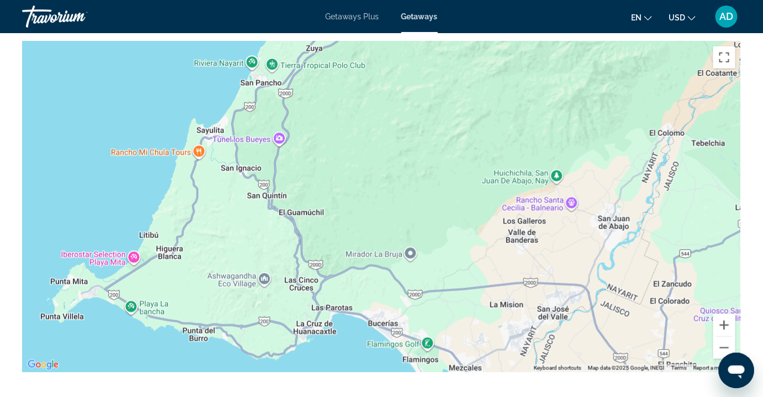
drag, startPoint x: 432, startPoint y: 126, endPoint x: 416, endPoint y: 231, distance: 106.1
click at [416, 231] on div "To activate drag with keyboard, press Alt + Enter. Once in keyboard drag state,…" at bounding box center [381, 206] width 719 height 331
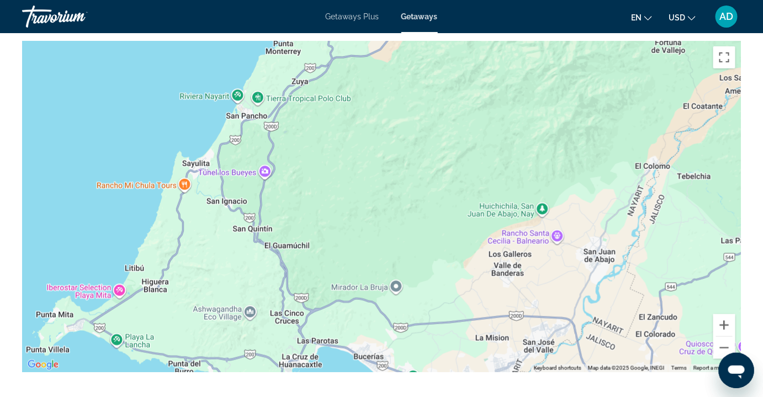
drag, startPoint x: 428, startPoint y: 193, endPoint x: 376, endPoint y: 248, distance: 76.1
click at [381, 241] on div "Main content" at bounding box center [381, 206] width 719 height 331
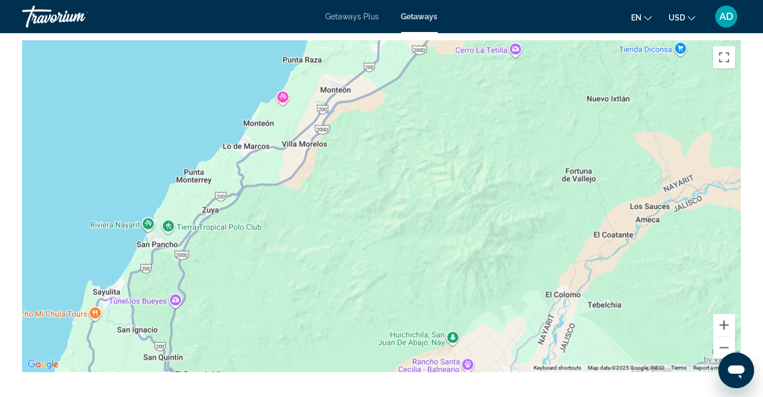
drag, startPoint x: 426, startPoint y: 213, endPoint x: 420, endPoint y: 244, distance: 32.0
click at [420, 240] on div "Main content" at bounding box center [381, 206] width 719 height 331
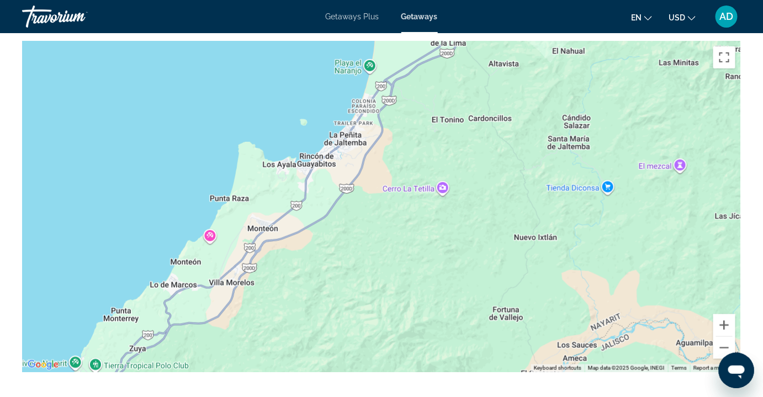
drag, startPoint x: 427, startPoint y: 221, endPoint x: 392, endPoint y: 263, distance: 54.9
click at [389, 266] on div "Main content" at bounding box center [381, 206] width 719 height 331
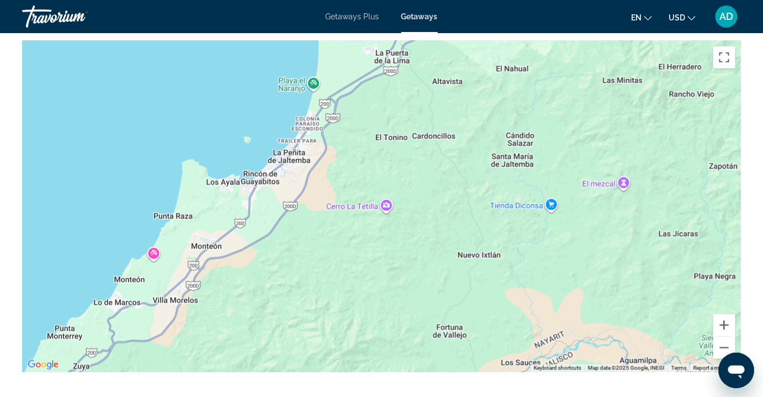
drag, startPoint x: 493, startPoint y: 232, endPoint x: 287, endPoint y: 195, distance: 209.1
click at [383, 220] on div "Main content" at bounding box center [381, 206] width 719 height 331
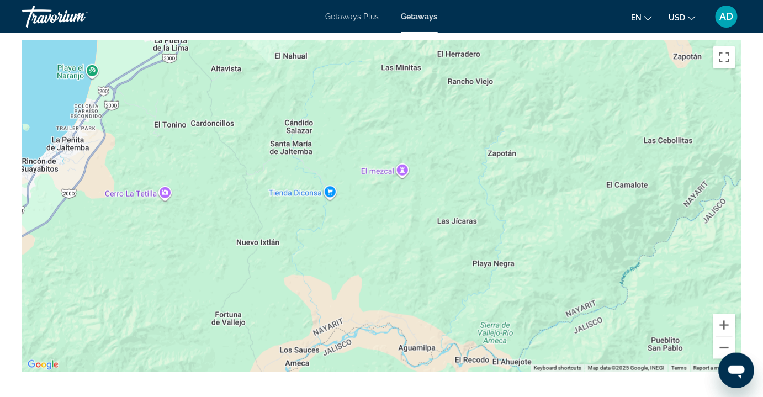
drag, startPoint x: 370, startPoint y: 201, endPoint x: 345, endPoint y: 319, distance: 120.8
click at [343, 313] on div "Main content" at bounding box center [381, 206] width 719 height 331
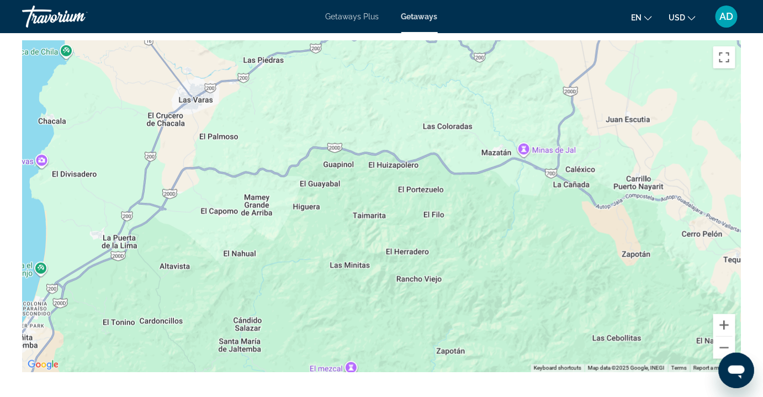
drag, startPoint x: 397, startPoint y: 269, endPoint x: 405, endPoint y: 322, distance: 53.6
click at [403, 318] on div "Main content" at bounding box center [381, 206] width 719 height 331
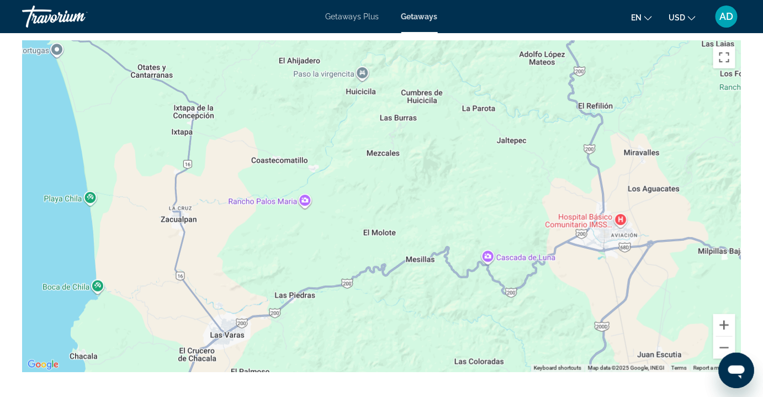
drag, startPoint x: 474, startPoint y: 266, endPoint x: 477, endPoint y: 287, distance: 21.2
click at [476, 279] on div "Main content" at bounding box center [381, 206] width 719 height 331
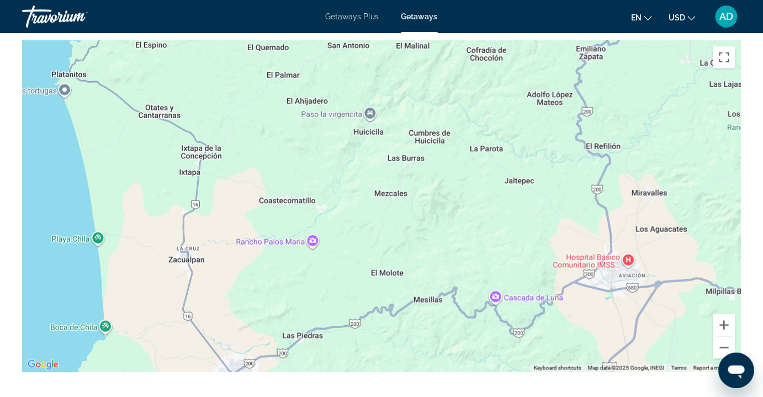
drag, startPoint x: 466, startPoint y: 261, endPoint x: 472, endPoint y: 294, distance: 33.0
click at [470, 283] on div "Main content" at bounding box center [381, 206] width 719 height 331
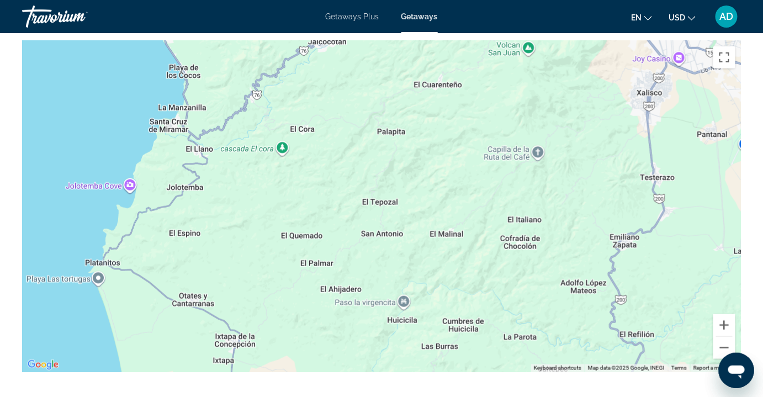
click at [470, 248] on div "Main content" at bounding box center [381, 206] width 719 height 331
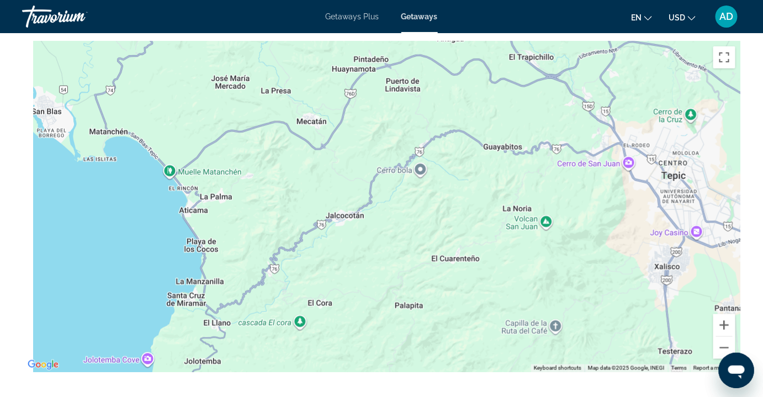
drag, startPoint x: 461, startPoint y: 196, endPoint x: 504, endPoint y: 278, distance: 92.4
click at [503, 275] on div "Main content" at bounding box center [381, 206] width 719 height 331
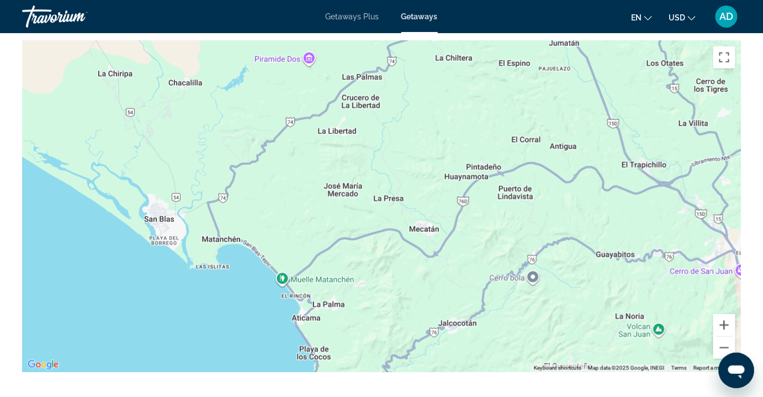
drag, startPoint x: 428, startPoint y: 183, endPoint x: 583, endPoint y: 221, distance: 159.3
click at [572, 217] on div "Main content" at bounding box center [381, 206] width 719 height 331
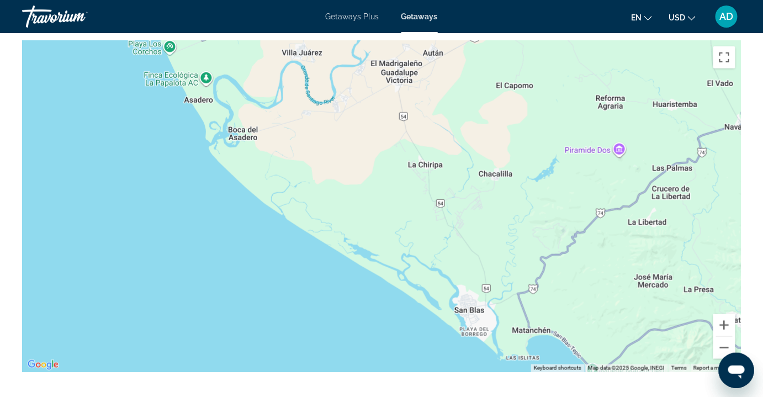
drag, startPoint x: 525, startPoint y: 268, endPoint x: 537, endPoint y: 284, distance: 19.8
click at [532, 273] on div "Main content" at bounding box center [381, 206] width 719 height 331
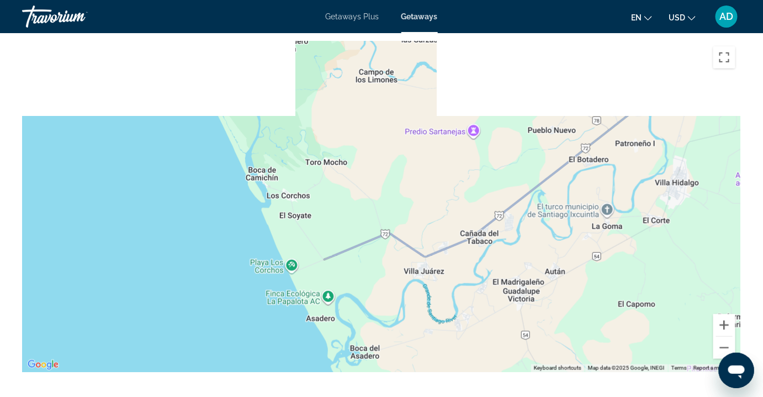
drag, startPoint x: 495, startPoint y: 236, endPoint x: 508, endPoint y: 283, distance: 49.3
click at [509, 274] on div "Main content" at bounding box center [381, 206] width 719 height 331
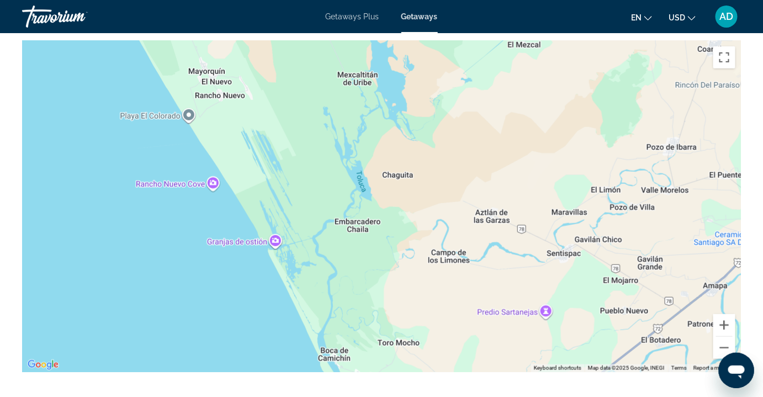
drag, startPoint x: 487, startPoint y: 205, endPoint x: 535, endPoint y: 274, distance: 84.1
click at [535, 274] on div "Main content" at bounding box center [381, 206] width 719 height 331
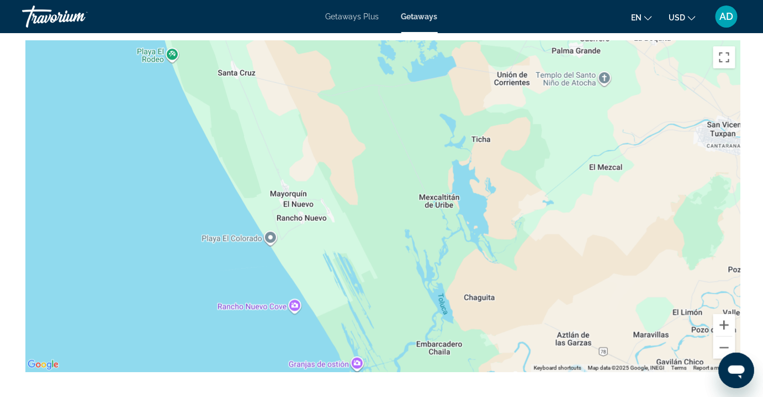
drag, startPoint x: 443, startPoint y: 182, endPoint x: 460, endPoint y: 267, distance: 86.8
click at [460, 273] on div "Main content" at bounding box center [381, 206] width 719 height 331
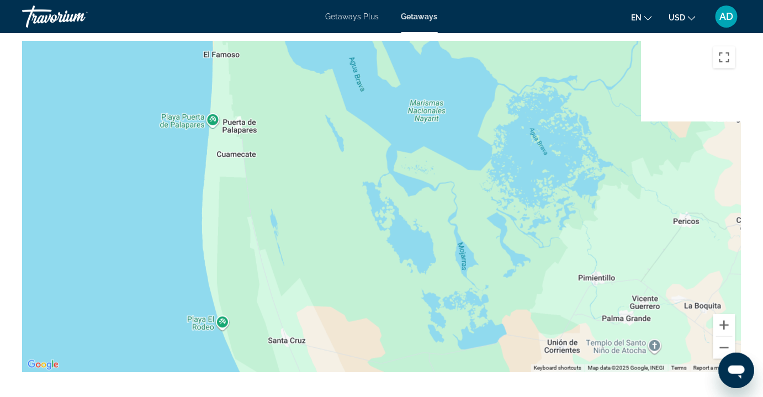
drag, startPoint x: 455, startPoint y: 173, endPoint x: 477, endPoint y: 298, distance: 127.2
click at [477, 298] on div "Main content" at bounding box center [381, 206] width 719 height 331
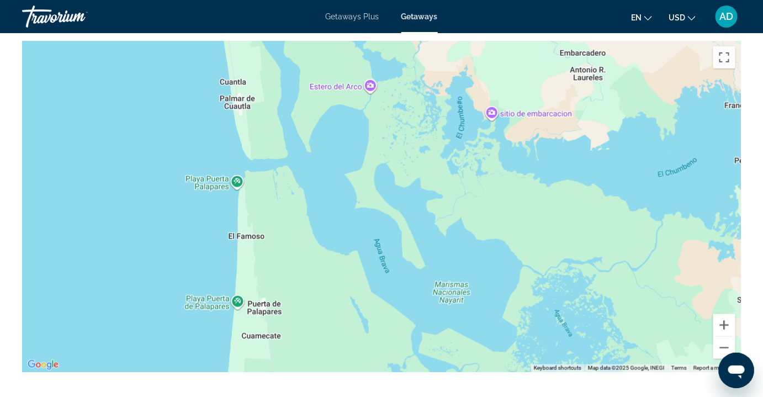
drag, startPoint x: 455, startPoint y: 171, endPoint x: 466, endPoint y: 276, distance: 106.0
click at [466, 276] on div "Main content" at bounding box center [381, 206] width 719 height 331
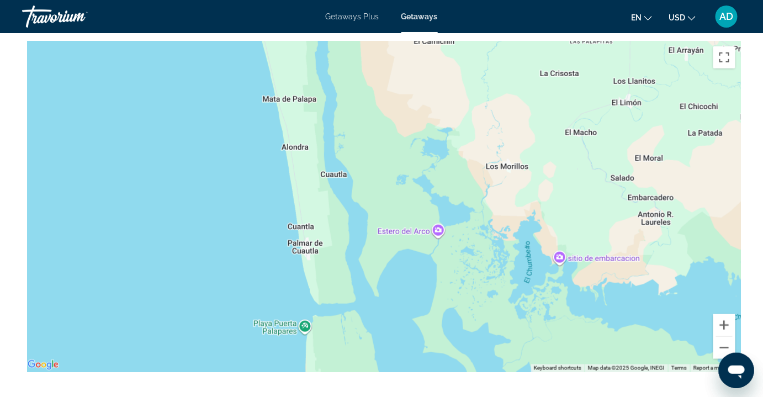
drag, startPoint x: 440, startPoint y: 165, endPoint x: 521, endPoint y: 333, distance: 186.7
click at [520, 330] on div "Main content" at bounding box center [381, 206] width 719 height 331
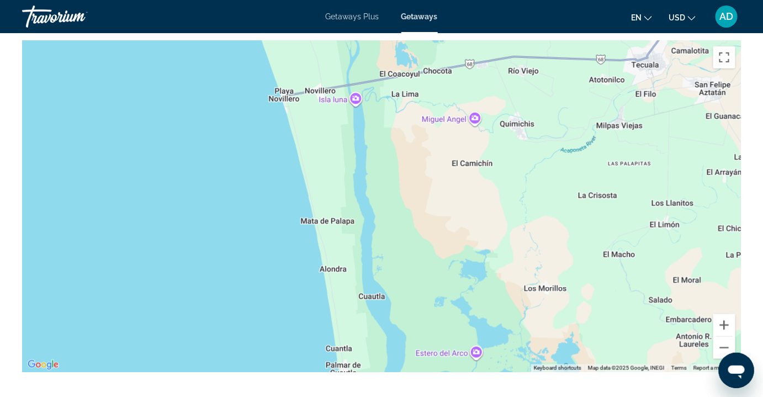
drag, startPoint x: 554, startPoint y: 156, endPoint x: 537, endPoint y: 288, distance: 133.0
click at [537, 288] on div "Main content" at bounding box center [381, 206] width 719 height 331
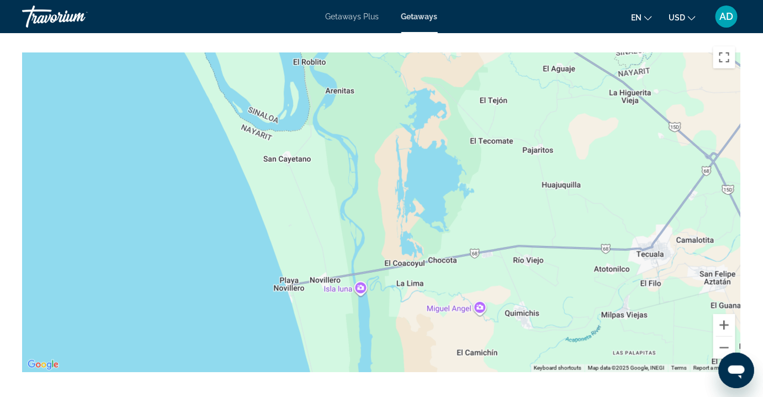
drag, startPoint x: 510, startPoint y: 251, endPoint x: 515, endPoint y: 338, distance: 86.8
click at [515, 338] on div "Main content" at bounding box center [381, 206] width 719 height 331
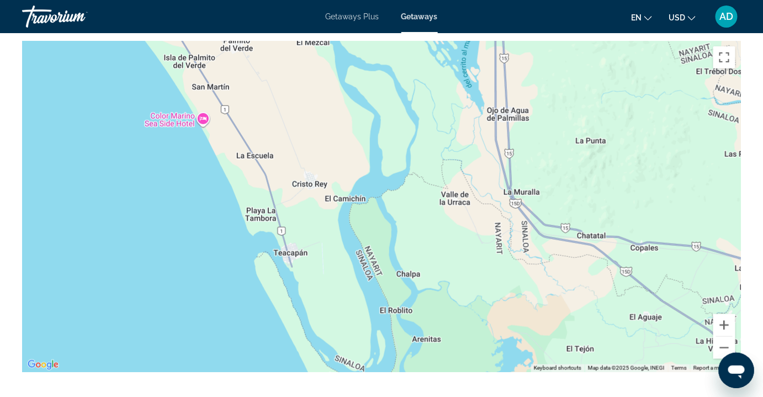
drag, startPoint x: 383, startPoint y: 209, endPoint x: 497, endPoint y: 342, distance: 175.4
click at [497, 342] on div "Main content" at bounding box center [381, 206] width 719 height 331
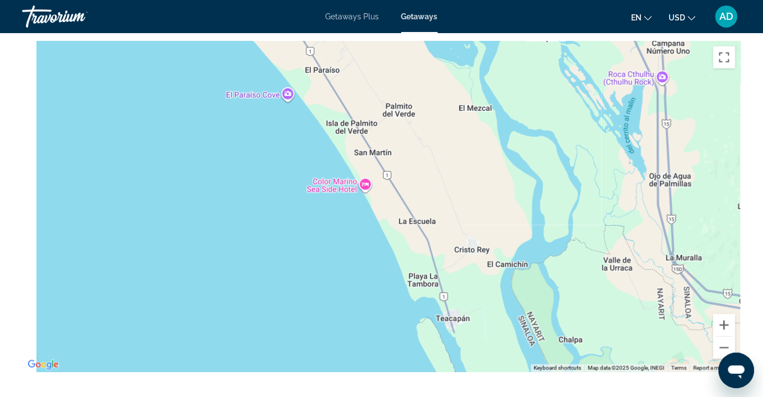
drag, startPoint x: 502, startPoint y: 277, endPoint x: 598, endPoint y: 298, distance: 97.8
click at [596, 295] on div "Main content" at bounding box center [381, 206] width 719 height 331
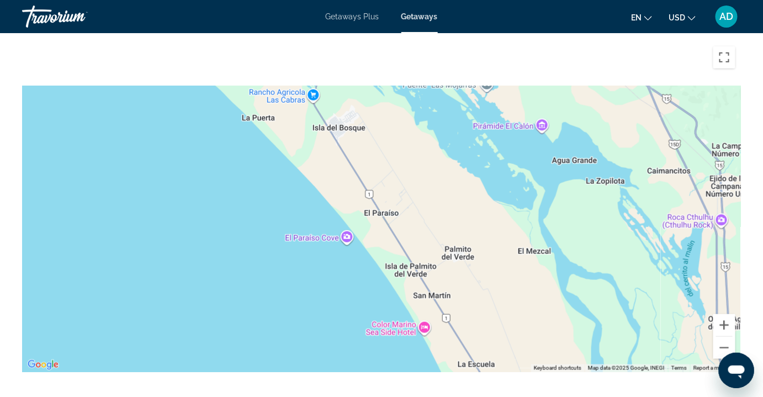
drag, startPoint x: 438, startPoint y: 247, endPoint x: 449, endPoint y: 290, distance: 45.0
click at [449, 290] on div "Main content" at bounding box center [381, 206] width 719 height 331
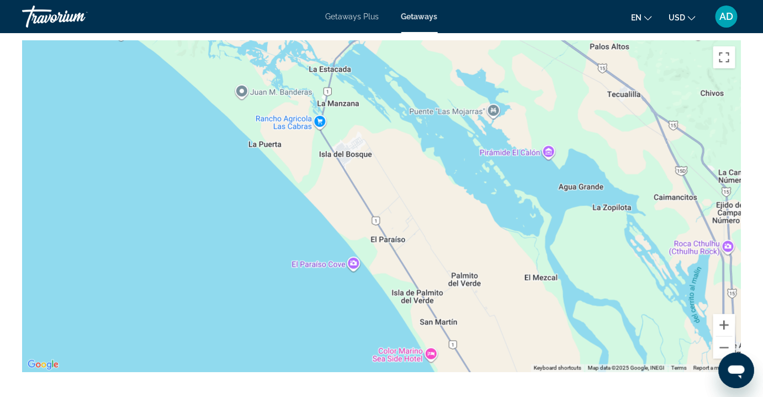
drag, startPoint x: 471, startPoint y: 251, endPoint x: 499, endPoint y: 300, distance: 56.1
click at [498, 299] on div "Main content" at bounding box center [381, 206] width 719 height 331
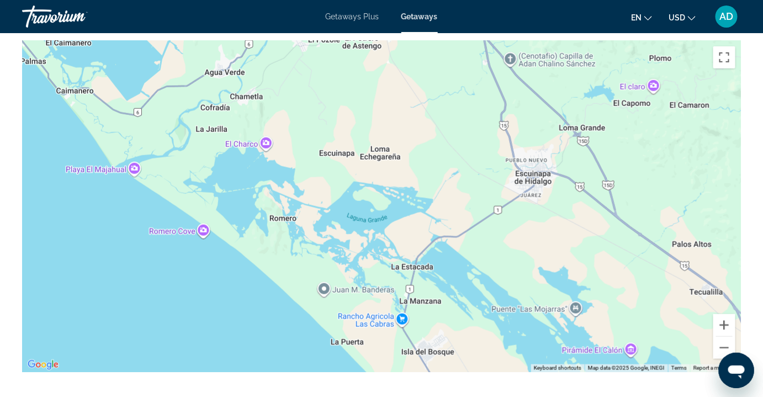
drag, startPoint x: 405, startPoint y: 209, endPoint x: 539, endPoint y: 249, distance: 140.1
click at [527, 249] on div "Main content" at bounding box center [381, 206] width 719 height 331
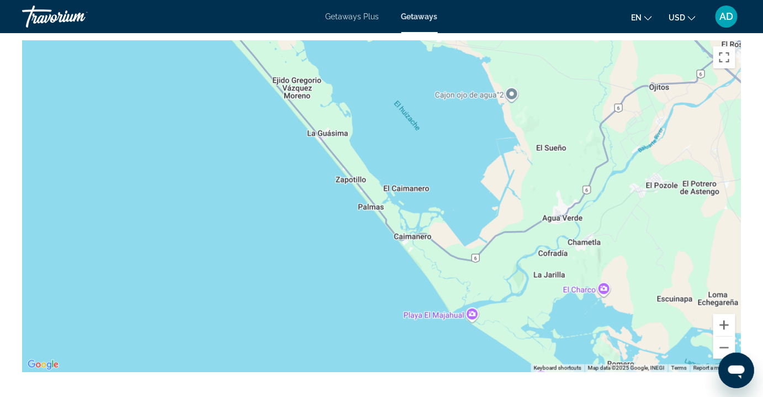
drag, startPoint x: 382, startPoint y: 130, endPoint x: 469, endPoint y: 251, distance: 148.8
click at [460, 233] on div "Main content" at bounding box center [381, 206] width 719 height 331
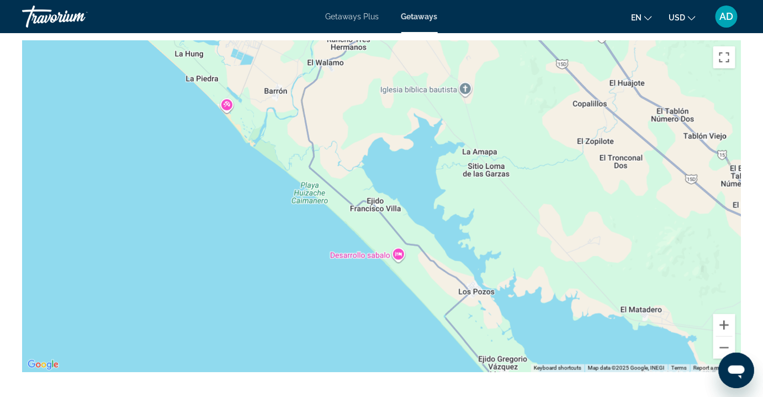
drag, startPoint x: 491, startPoint y: 258, endPoint x: 544, endPoint y: 338, distance: 95.2
click at [544, 338] on div "Main content" at bounding box center [381, 206] width 719 height 331
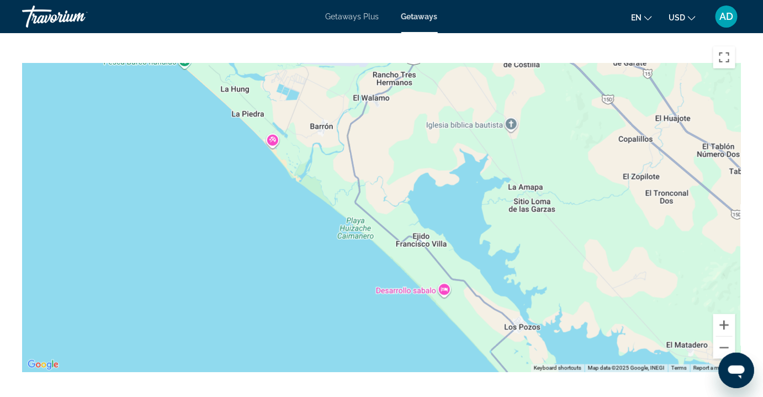
click at [560, 325] on div "Main content" at bounding box center [381, 206] width 719 height 331
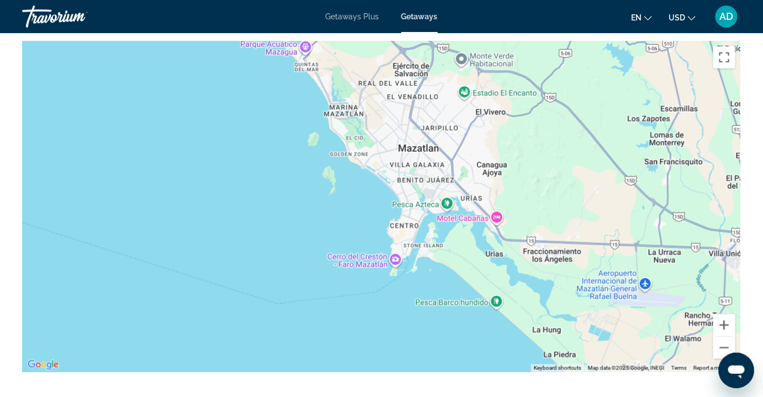
click at [527, 288] on div "Main content" at bounding box center [381, 206] width 719 height 331
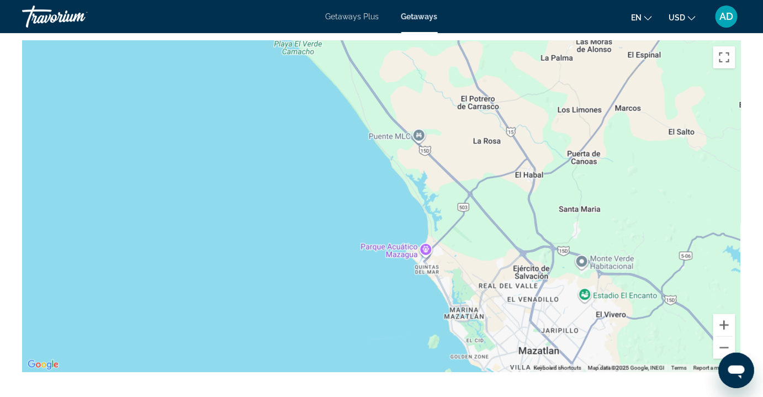
click at [535, 304] on div "Main content" at bounding box center [381, 206] width 719 height 331
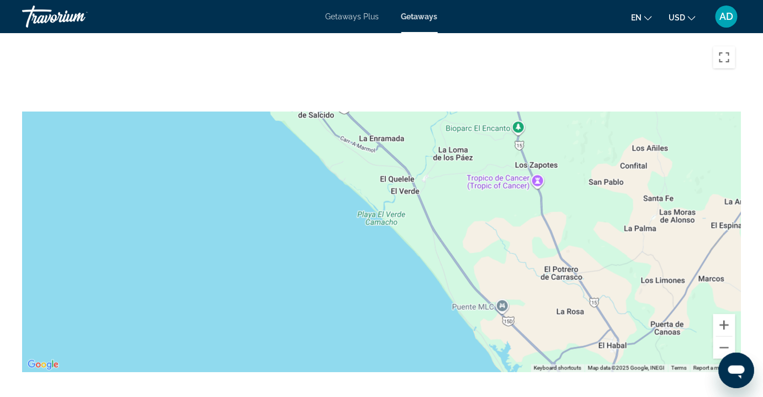
click at [571, 340] on div "Main content" at bounding box center [381, 206] width 719 height 331
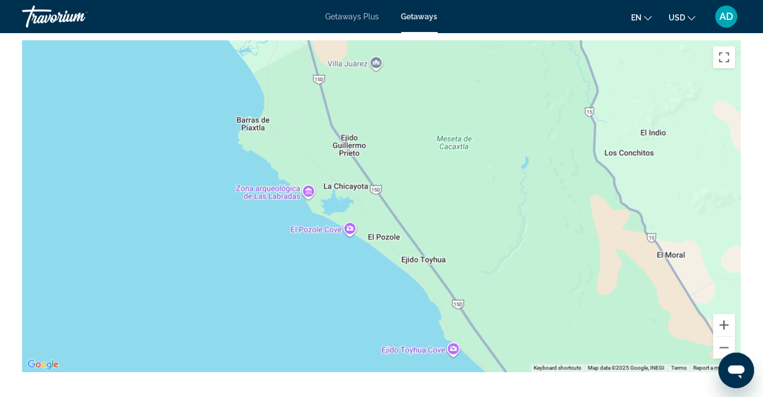
click at [549, 323] on div "Main content" at bounding box center [381, 206] width 719 height 331
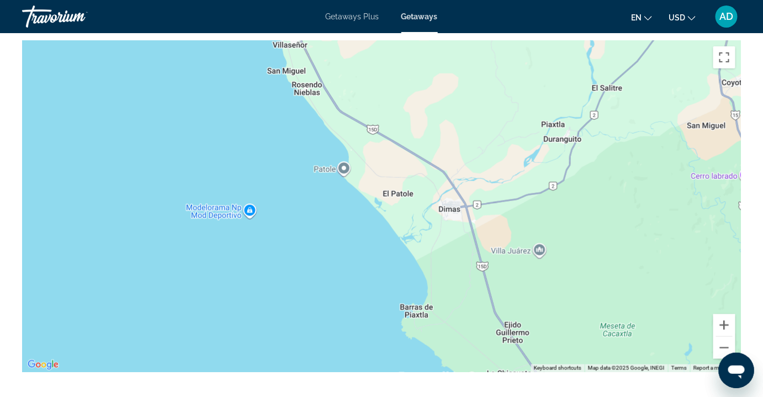
click at [513, 338] on div "Main content" at bounding box center [381, 206] width 719 height 331
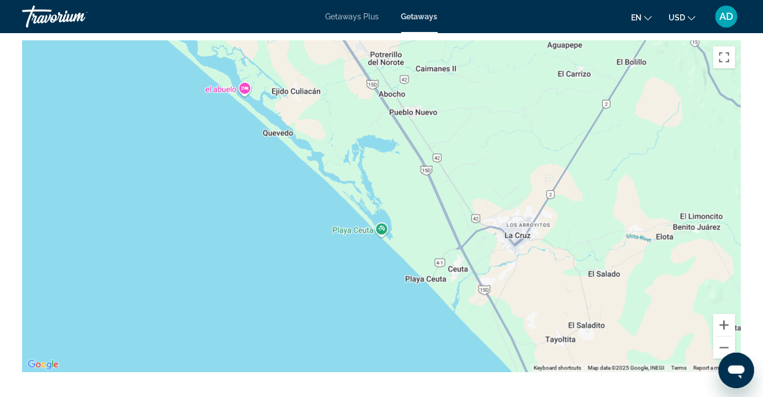
click at [544, 293] on div "Main content" at bounding box center [381, 206] width 719 height 331
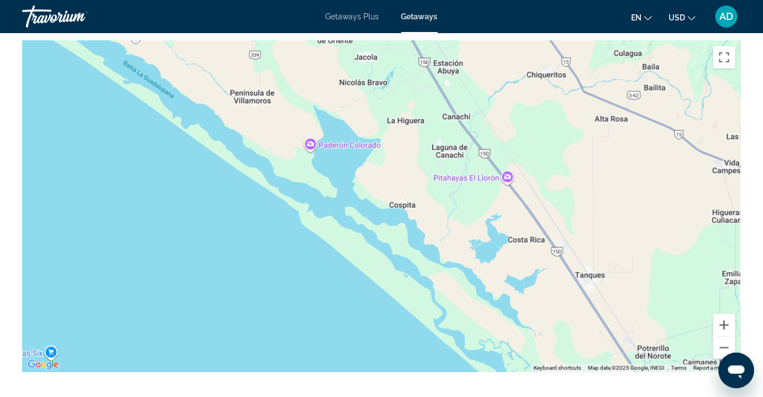
click at [593, 363] on div "Keyboard shortcuts Map Data Map data ©2025 Google, INEGI Map data ©2025 Google,…" at bounding box center [381, 206] width 719 height 331
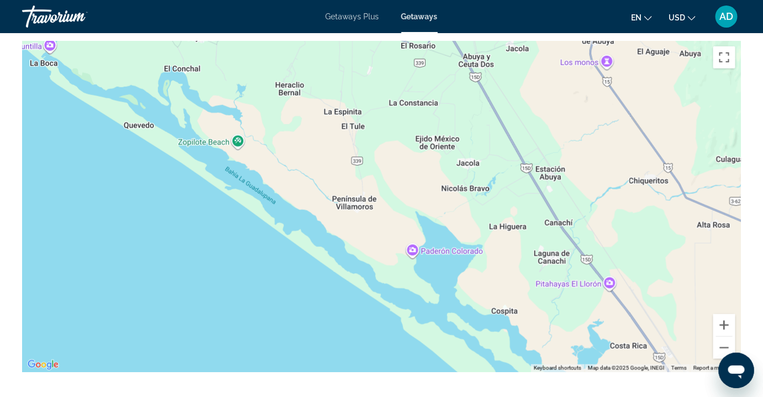
click at [498, 235] on div "Main content" at bounding box center [381, 206] width 719 height 331
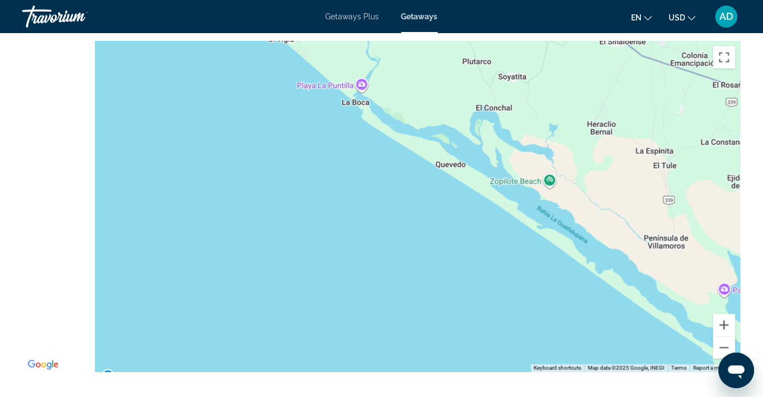
click at [602, 195] on div "Main content" at bounding box center [381, 206] width 719 height 331
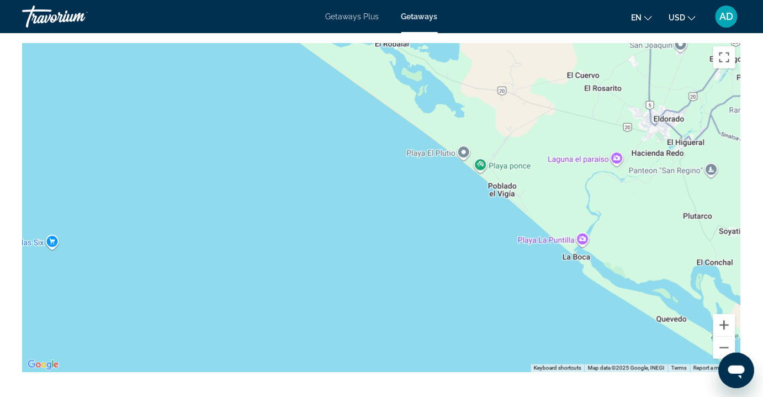
click at [588, 315] on div "Main content" at bounding box center [381, 206] width 719 height 331
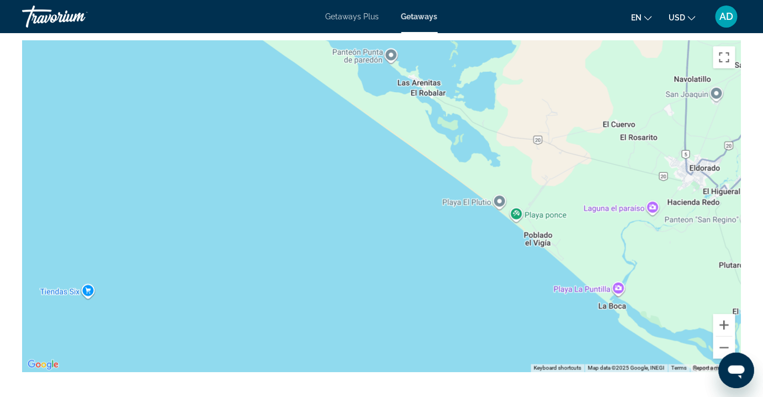
click at [635, 312] on div "Main content" at bounding box center [381, 206] width 719 height 331
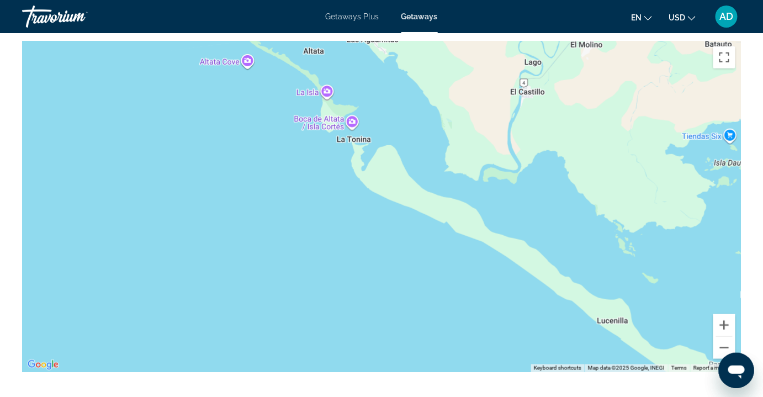
click at [645, 360] on div "Main content" at bounding box center [381, 206] width 719 height 331
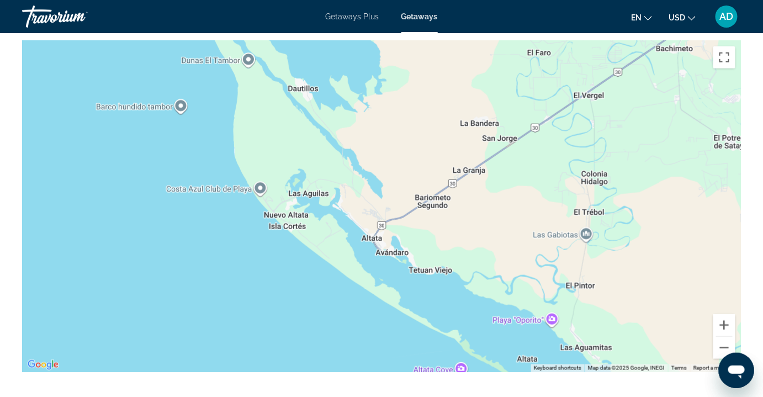
click at [561, 352] on div "Main content" at bounding box center [381, 206] width 719 height 331
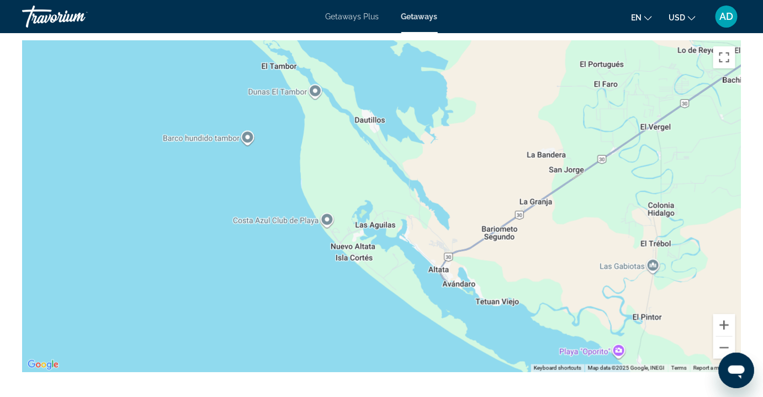
click at [619, 270] on div "Main content" at bounding box center [381, 206] width 719 height 331
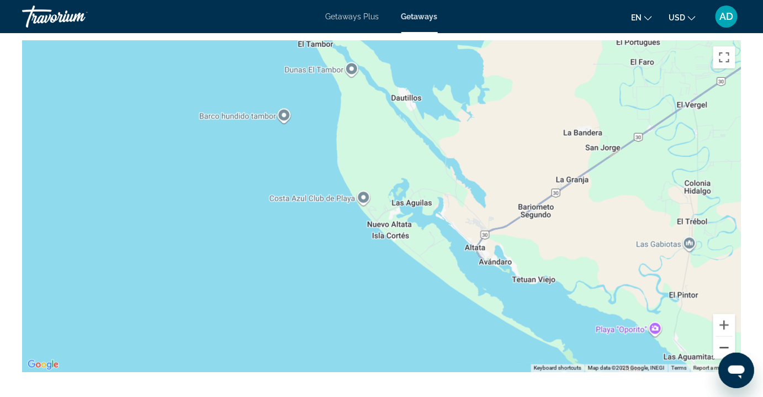
click at [721, 343] on button "Zoom out" at bounding box center [724, 348] width 22 height 22
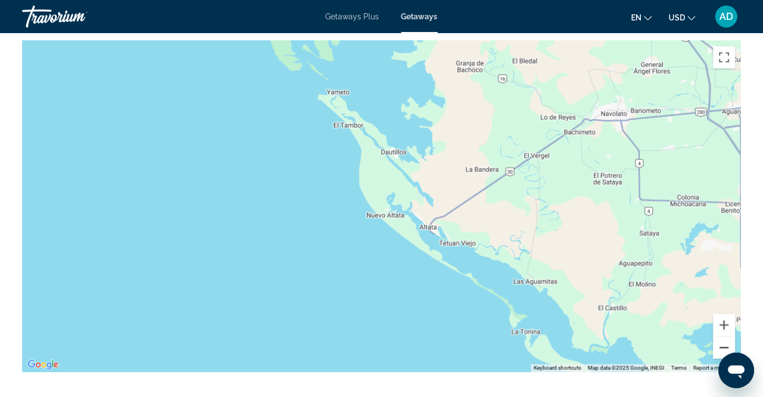
click at [721, 343] on button "Zoom out" at bounding box center [724, 348] width 22 height 22
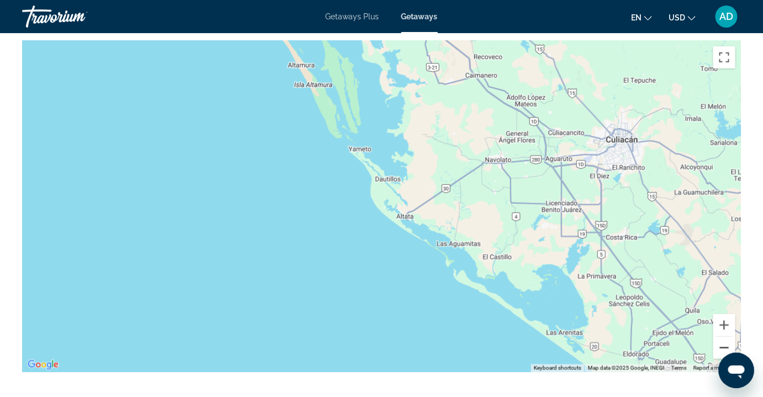
click at [720, 343] on button "Zoom out" at bounding box center [724, 348] width 22 height 22
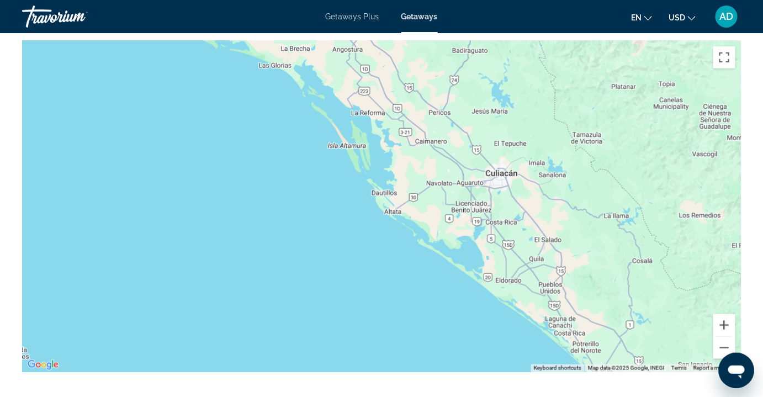
click at [691, 363] on div "Keyboard shortcuts Map Data Map data ©2025 Google, INEGI Map data ©2025 Google,…" at bounding box center [381, 206] width 719 height 331
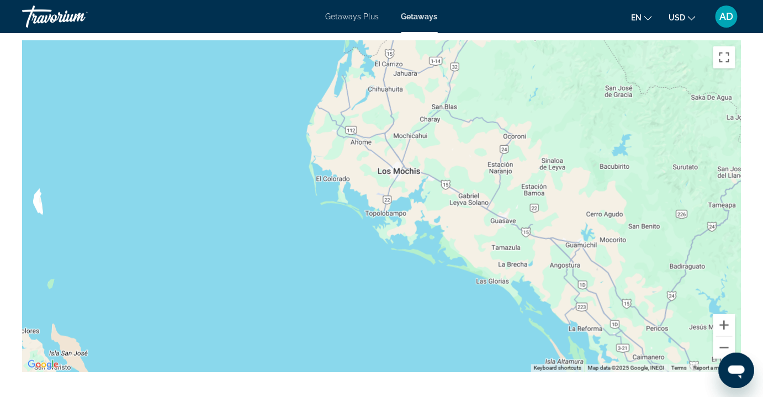
click at [559, 349] on div "Main content" at bounding box center [381, 206] width 719 height 331
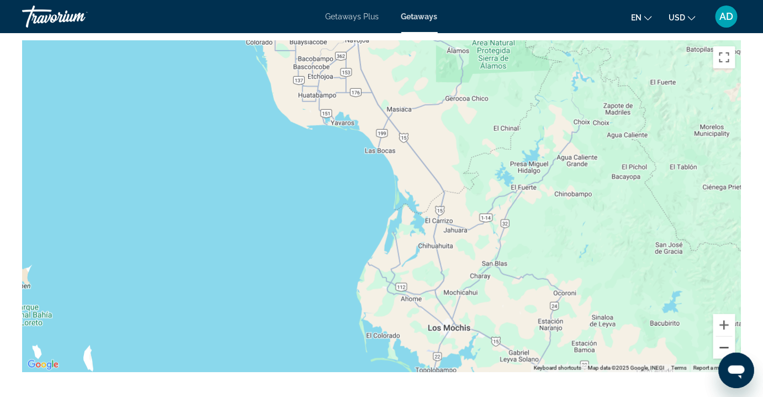
click at [724, 346] on button "Zoom out" at bounding box center [724, 348] width 22 height 22
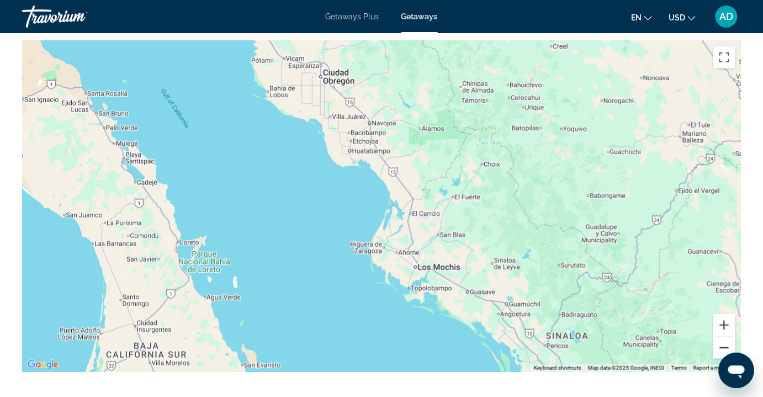
click at [724, 346] on button "Zoom out" at bounding box center [724, 348] width 22 height 22
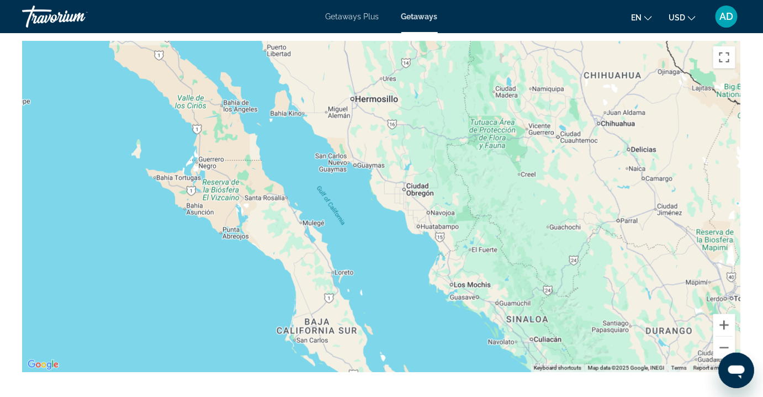
click at [621, 337] on div "Main content" at bounding box center [381, 206] width 719 height 331
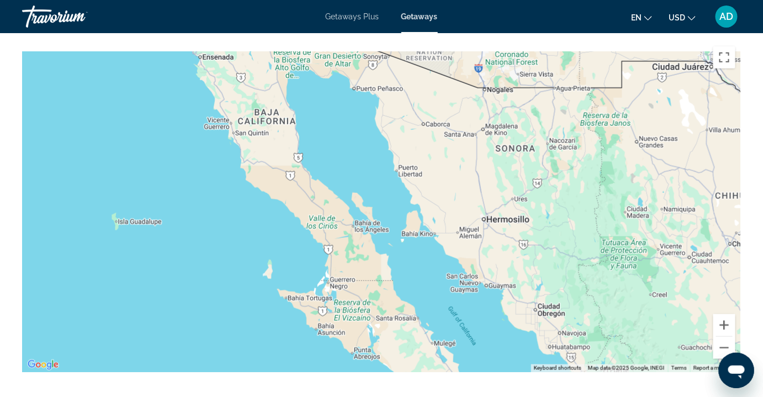
click at [571, 311] on div "Main content" at bounding box center [381, 206] width 719 height 331
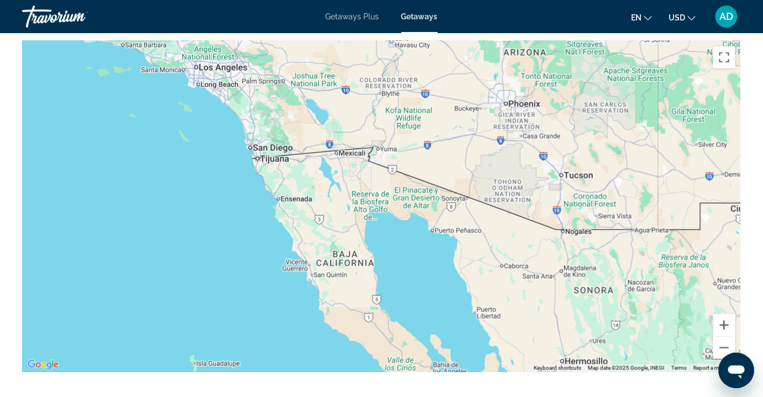
click at [534, 297] on div "Main content" at bounding box center [381, 206] width 719 height 331
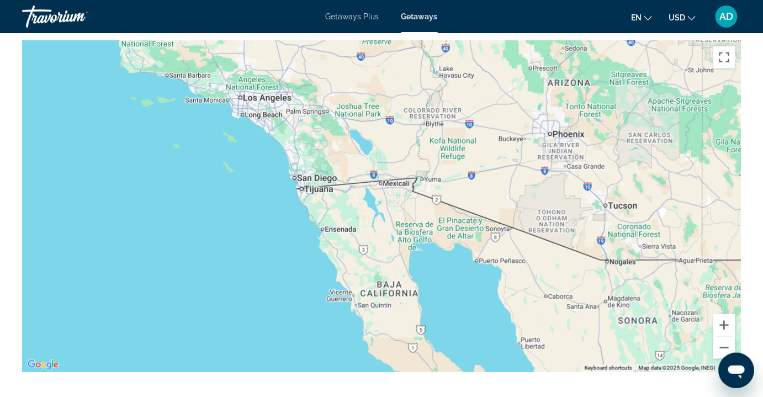
click at [613, 330] on div "Main content" at bounding box center [381, 206] width 719 height 331
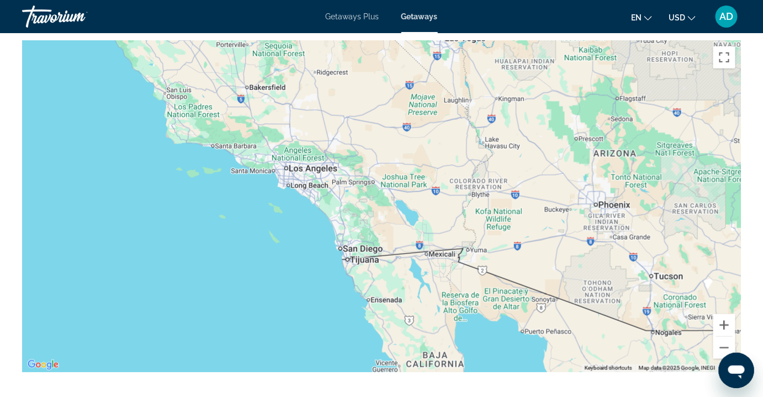
click at [600, 344] on div "Main content" at bounding box center [381, 206] width 719 height 331
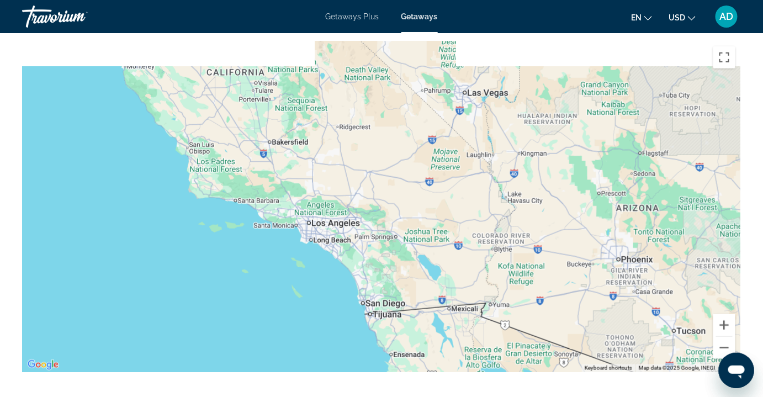
click at [606, 359] on div "Main content" at bounding box center [381, 206] width 719 height 331
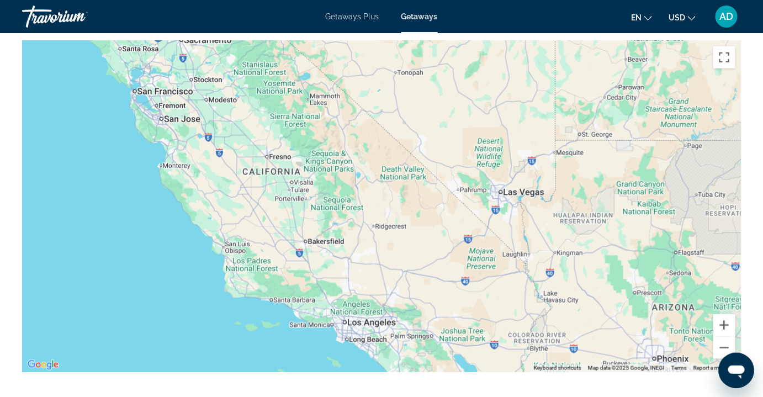
click at [577, 348] on div "Main content" at bounding box center [381, 206] width 719 height 331
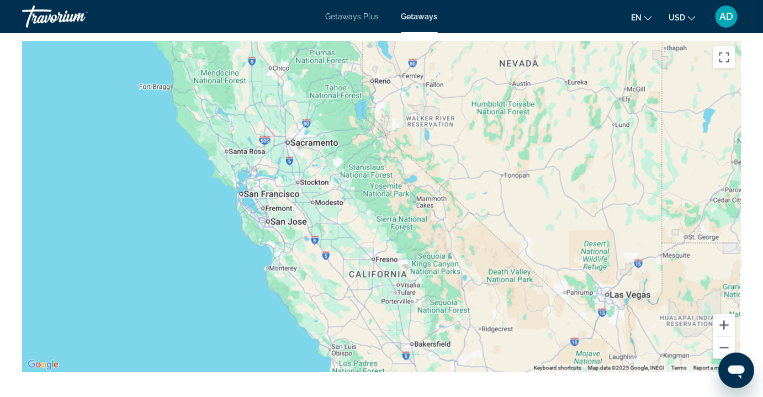
click at [459, 257] on div "Main content" at bounding box center [381, 206] width 719 height 331
